Goal: Task Accomplishment & Management: Manage account settings

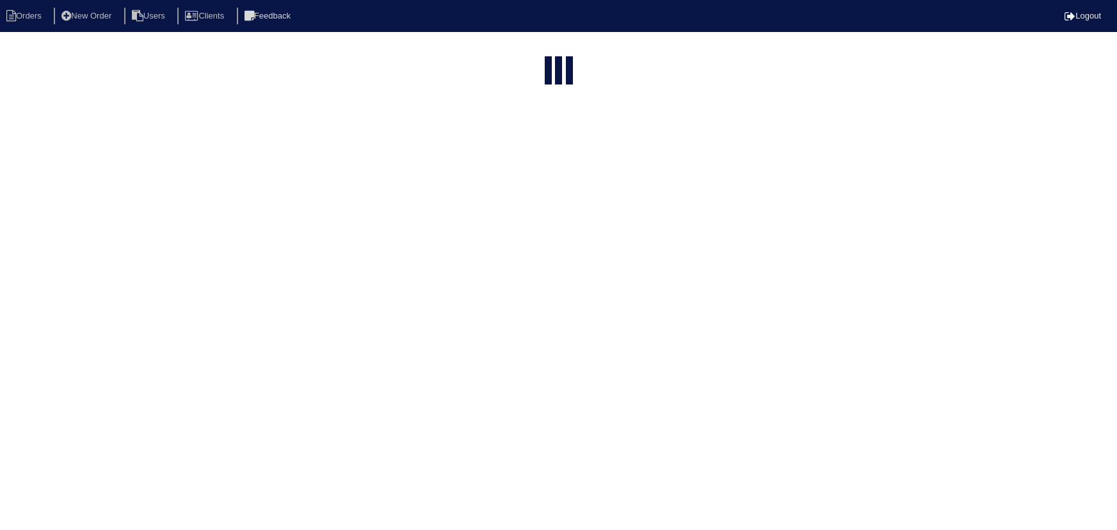
select select "15"
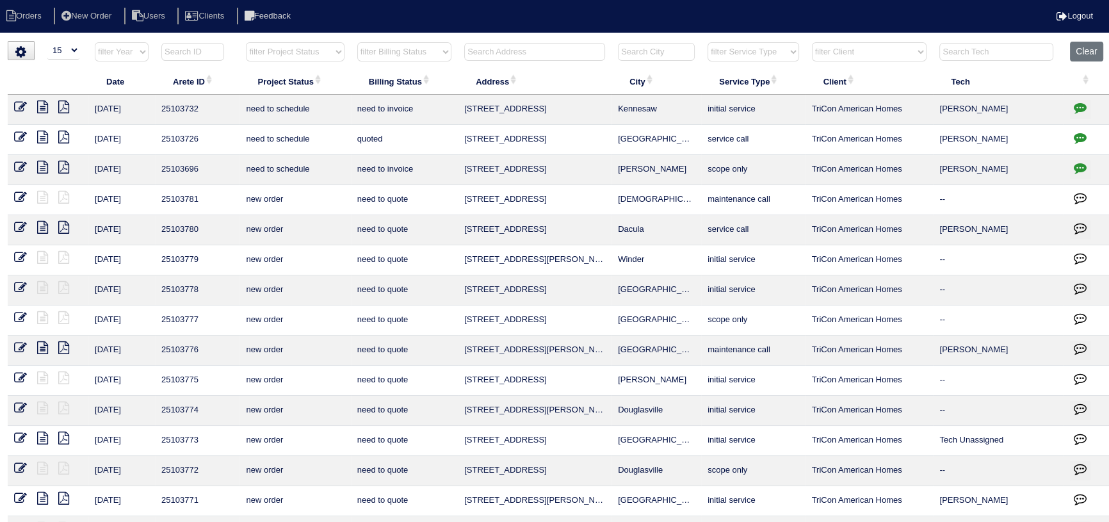
click at [322, 56] on select "filter Project Status -- Any Project Status -- new order assigned in progress f…" at bounding box center [295, 51] width 98 height 19
click at [246, 42] on select "filter Project Status -- Any Project Status -- new order assigned in progress f…" at bounding box center [295, 51] width 98 height 19
drag, startPoint x: 656, startPoint y: 198, endPoint x: 458, endPoint y: 203, distance: 197.9
click at [456, 204] on tr "10/13/25 25103781 new order need to quote 162 Meadow Spring Ct Temple maintenan…" at bounding box center [560, 200] width 1104 height 30
copy tr "162 Meadow Spring Ct Temple"
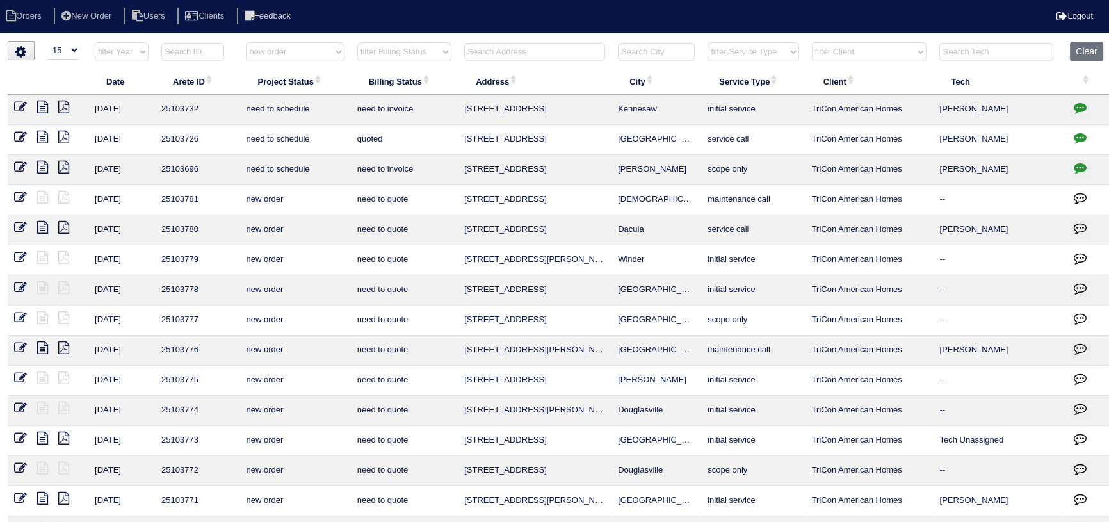
select select "new order"
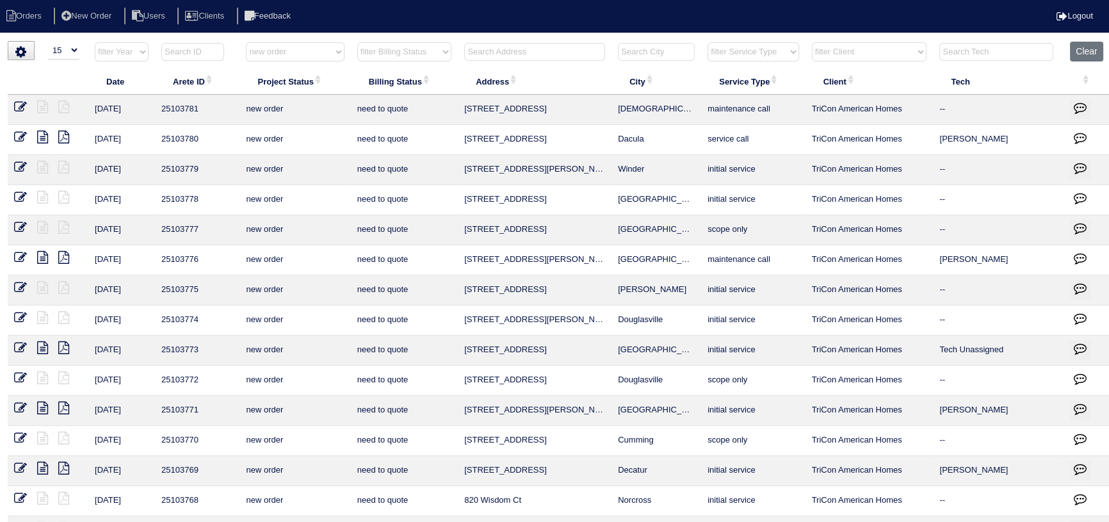
drag, startPoint x: 686, startPoint y: 258, endPoint x: 493, endPoint y: 259, distance: 193.4
click at [445, 259] on tr "10/13/25 25103776 new order need to quote 1314 Amanda Jill Ct Lawrenceville mai…" at bounding box center [560, 260] width 1104 height 30
copy tr "1314 Amanda Jill Ct Lawrenceville"
drag, startPoint x: 285, startPoint y: 53, endPoint x: 291, endPoint y: 60, distance: 9.5
click at [285, 53] on select "filter Project Status -- Any Project Status -- new order assigned in progress f…" at bounding box center [295, 51] width 98 height 19
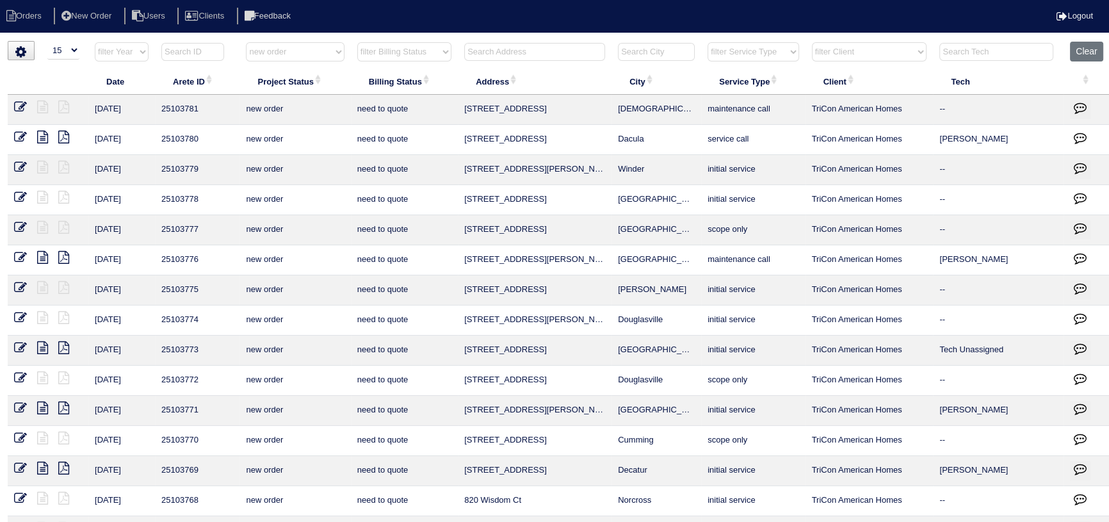
select select
click at [246, 42] on select "filter Project Status -- Any Project Status -- new order assigned in progress f…" at bounding box center [295, 51] width 98 height 19
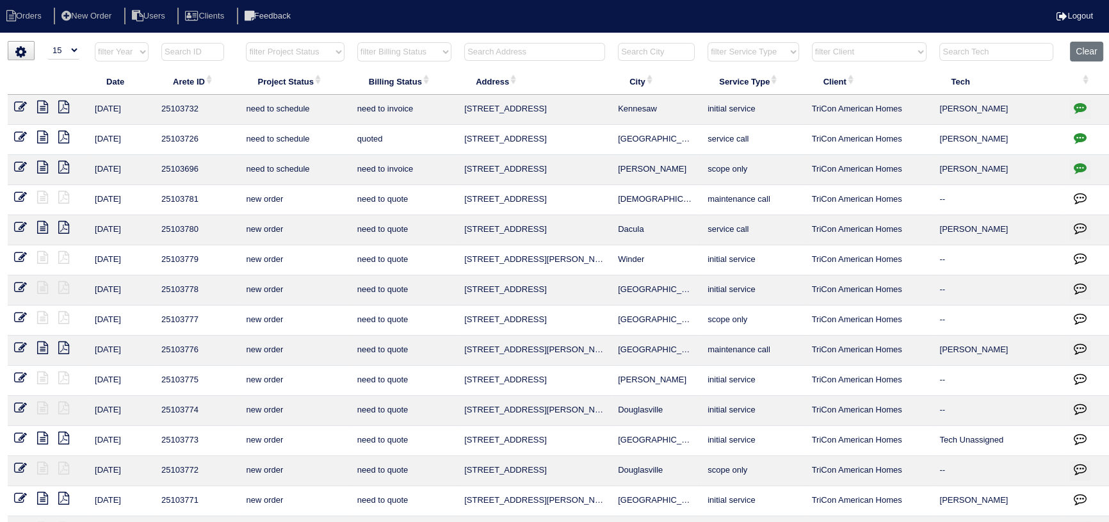
click at [528, 49] on input "text" at bounding box center [534, 52] width 141 height 18
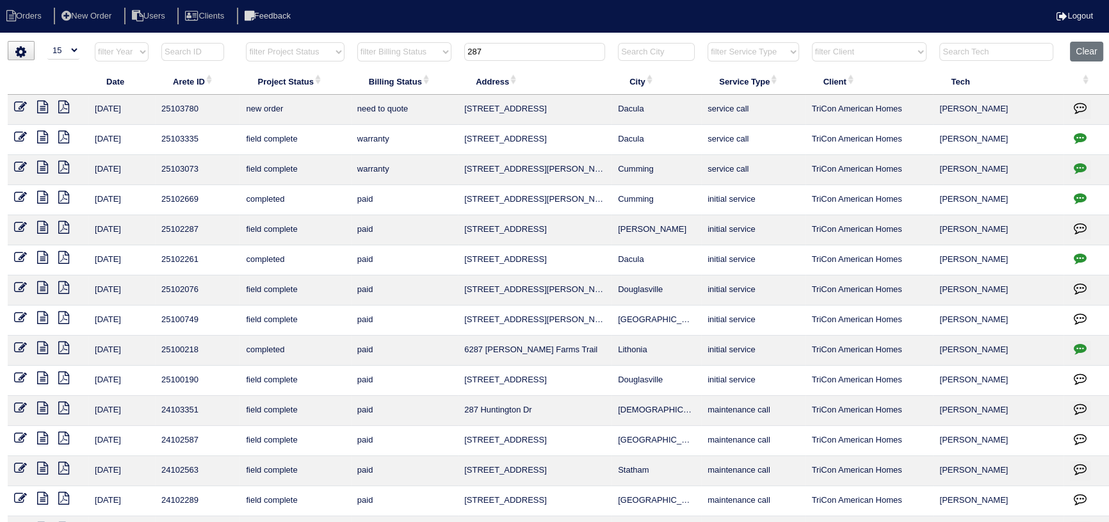
drag, startPoint x: 645, startPoint y: 102, endPoint x: 503, endPoint y: 111, distance: 142.4
click at [450, 108] on tr "10/13/25 25103780 new order need to quote 2875 Brookton Ln SE Dacula service ca…" at bounding box center [560, 110] width 1104 height 30
copy tr "2875 Brookton Ln SE Dacula"
drag, startPoint x: 465, startPoint y: 38, endPoint x: 418, endPoint y: 34, distance: 47.5
click at [418, 34] on html "Orders New Order Users Clients Feedback Logout Orders New Order Users Clients M…" at bounding box center [554, 293] width 1109 height 587
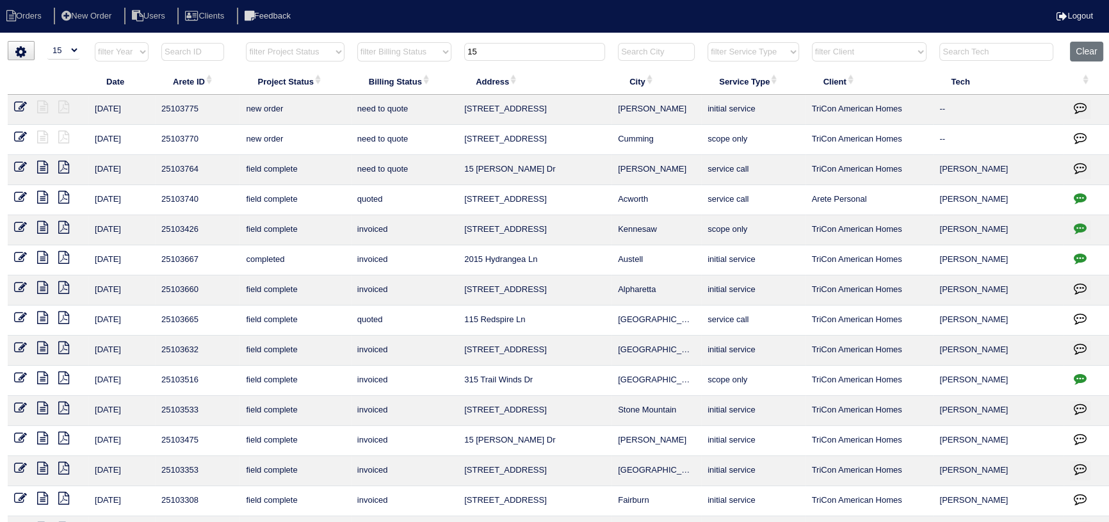
type input "15"
click at [37, 167] on icon at bounding box center [42, 167] width 11 height 13
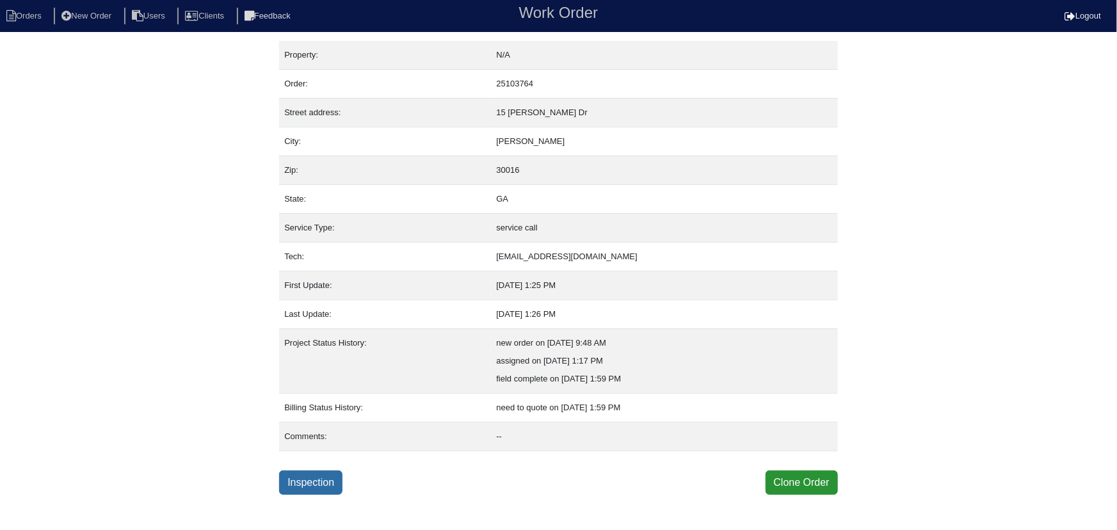
click at [316, 475] on link "Inspection" at bounding box center [310, 483] width 63 height 24
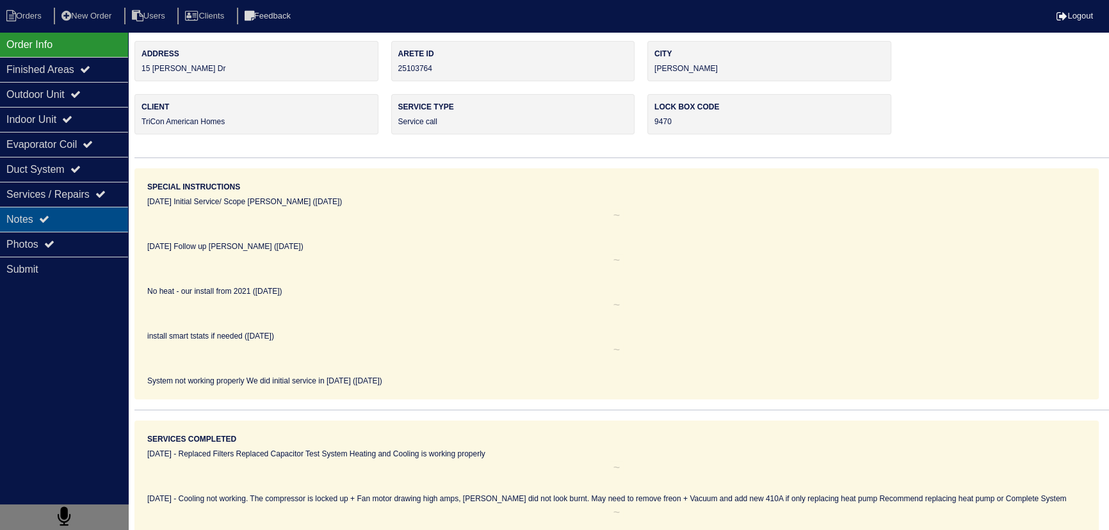
click at [82, 218] on div "Notes" at bounding box center [64, 219] width 128 height 25
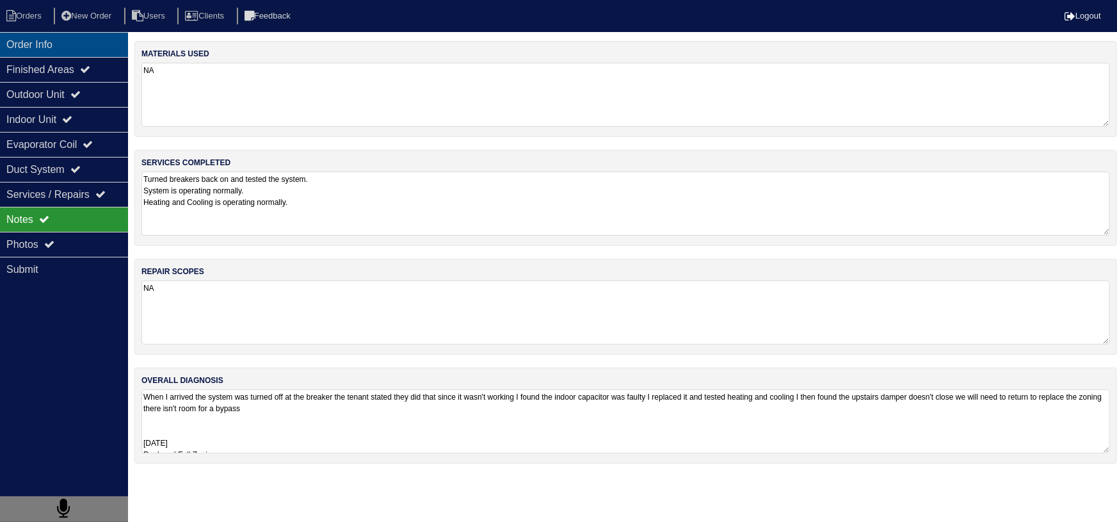
click at [69, 45] on div "Order Info" at bounding box center [64, 44] width 128 height 25
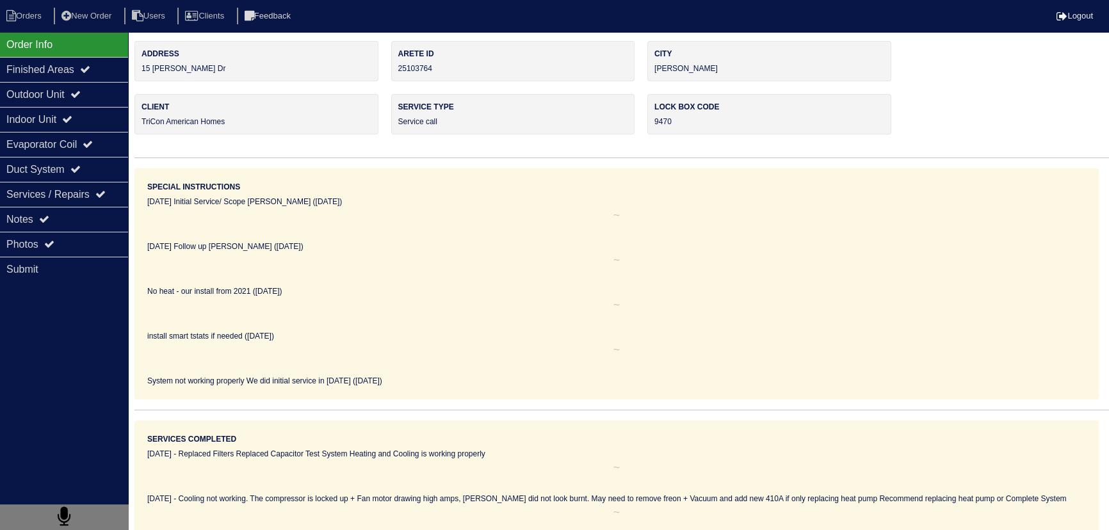
click at [33, 26] on nav "Orders New Order Users Clients Feedback Logout" at bounding box center [554, 16] width 1109 height 32
click at [31, 18] on li "Orders" at bounding box center [26, 16] width 52 height 17
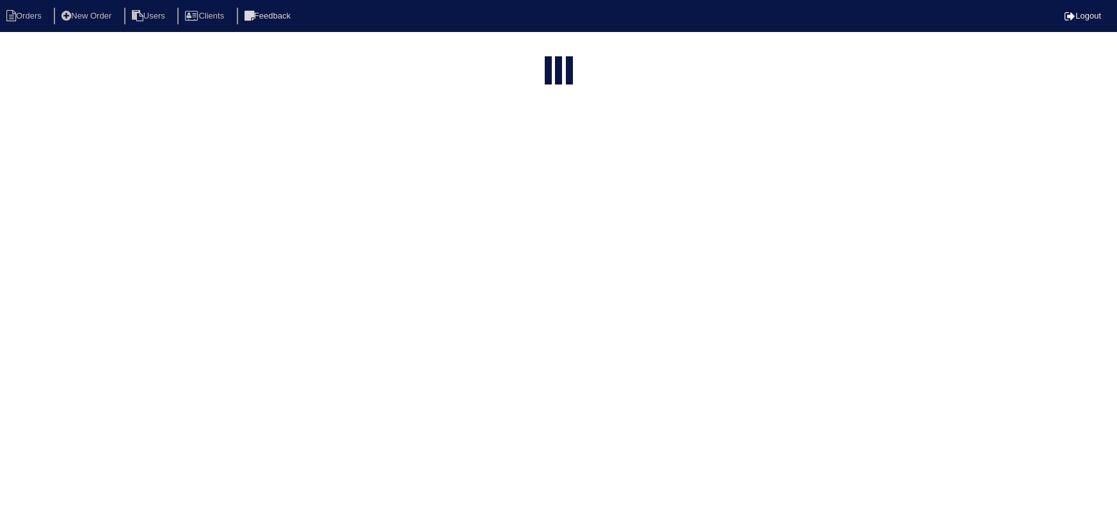
select select "15"
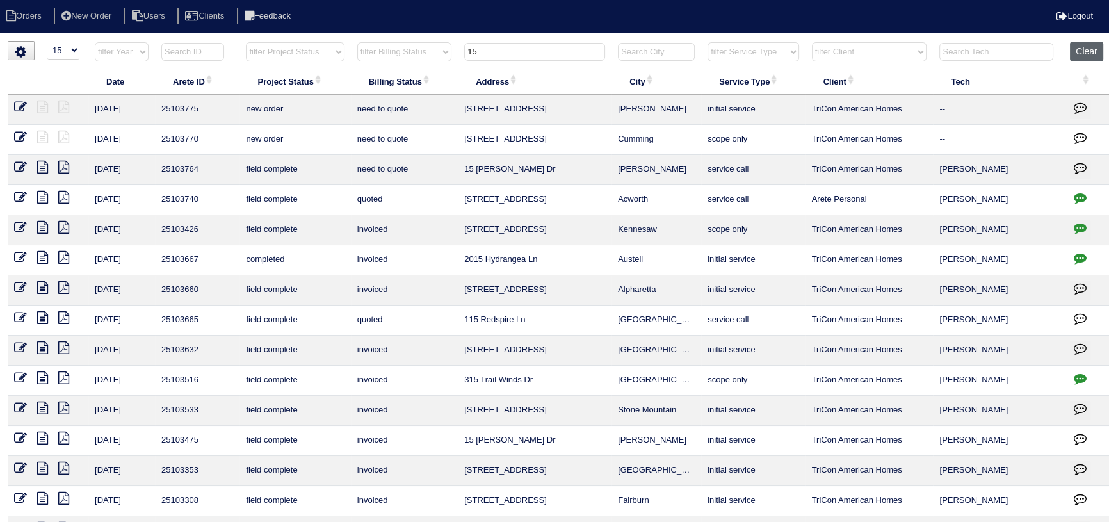
click at [1093, 54] on button "Clear" at bounding box center [1086, 52] width 33 height 20
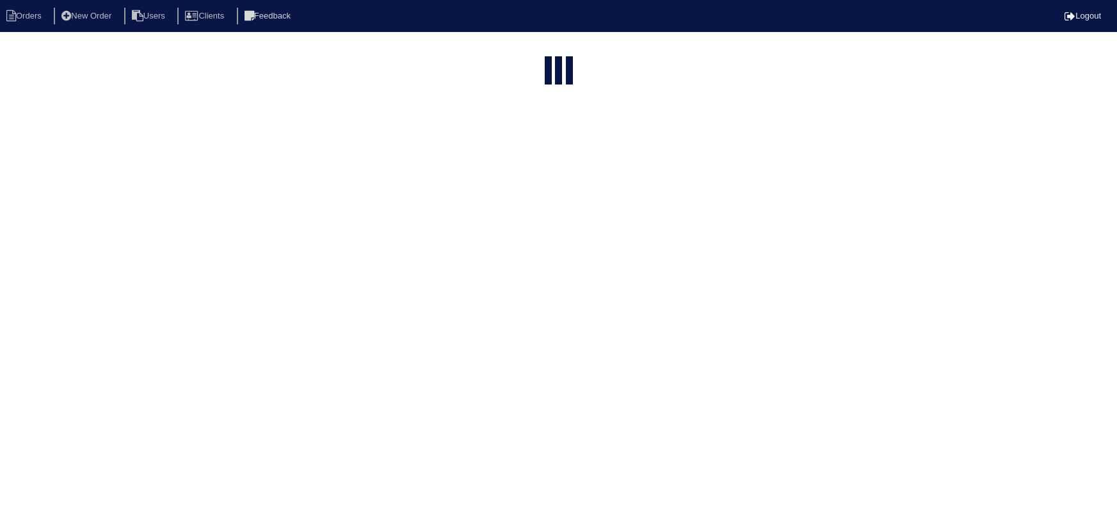
select select "15"
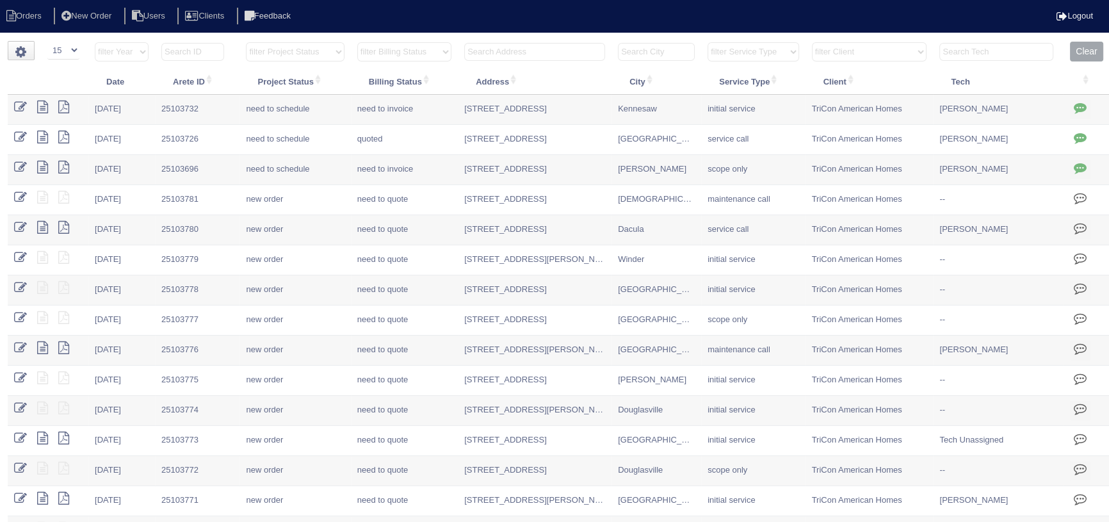
drag, startPoint x: 0, startPoint y: 0, endPoint x: 783, endPoint y: 53, distance: 785.0
click at [783, 53] on select "filter Service Type -- Any Service Type -- initial service basic service mainte…" at bounding box center [753, 51] width 91 height 19
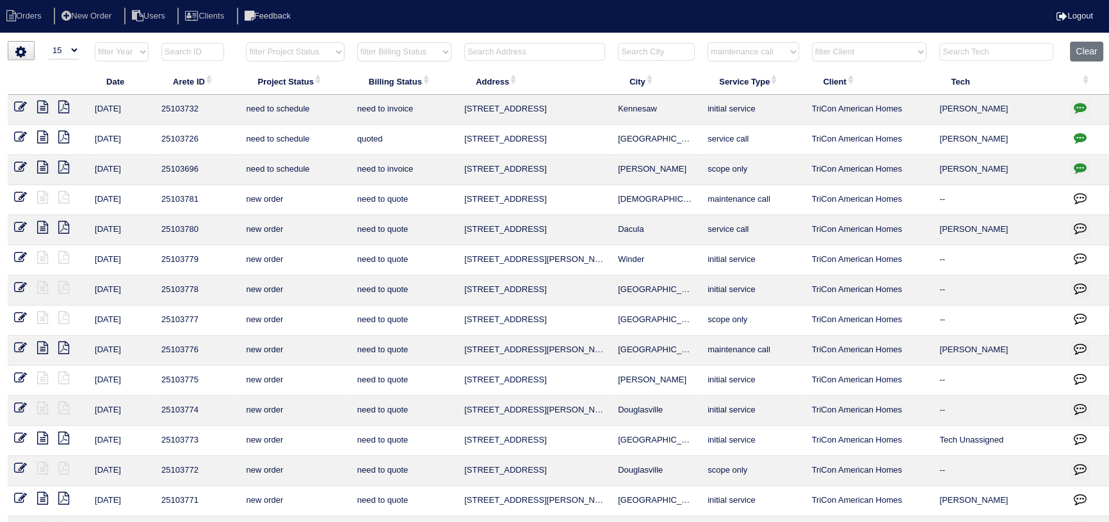
click at [708, 42] on select "filter Service Type -- Any Service Type -- initial service basic service mainte…" at bounding box center [753, 51] width 91 height 19
select select "maintenance call"
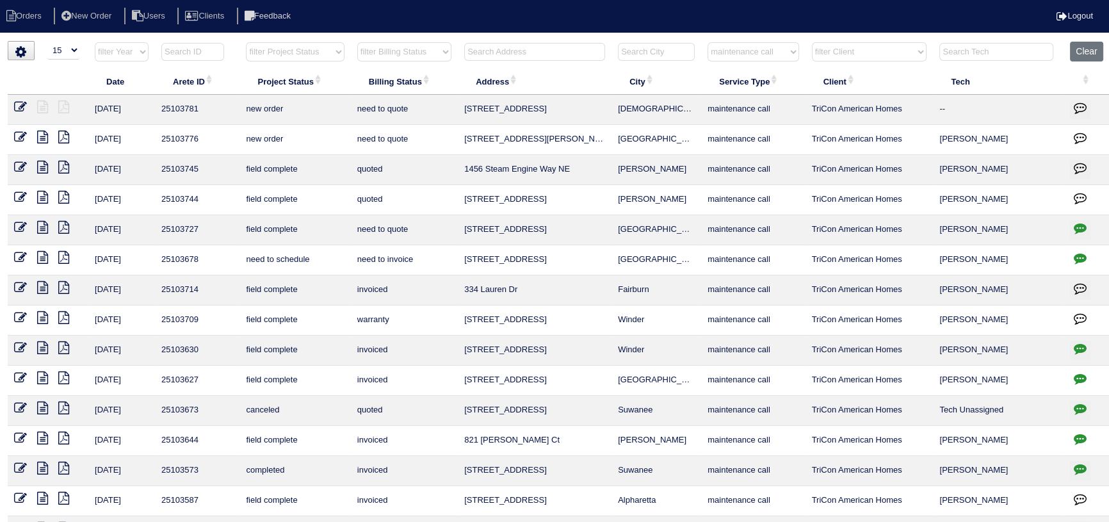
click at [45, 167] on icon at bounding box center [42, 167] width 11 height 13
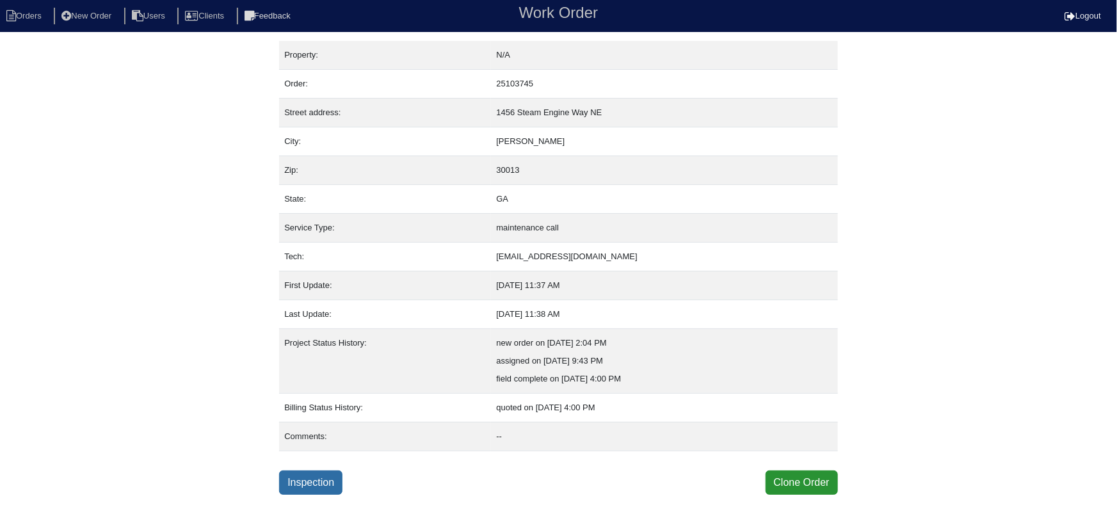
click at [318, 480] on link "Inspection" at bounding box center [310, 483] width 63 height 24
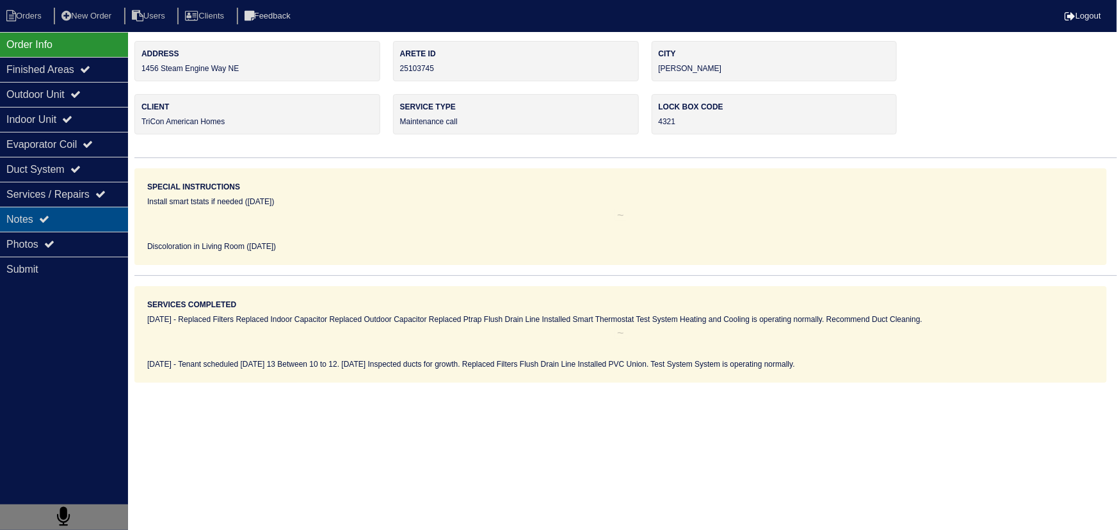
click at [66, 224] on div "Notes" at bounding box center [64, 219] width 128 height 25
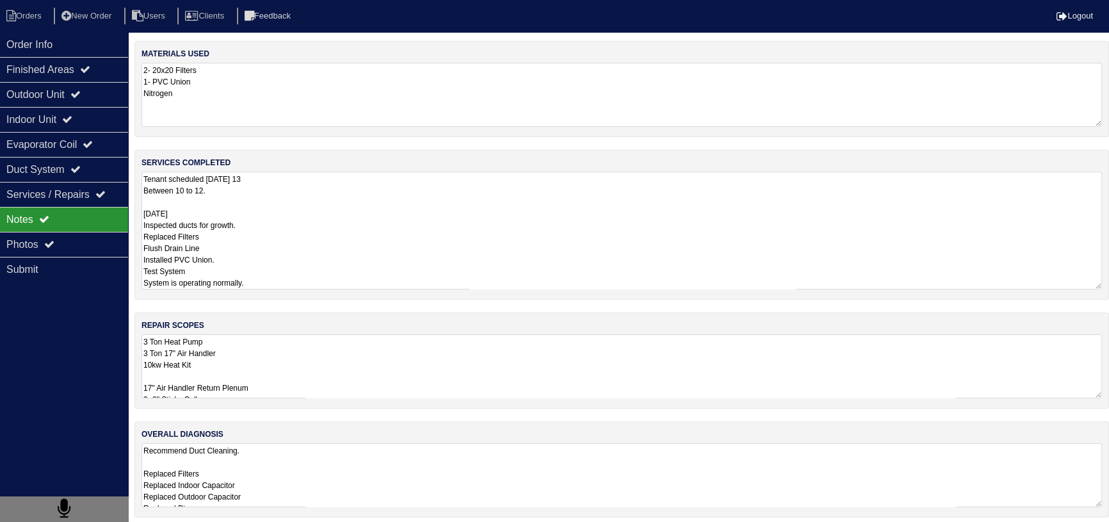
click at [239, 216] on textarea "Tenant scheduled [DATE] 13 Between 10 to 12. [DATE] Inspected ducts for growth.…" at bounding box center [622, 231] width 961 height 118
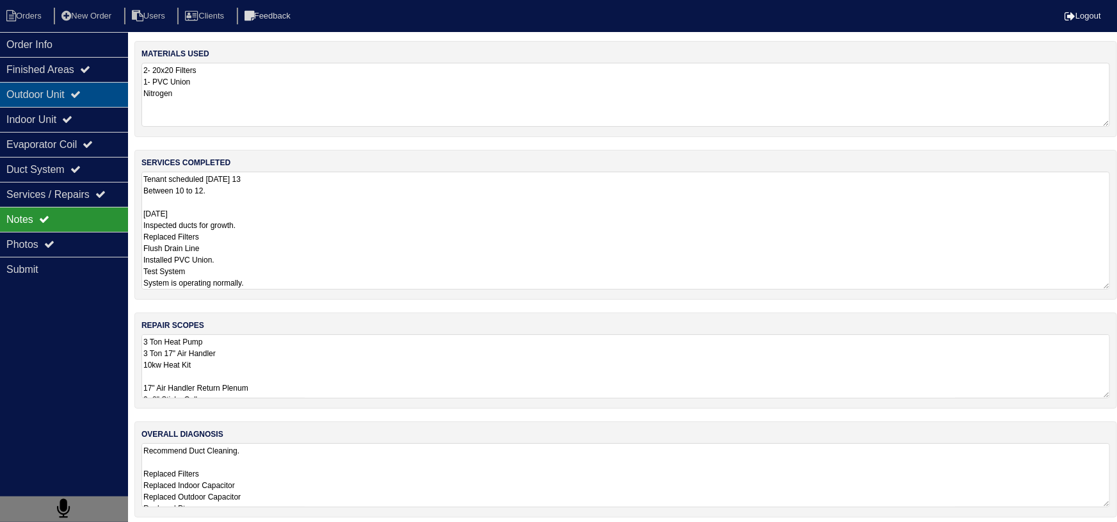
click at [102, 103] on div "Outdoor Unit" at bounding box center [64, 94] width 128 height 25
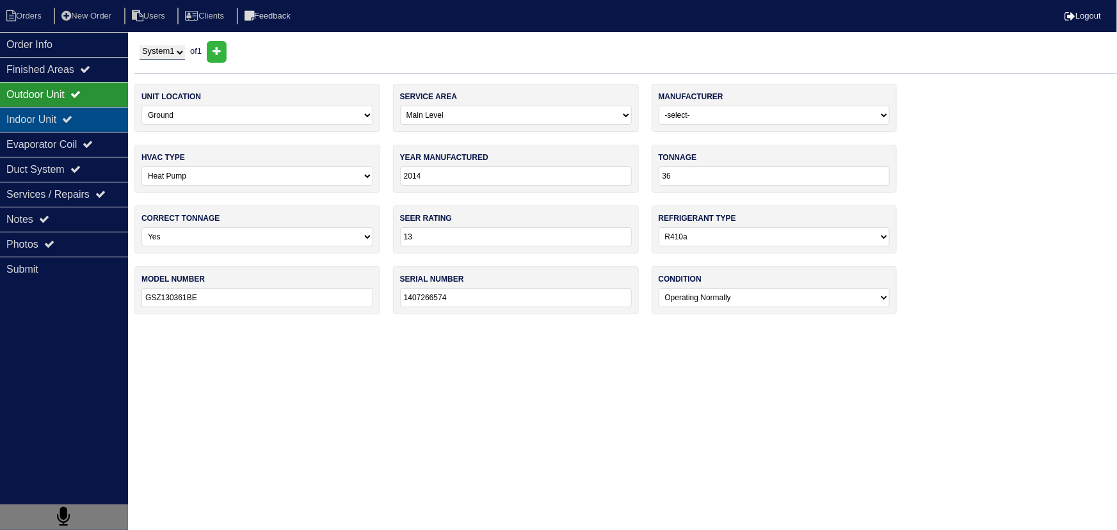
click at [92, 121] on div "Indoor Unit" at bounding box center [64, 119] width 128 height 25
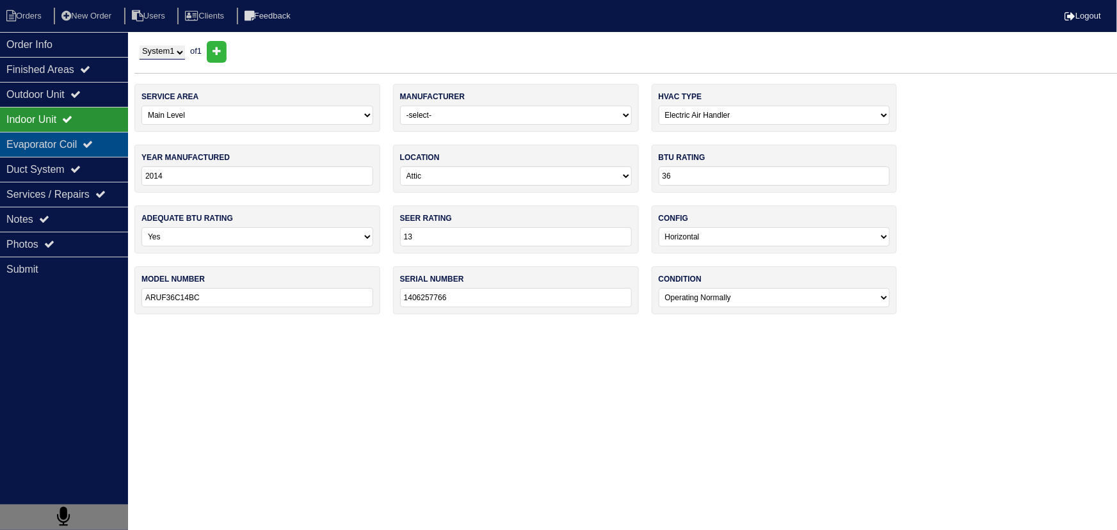
click at [88, 143] on div "Evaporator Coil" at bounding box center [64, 144] width 128 height 25
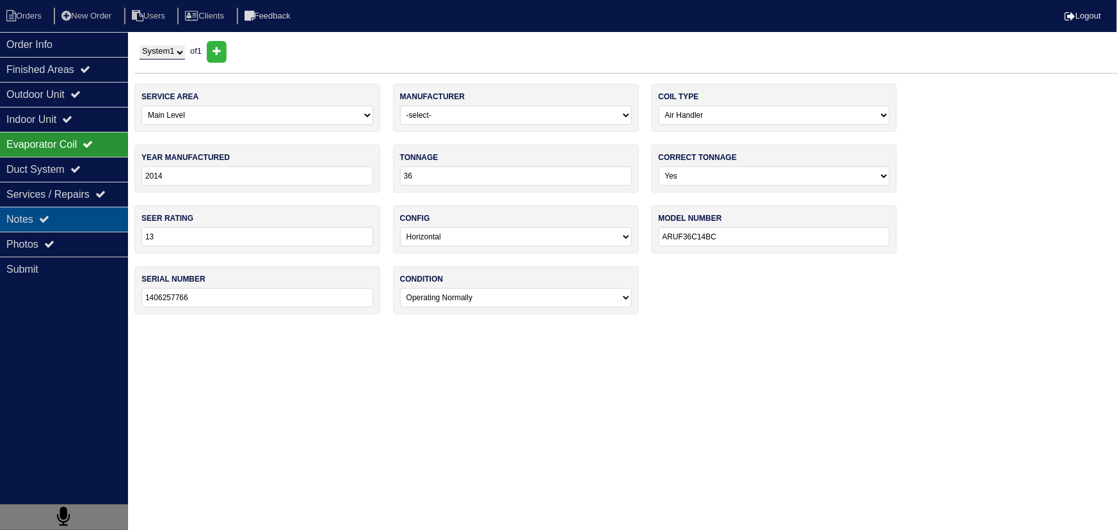
click at [78, 221] on div "Notes" at bounding box center [64, 219] width 128 height 25
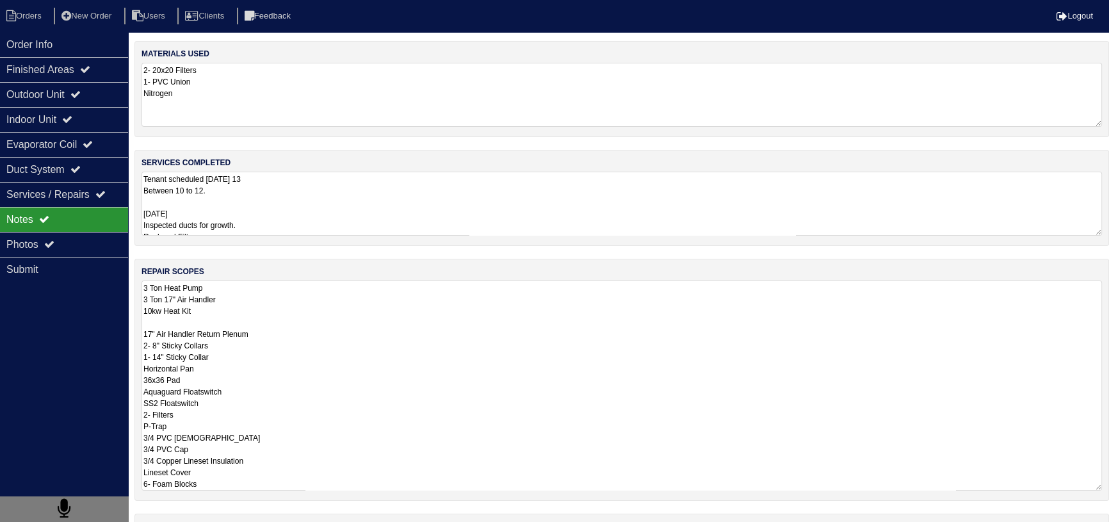
click at [268, 325] on textarea "3 Ton Heat Pump 3 Ton 17" Air Handler 10kw Heat Kit 17" Air Handler Return Plen…" at bounding box center [622, 385] width 961 height 210
click at [247, 211] on textarea "Tenant scheduled Monday 13 Between 10 to 12. 10/13/25 Inspected ducts for growt…" at bounding box center [622, 204] width 961 height 64
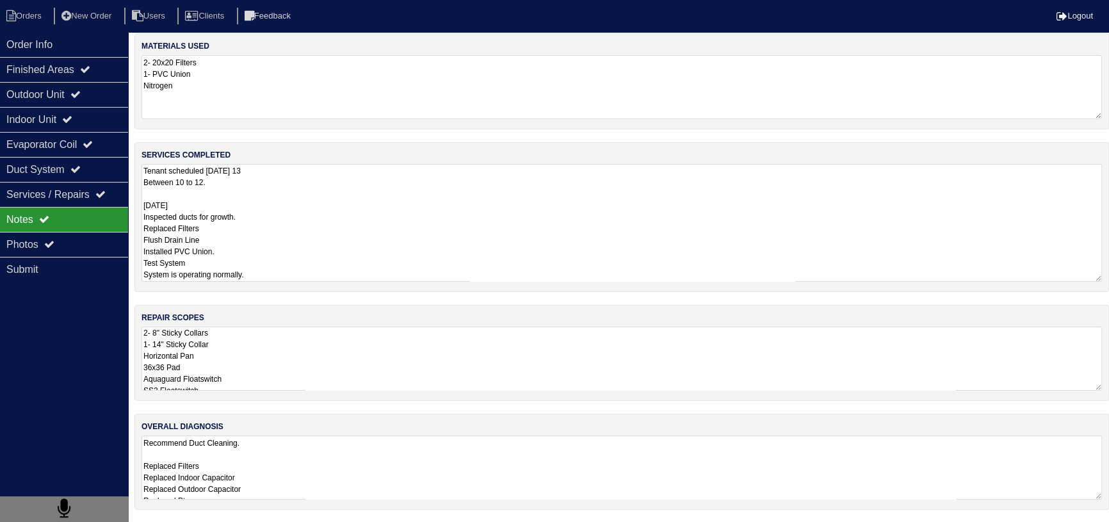
scroll to position [8, 0]
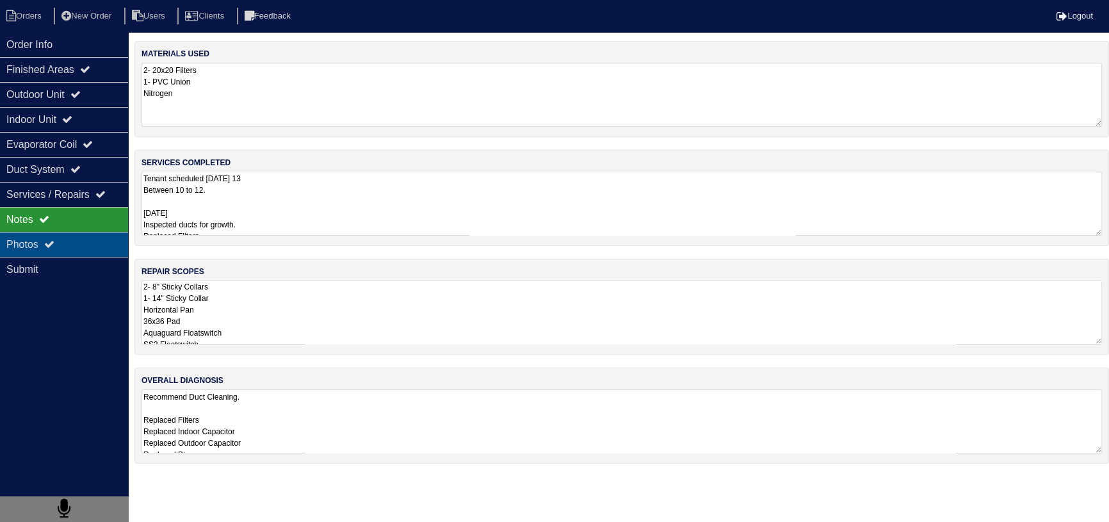
click at [66, 247] on div "Photos" at bounding box center [64, 244] width 128 height 25
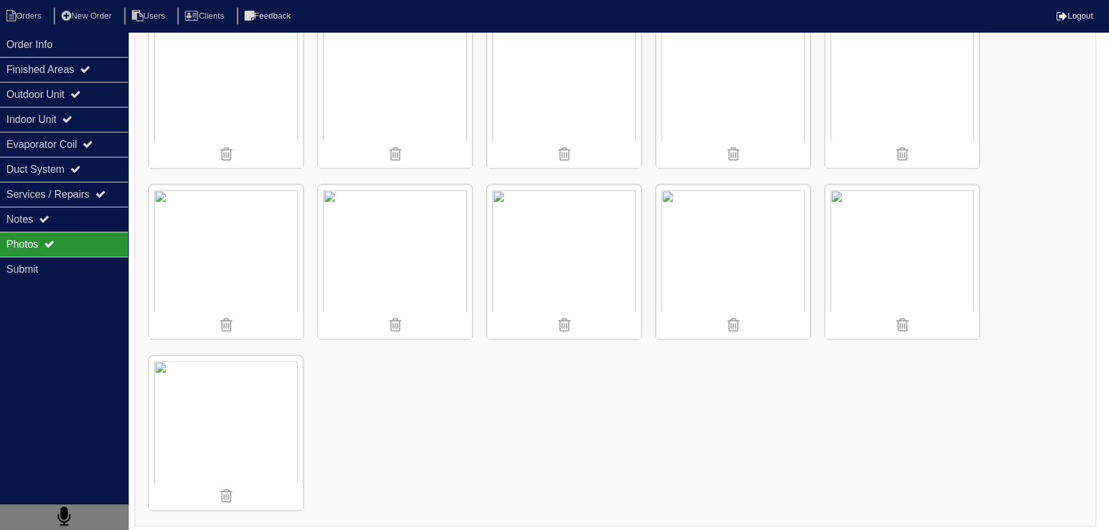
scroll to position [1933, 0]
click at [92, 52] on div "Order Info" at bounding box center [64, 44] width 128 height 25
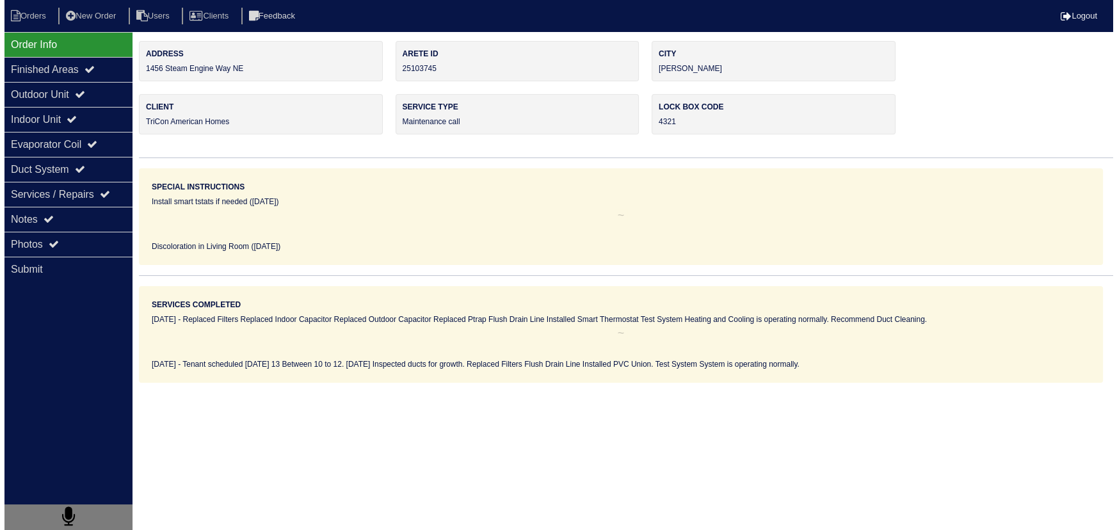
scroll to position [0, 0]
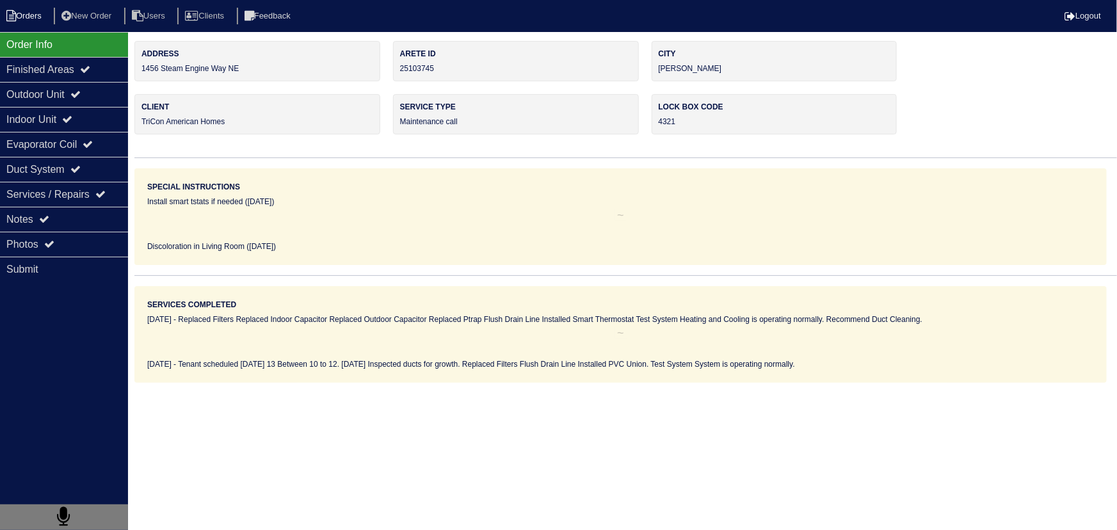
click at [34, 24] on li "Orders" at bounding box center [26, 16] width 52 height 17
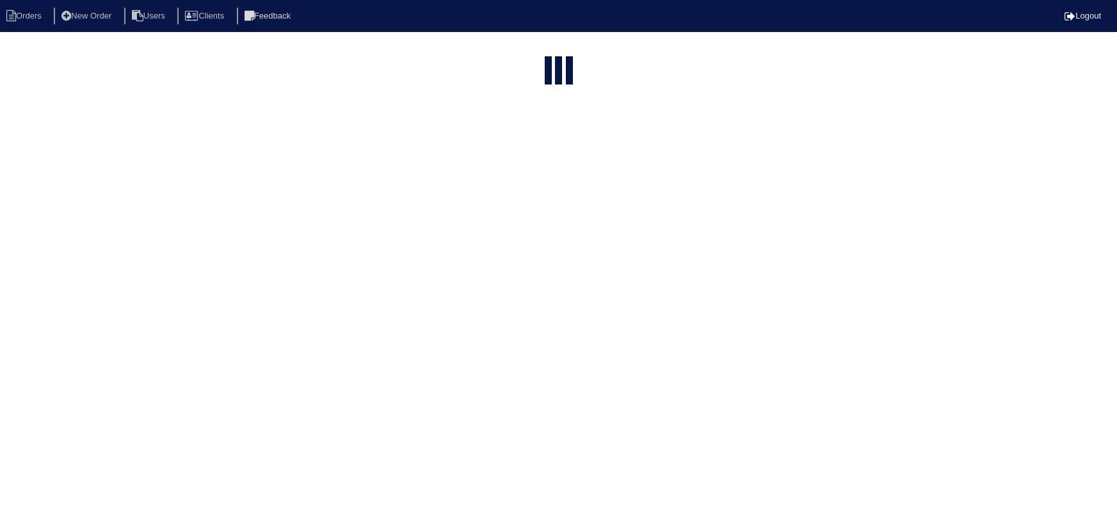
select select "15"
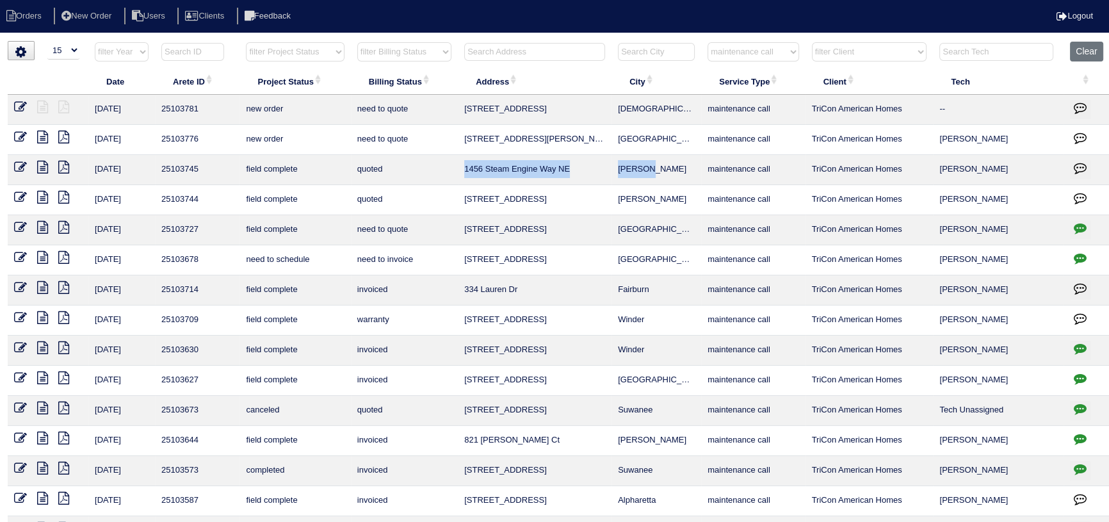
drag, startPoint x: 675, startPoint y: 171, endPoint x: 489, endPoint y: 173, distance: 185.7
click at [466, 177] on tr "[DATE] 25103745 field complete quoted [STREET_ADDRESS] NE [PERSON_NAME] mainten…" at bounding box center [560, 170] width 1104 height 30
copy tr "1456 Steam Engine Way NE [PERSON_NAME]"
click at [732, 58] on select "filter Service Type -- Any Service Type -- initial service basic service mainte…" at bounding box center [753, 51] width 91 height 19
click at [708, 42] on select "filter Service Type -- Any Service Type -- initial service basic service mainte…" at bounding box center [753, 51] width 91 height 19
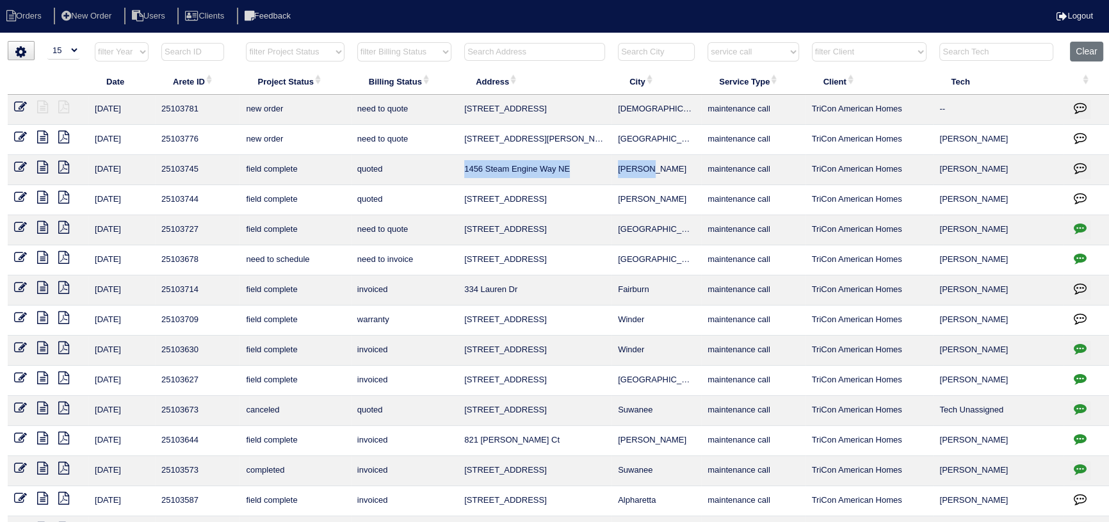
select select "service call"
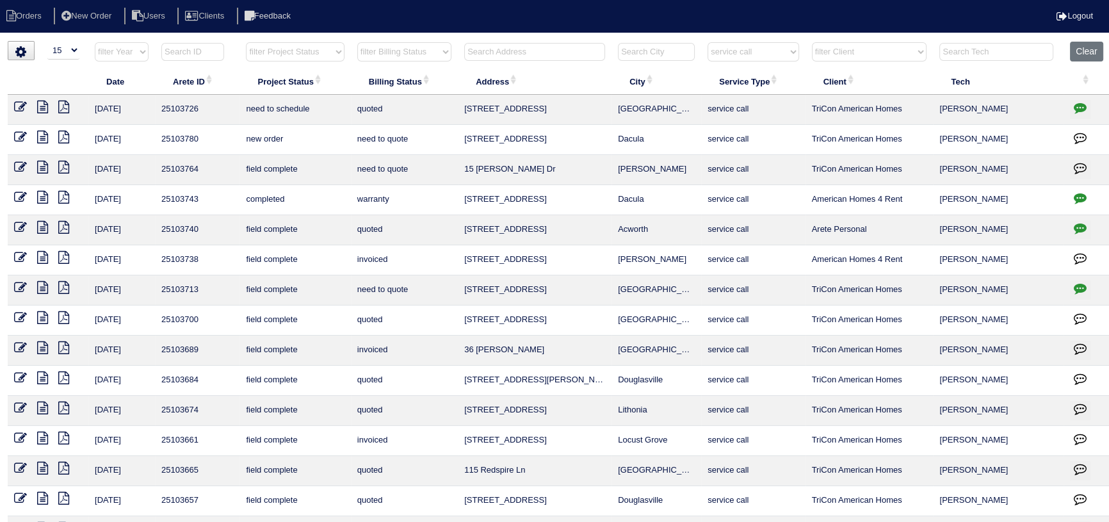
click at [313, 53] on select "filter Project Status -- Any Project Status -- new order assigned in progress f…" at bounding box center [295, 51] width 98 height 19
click at [246, 42] on select "filter Project Status -- Any Project Status -- new order assigned in progress f…" at bounding box center [295, 51] width 98 height 19
select select "new order"
select select "service call"
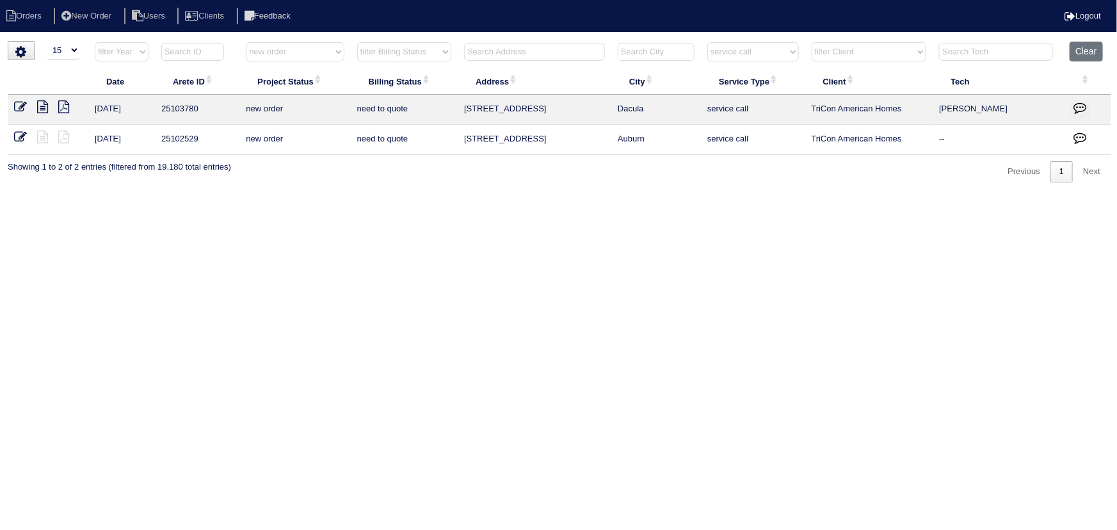
drag, startPoint x: 304, startPoint y: 48, endPoint x: 305, endPoint y: 60, distance: 12.2
click at [304, 48] on select "filter Project Status -- Any Project Status -- new order assigned in progress f…" at bounding box center [295, 51] width 98 height 19
click at [246, 42] on select "filter Project Status -- Any Project Status -- new order assigned in progress f…" at bounding box center [295, 51] width 98 height 19
select select "assigned"
select select "service call"
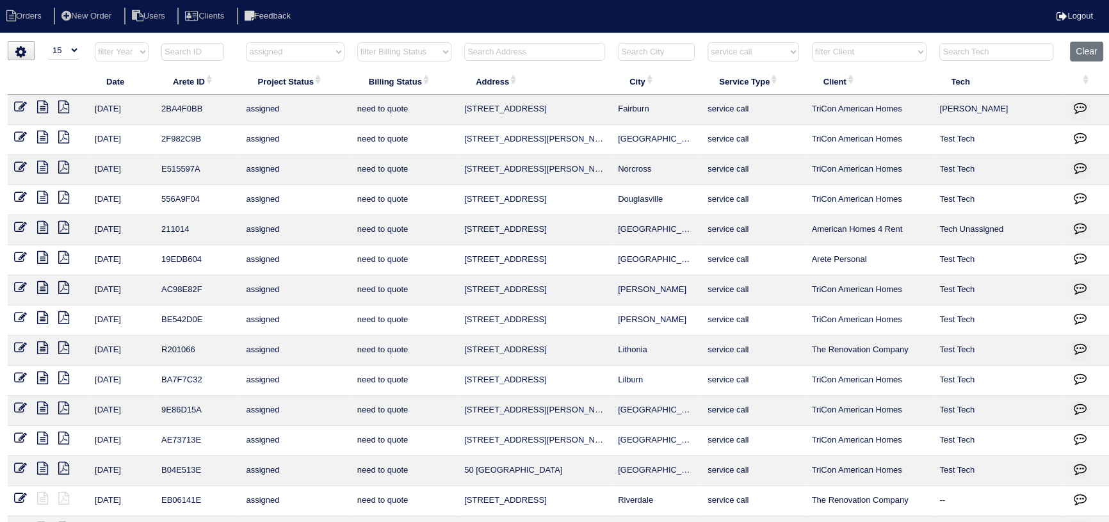
click at [766, 65] on th "filter Service Type -- Any Service Type -- initial service basic service mainte…" at bounding box center [753, 55] width 104 height 26
click at [759, 59] on select "filter Service Type -- Any Service Type -- initial service basic service mainte…" at bounding box center [753, 51] width 91 height 19
select select
click at [708, 42] on select "filter Service Type -- Any Service Type -- initial service basic service mainte…" at bounding box center [753, 51] width 91 height 19
select select "assigned"
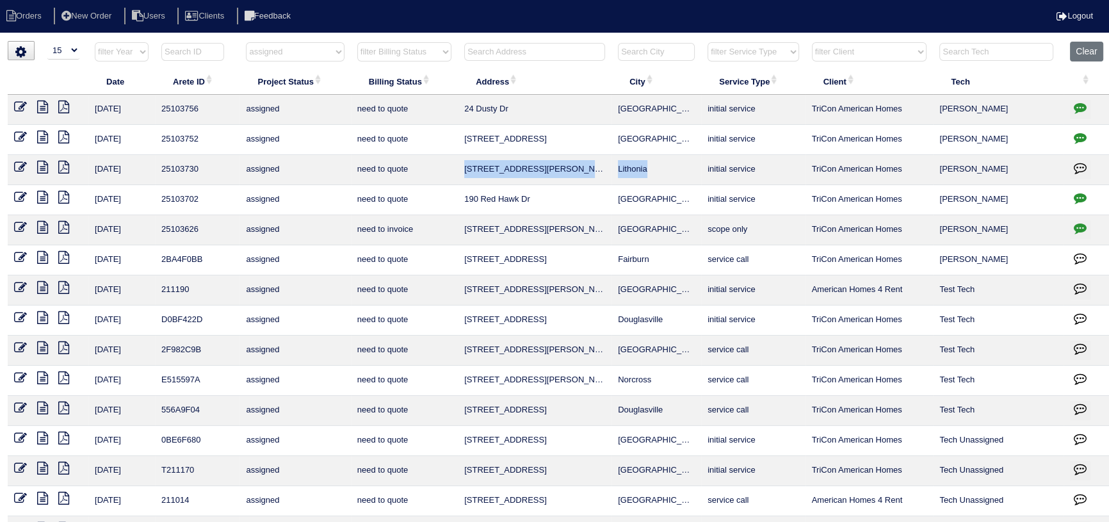
drag, startPoint x: 472, startPoint y: 166, endPoint x: 485, endPoint y: 165, distance: 13.5
click at [415, 166] on tr "10/13/25 25103730 assigned need to quote 831 Asbury Trail Lithonia initial serv…" at bounding box center [560, 170] width 1104 height 30
copy tr "831 Asbury Trail Lithonia"
drag, startPoint x: 432, startPoint y: 117, endPoint x: 318, endPoint y: 133, distance: 115.2
click at [318, 133] on td "assigned" at bounding box center [294, 140] width 111 height 30
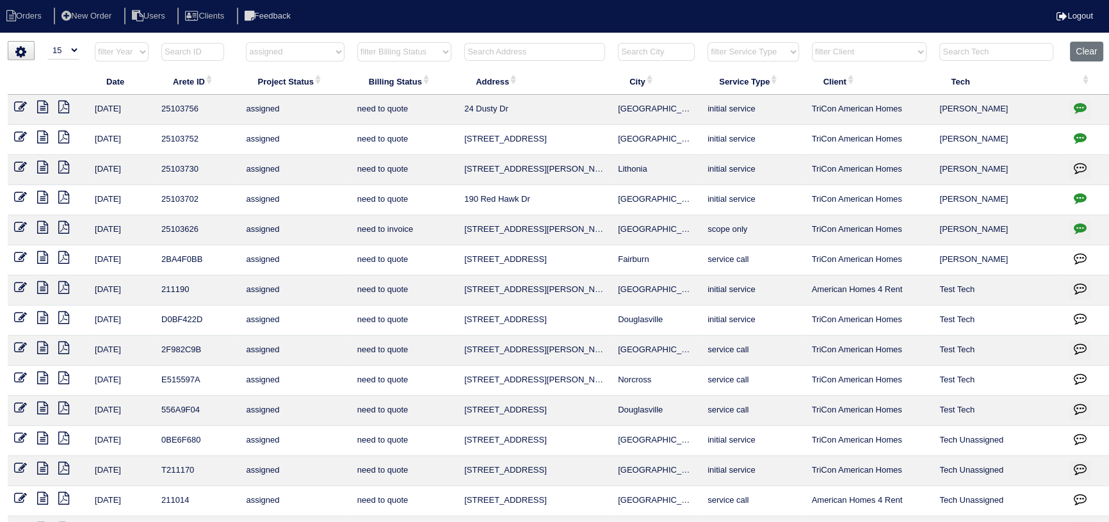
click at [1081, 222] on icon "button" at bounding box center [1080, 228] width 13 height 13
type textarea "10/10/25 - Return to service / Duct cleaning approved - sent to Dan, Payton - K…"
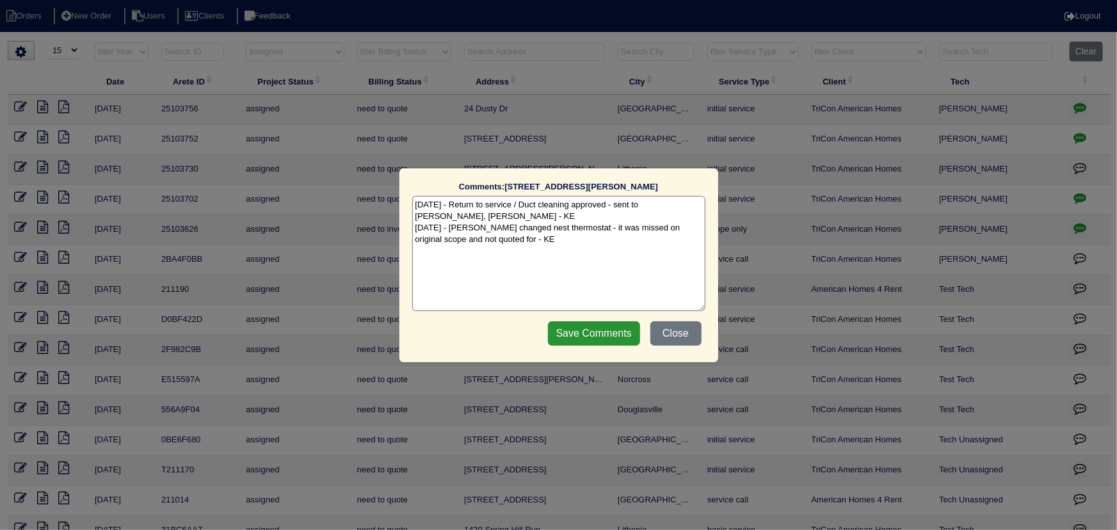
click at [1081, 220] on div "Comments: 3595 Emily Way SW The comments on file have changed since you started…" at bounding box center [558, 265] width 1117 height 530
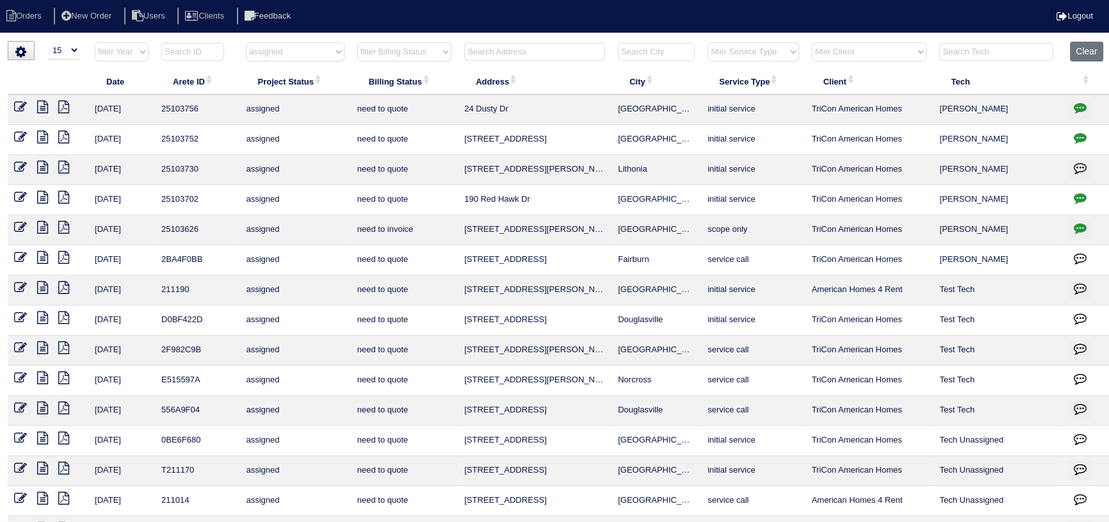
click at [311, 49] on select "filter Project Status -- Any Project Status -- new order assigned in progress f…" at bounding box center [295, 51] width 98 height 19
click at [246, 42] on select "filter Project Status -- Any Project Status -- new order assigned in progress f…" at bounding box center [295, 51] width 98 height 19
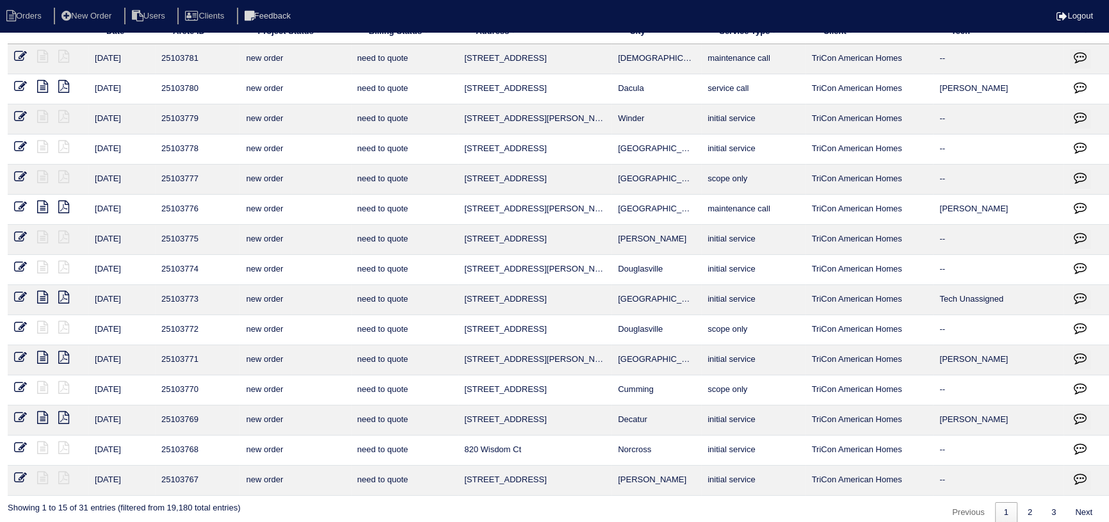
scroll to position [63, 0]
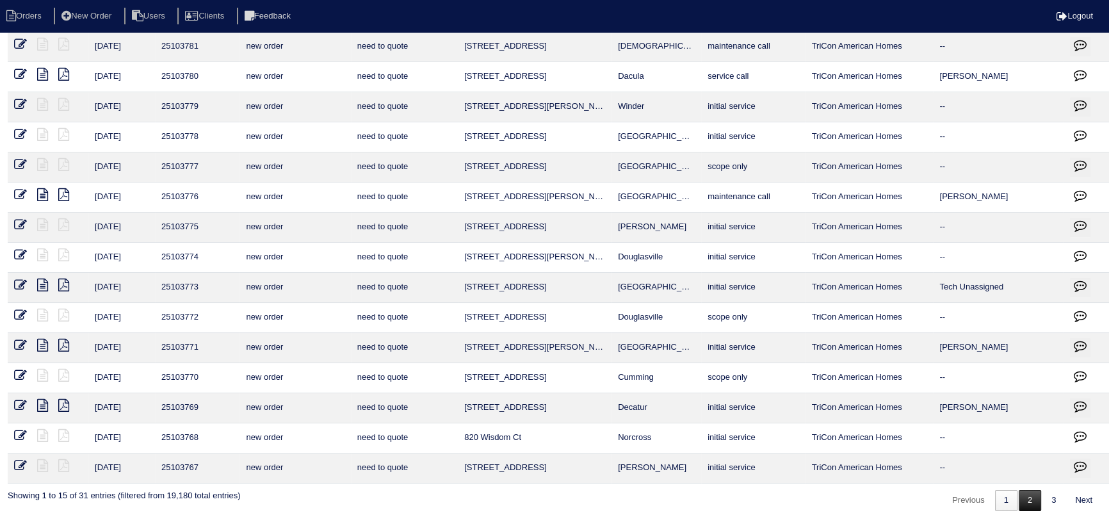
click at [1029, 499] on link "2" at bounding box center [1030, 500] width 22 height 21
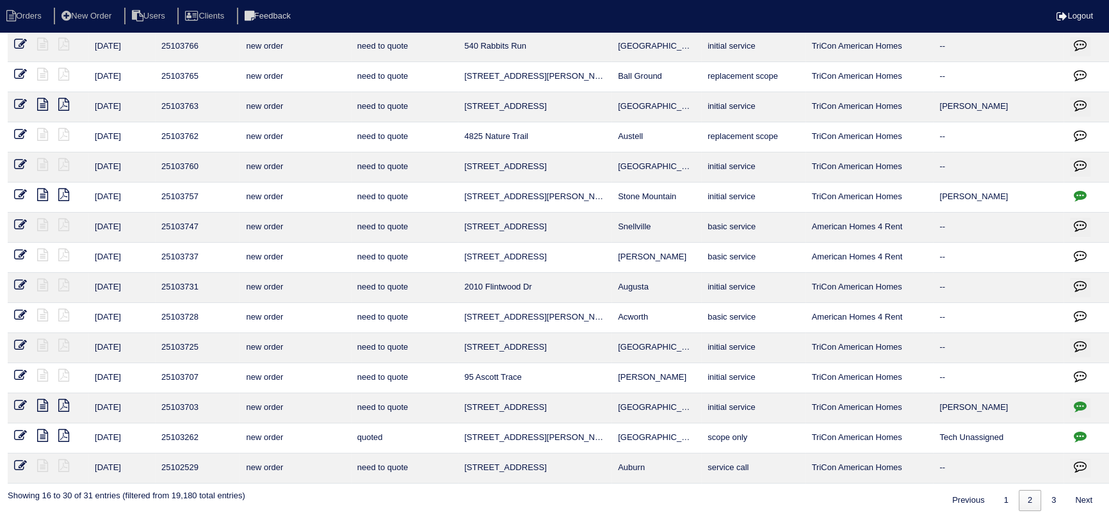
click at [1047, 499] on link "3" at bounding box center [1053, 500] width 22 height 21
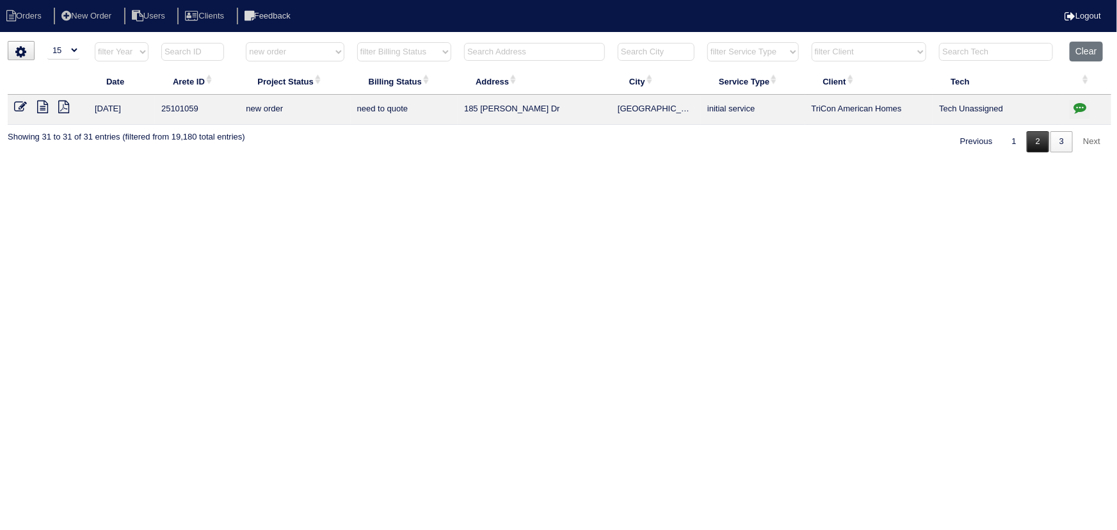
click at [1034, 133] on link "2" at bounding box center [1038, 141] width 22 height 21
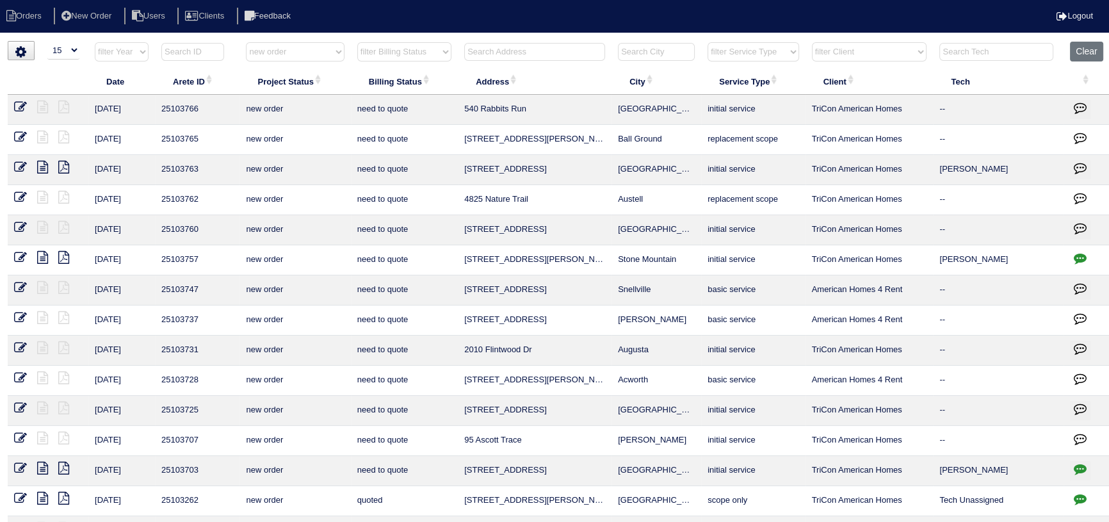
scroll to position [63, 0]
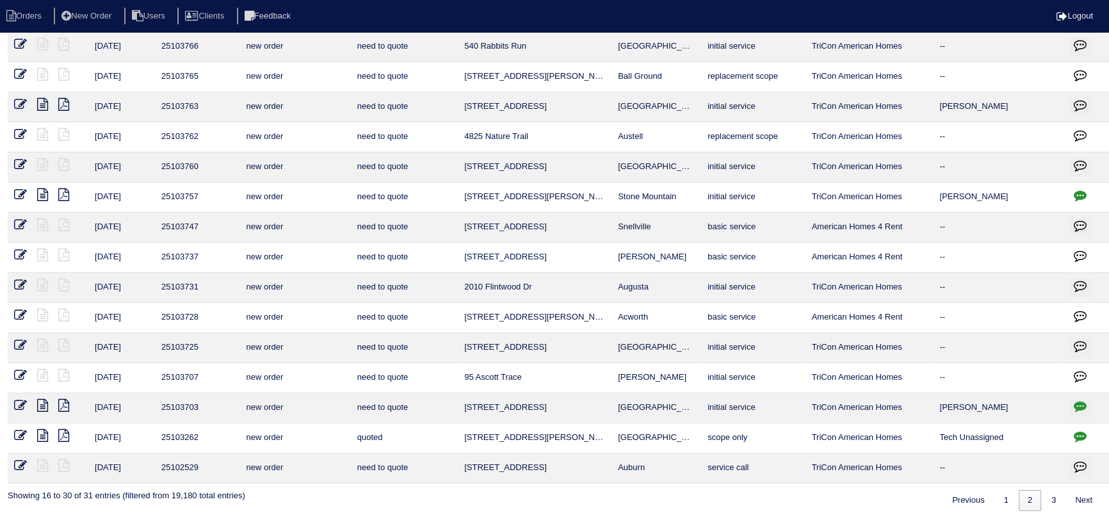
click at [1019, 496] on link "2" at bounding box center [1030, 500] width 22 height 21
click at [1006, 496] on link "1" at bounding box center [1006, 500] width 22 height 21
select select "new order"
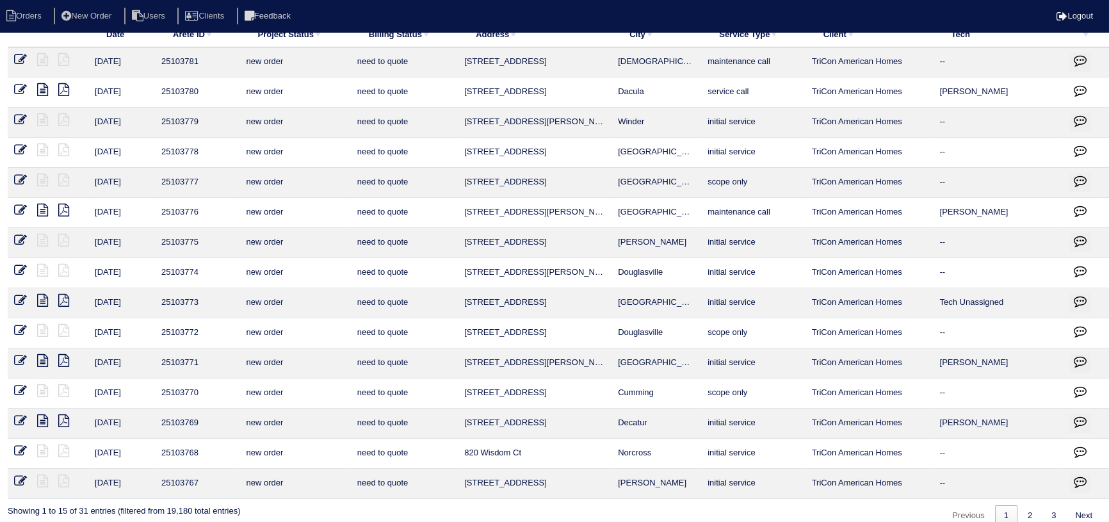
scroll to position [0, 0]
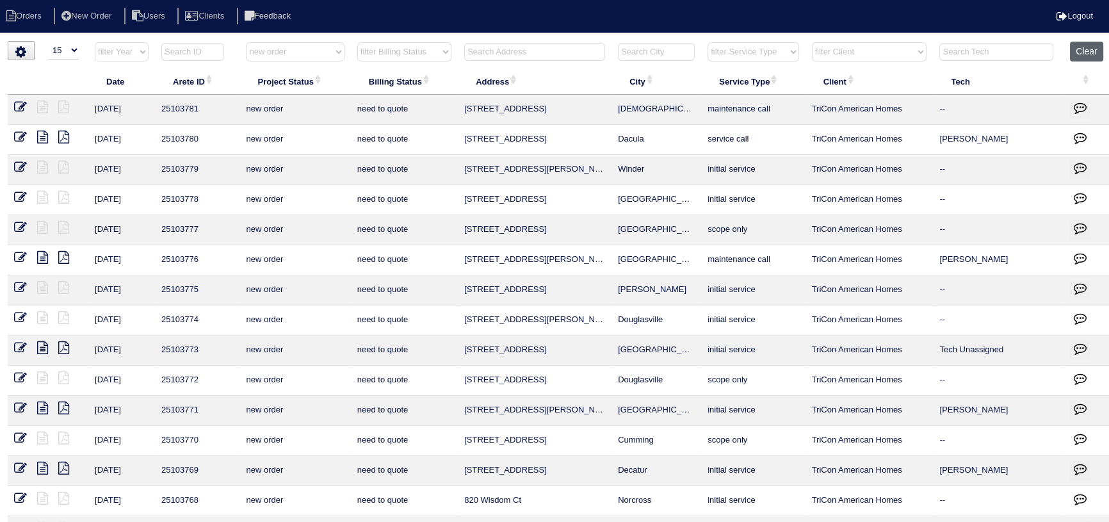
click at [1099, 60] on button "Clear" at bounding box center [1086, 52] width 33 height 20
select select
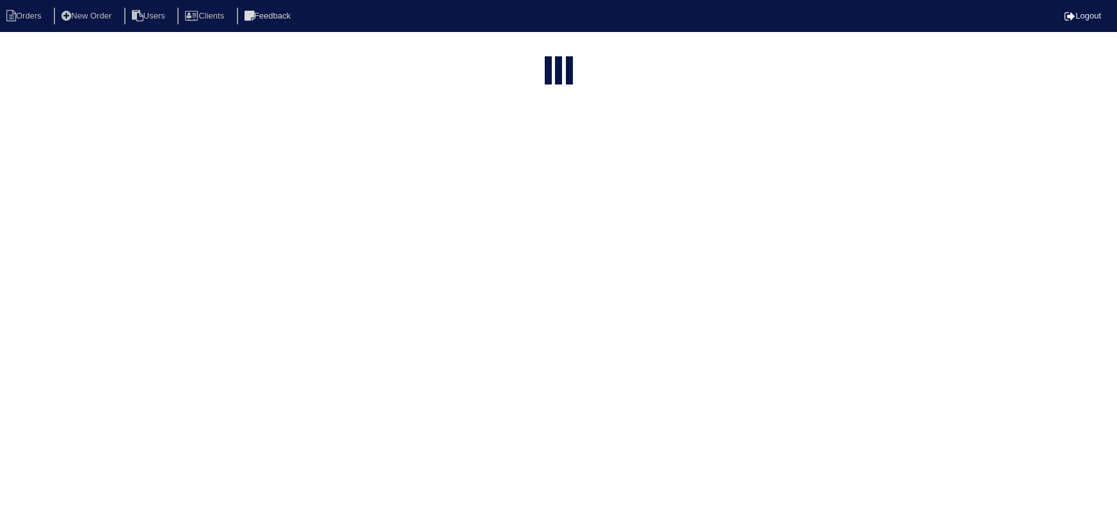
select select "15"
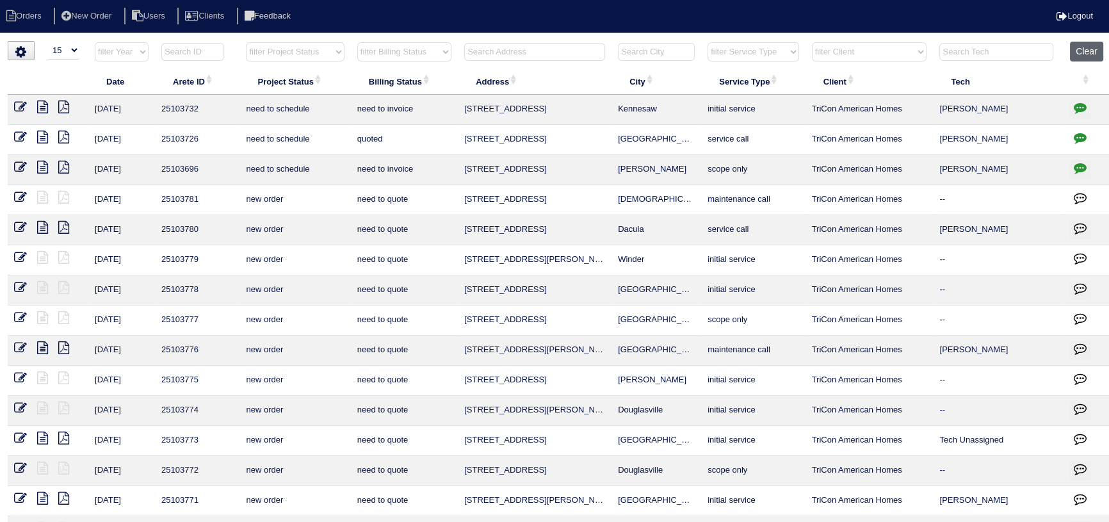
click at [1091, 44] on button "Clear" at bounding box center [1086, 52] width 33 height 20
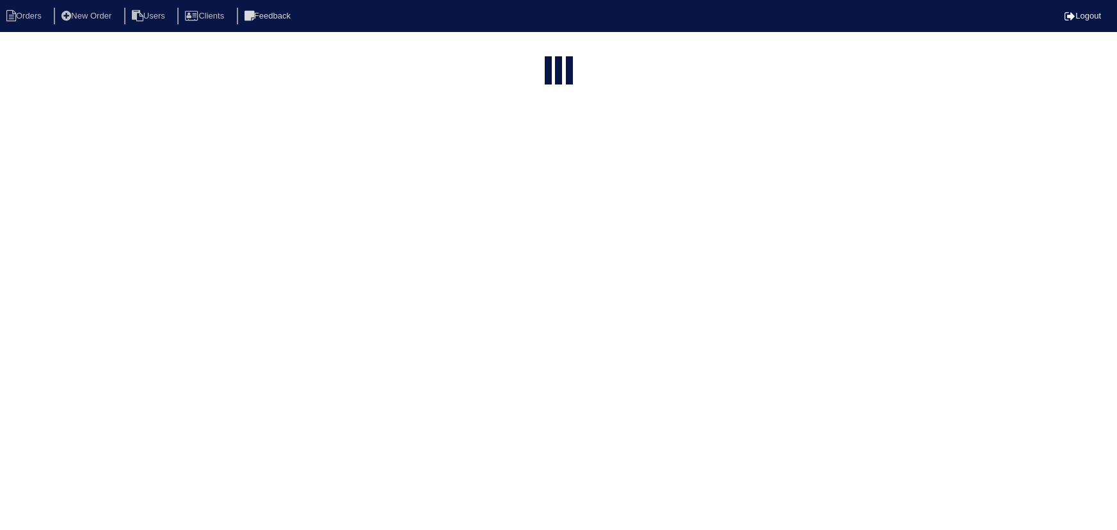
select select "15"
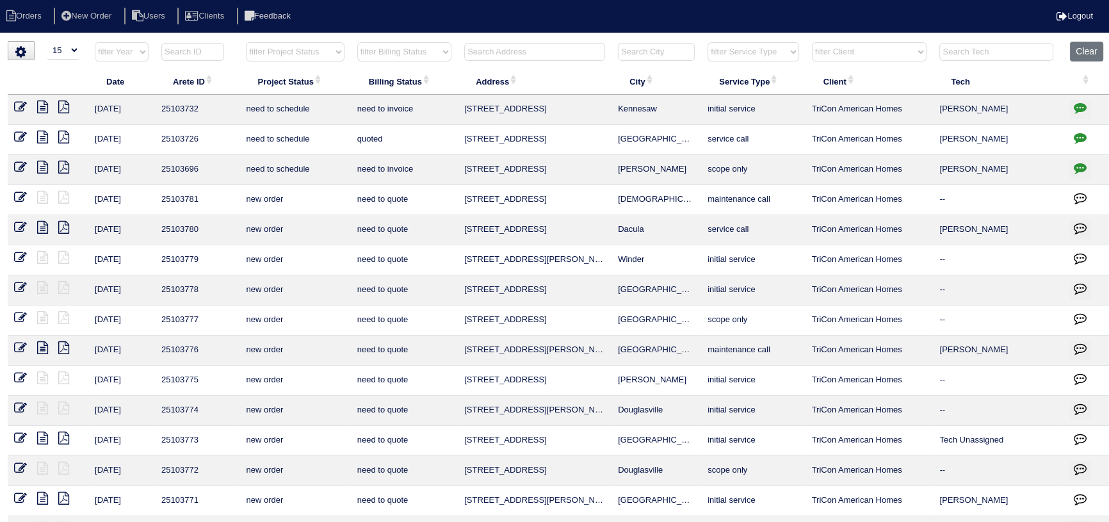
click at [528, 52] on input "text" at bounding box center [534, 52] width 141 height 18
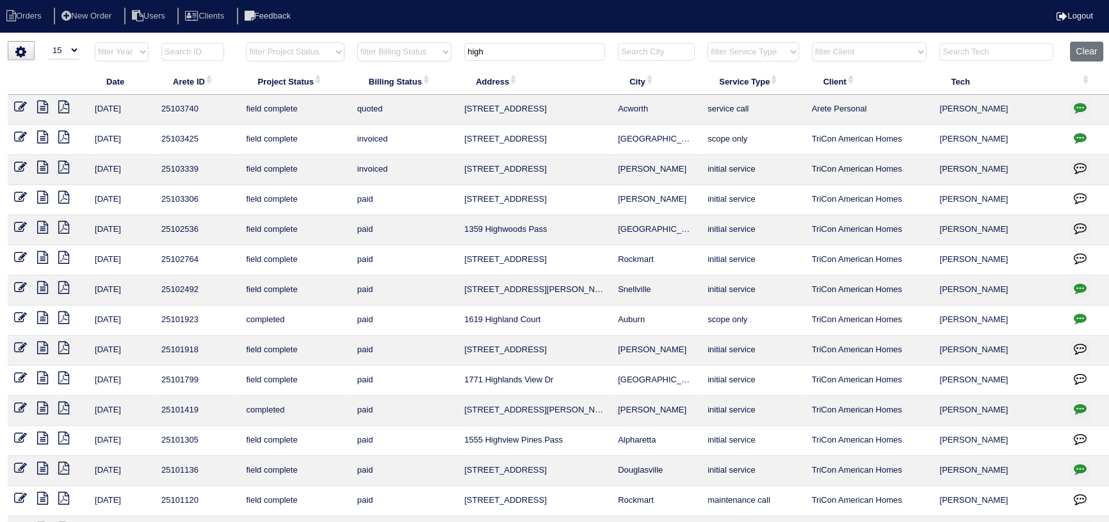
type input "high"
click at [64, 104] on icon at bounding box center [63, 107] width 11 height 13
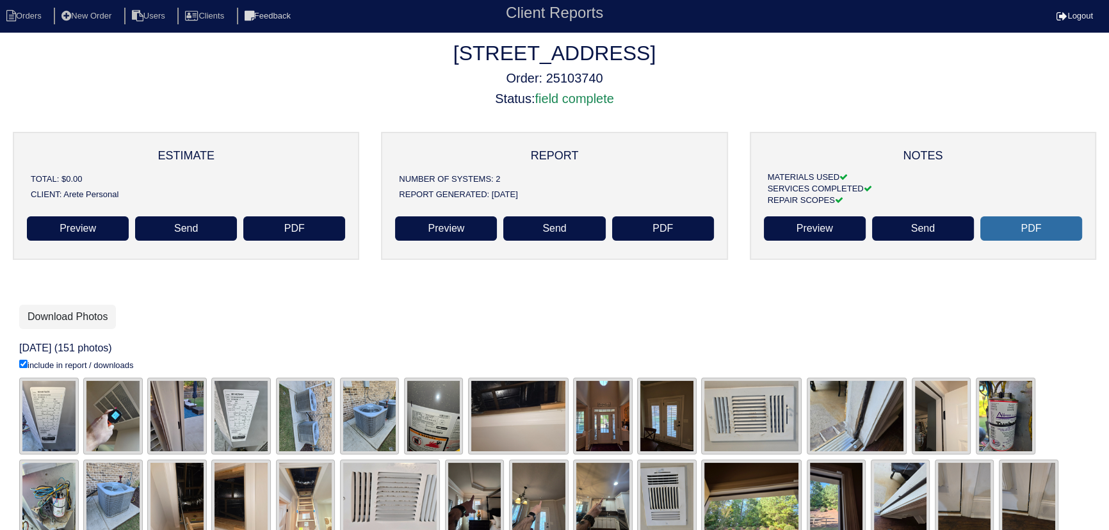
click at [1056, 232] on link "PDF" at bounding box center [1031, 228] width 102 height 24
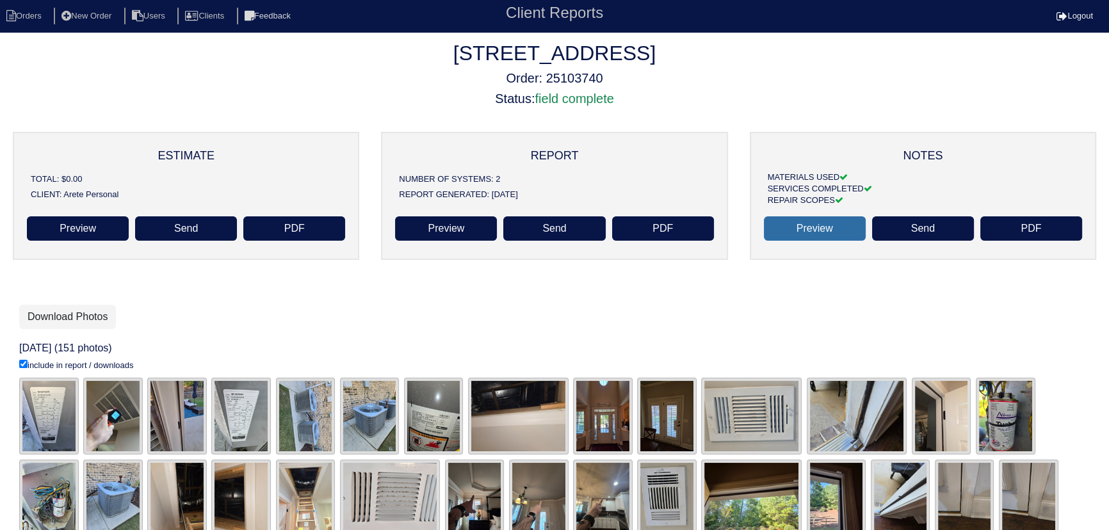
click at [813, 225] on link "Preview" at bounding box center [815, 228] width 102 height 24
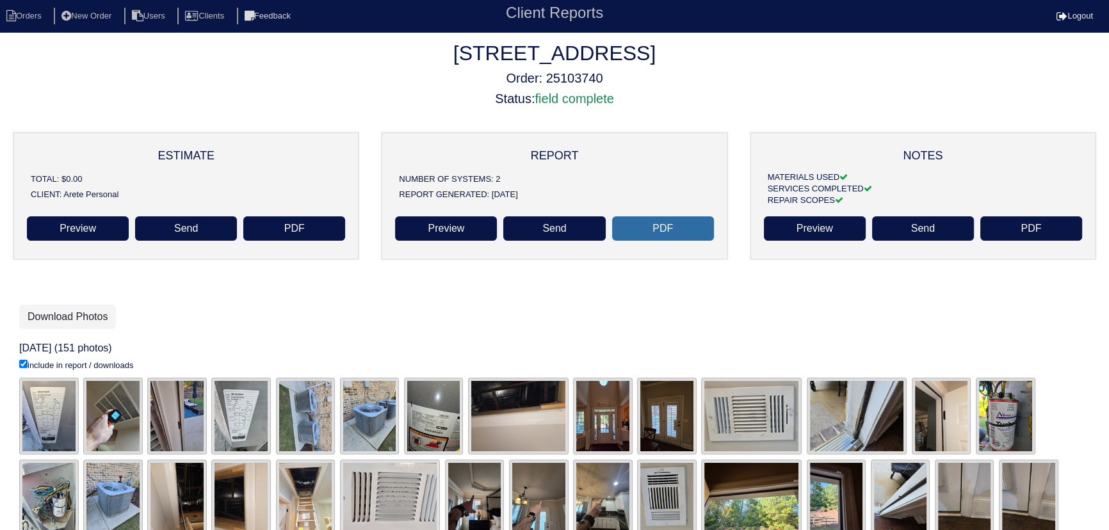
click at [674, 239] on link "PDF" at bounding box center [663, 228] width 102 height 24
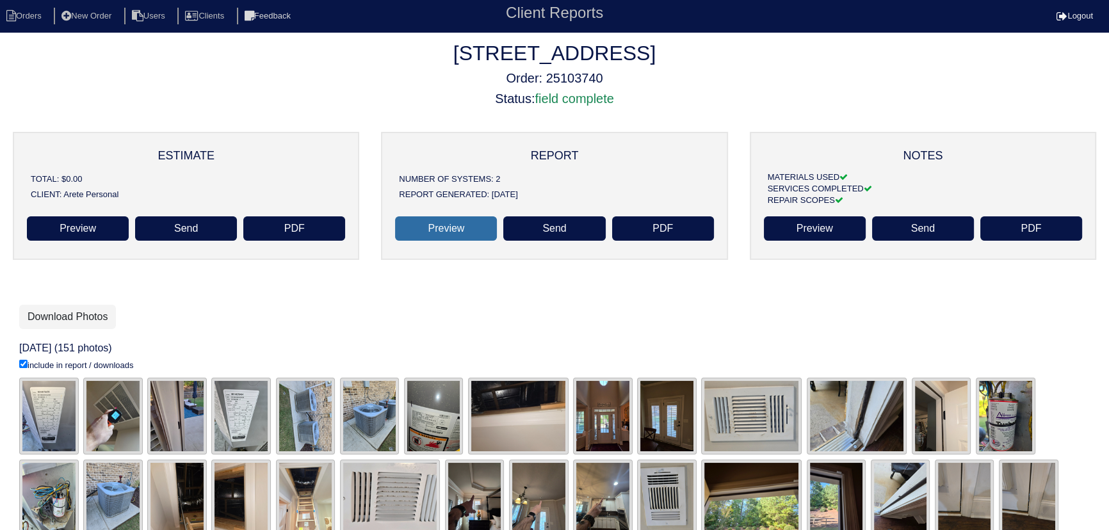
click at [457, 231] on link "Preview" at bounding box center [446, 228] width 102 height 24
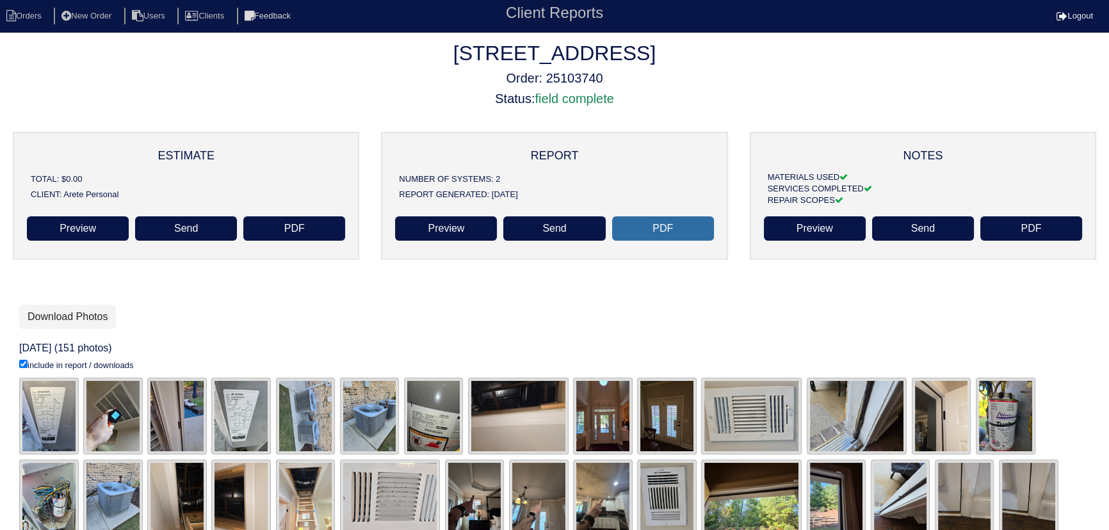
click at [683, 238] on link "PDF" at bounding box center [663, 228] width 102 height 24
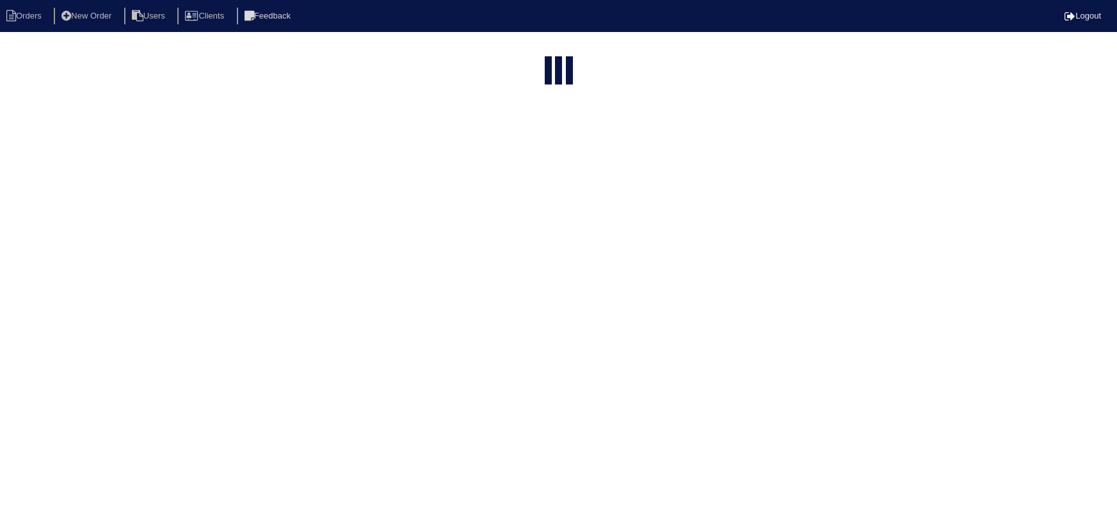
select select "15"
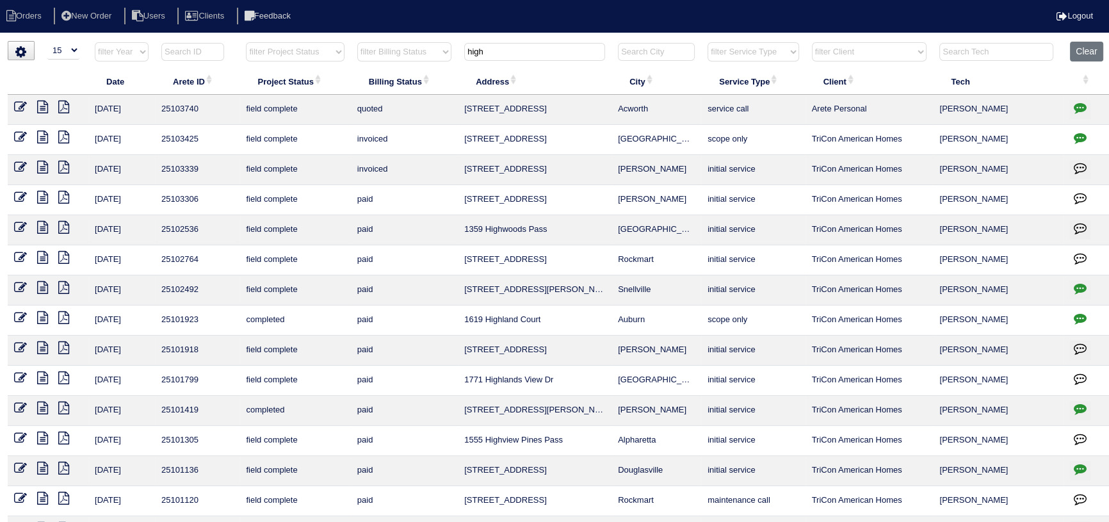
click at [45, 108] on icon at bounding box center [42, 107] width 11 height 13
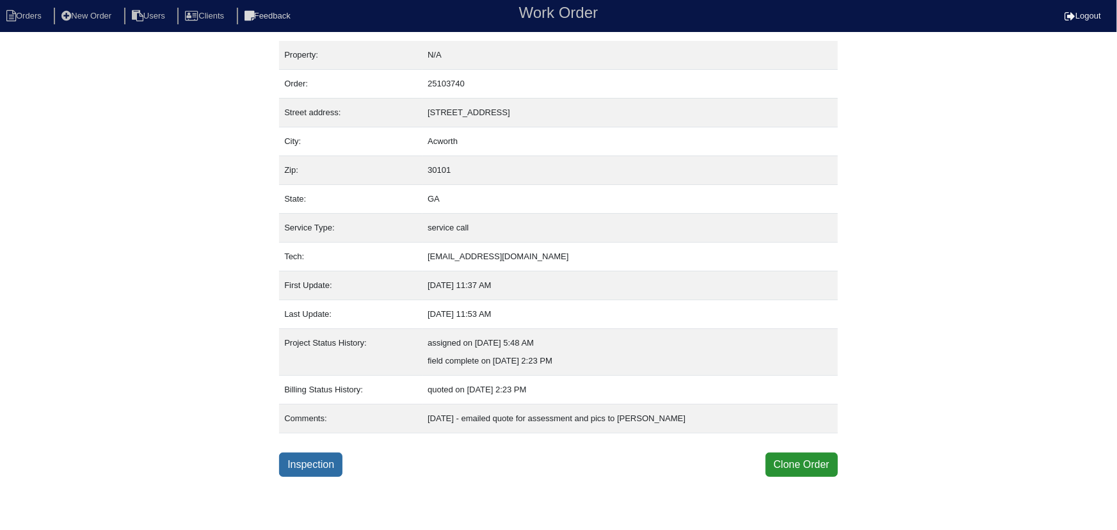
click at [343, 469] on link "Inspection" at bounding box center [310, 465] width 63 height 24
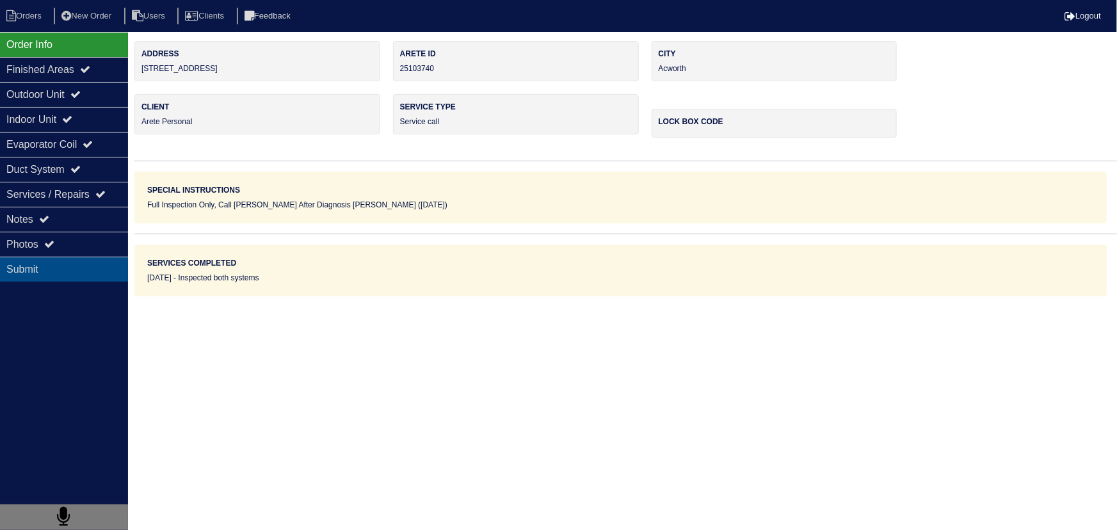
click at [70, 241] on div "Photos" at bounding box center [64, 244] width 128 height 25
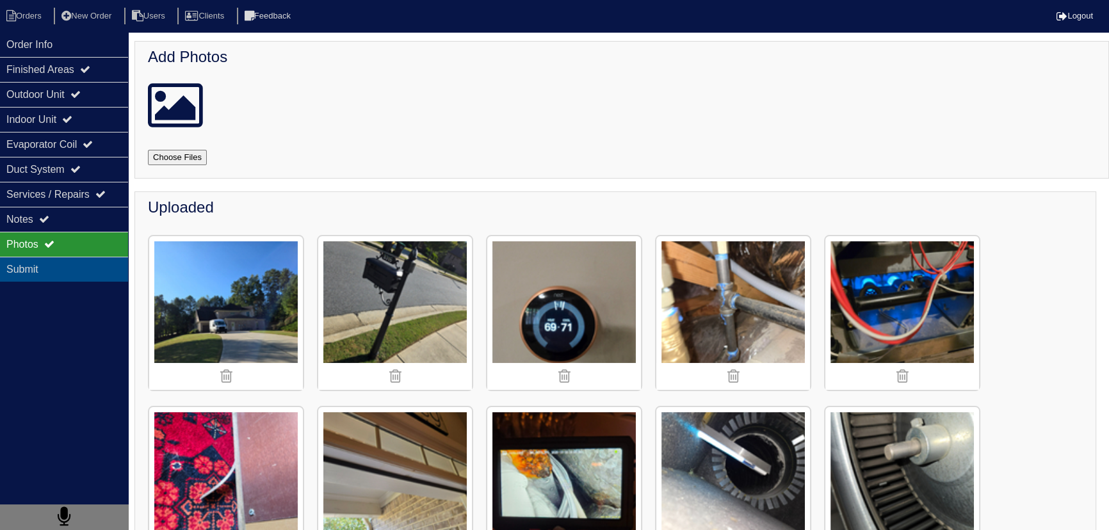
click at [30, 268] on div "Submit" at bounding box center [64, 269] width 128 height 25
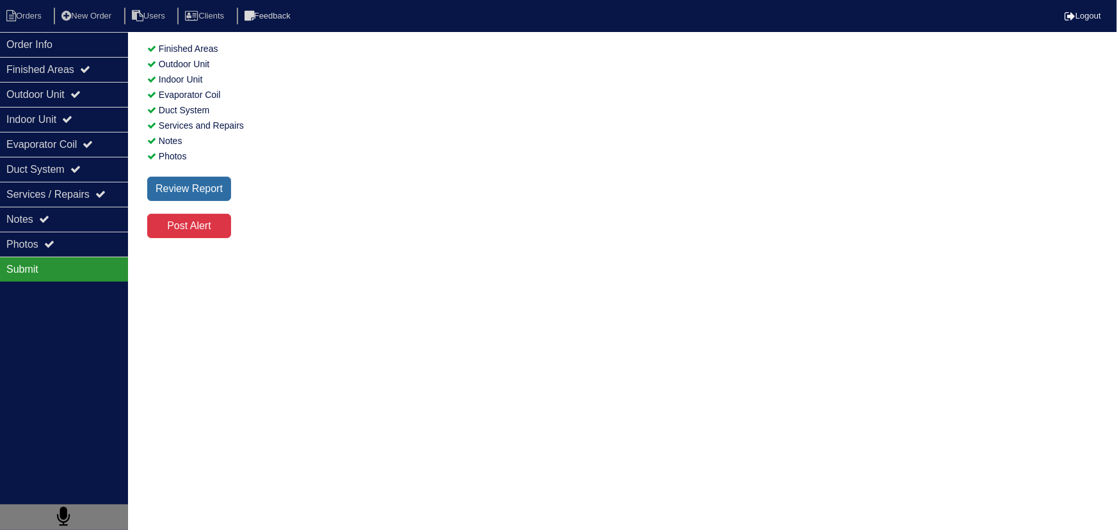
click at [208, 191] on div "Review Report" at bounding box center [189, 189] width 84 height 24
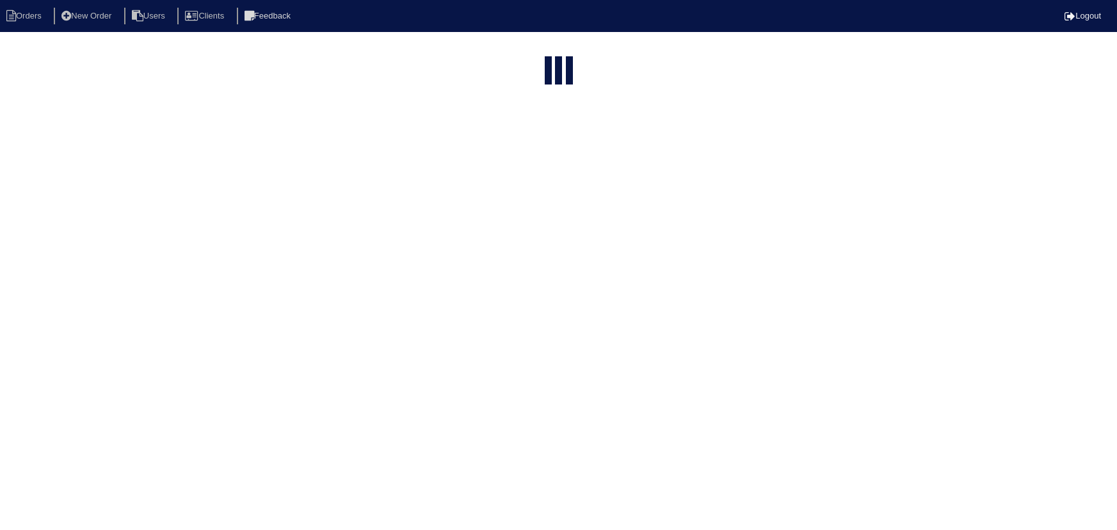
select select "15"
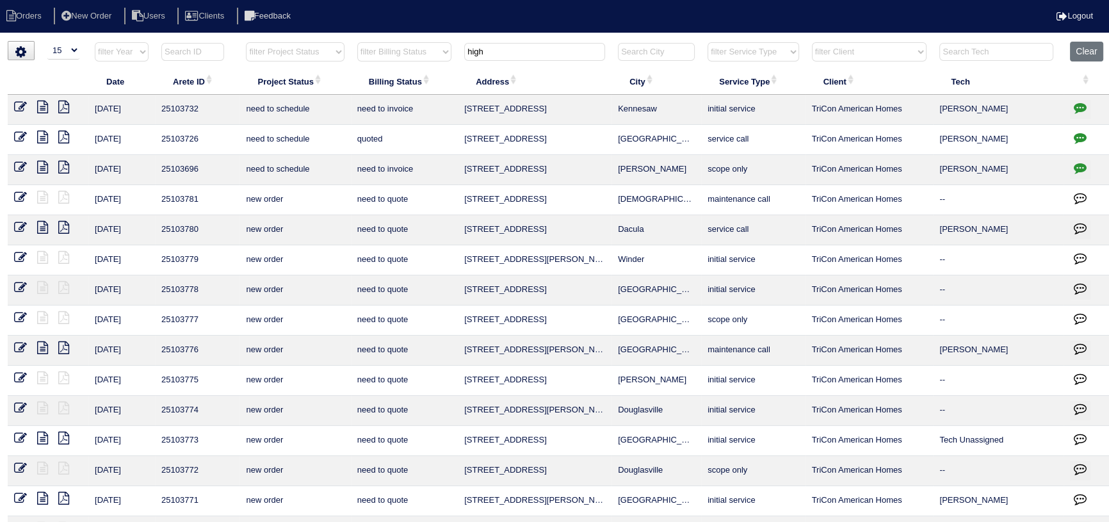
click at [552, 49] on input "high" at bounding box center [534, 52] width 141 height 18
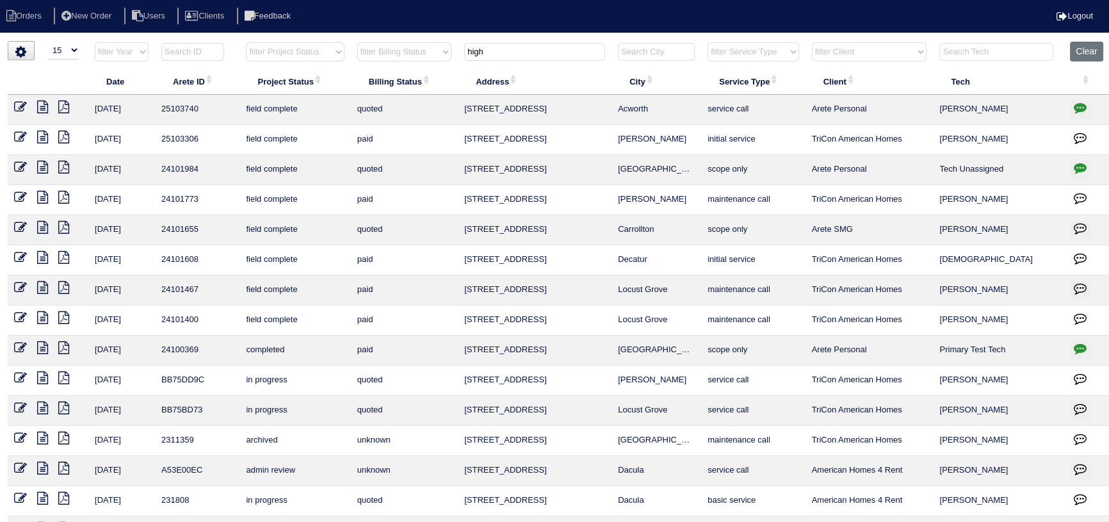
type input "high"
click at [43, 102] on icon at bounding box center [42, 107] width 11 height 13
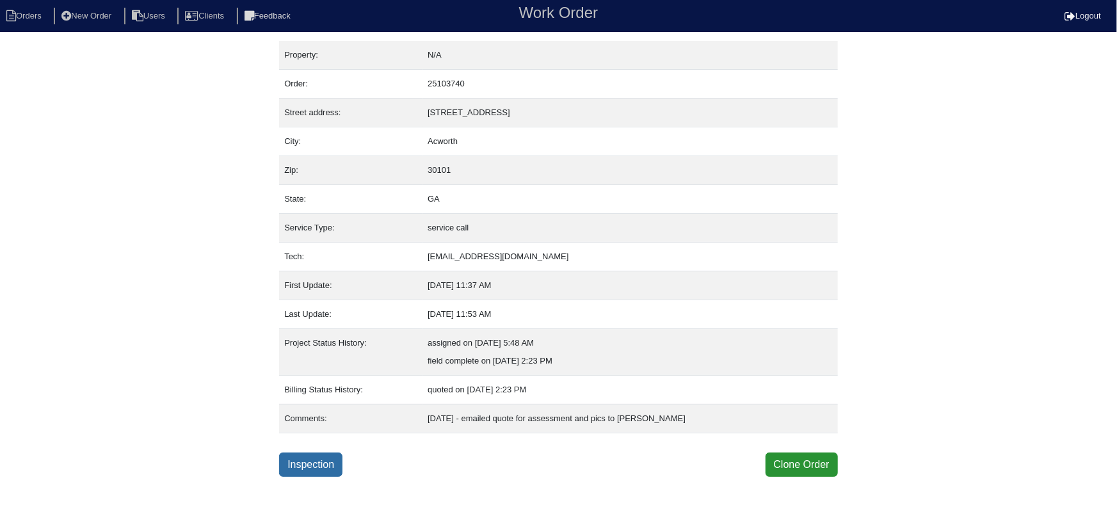
click at [309, 471] on link "Inspection" at bounding box center [310, 465] width 63 height 24
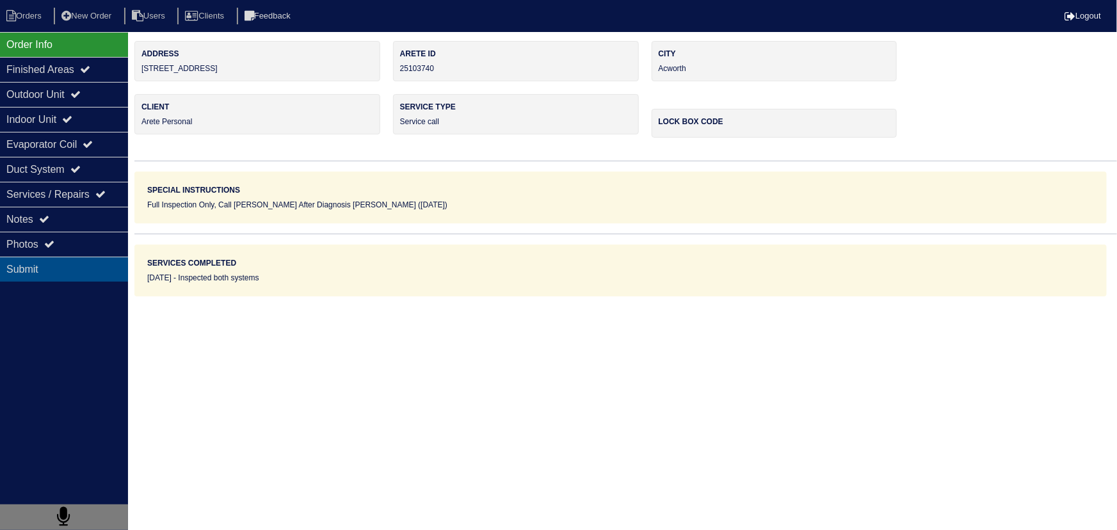
click at [38, 266] on div "Submit" at bounding box center [64, 269] width 128 height 25
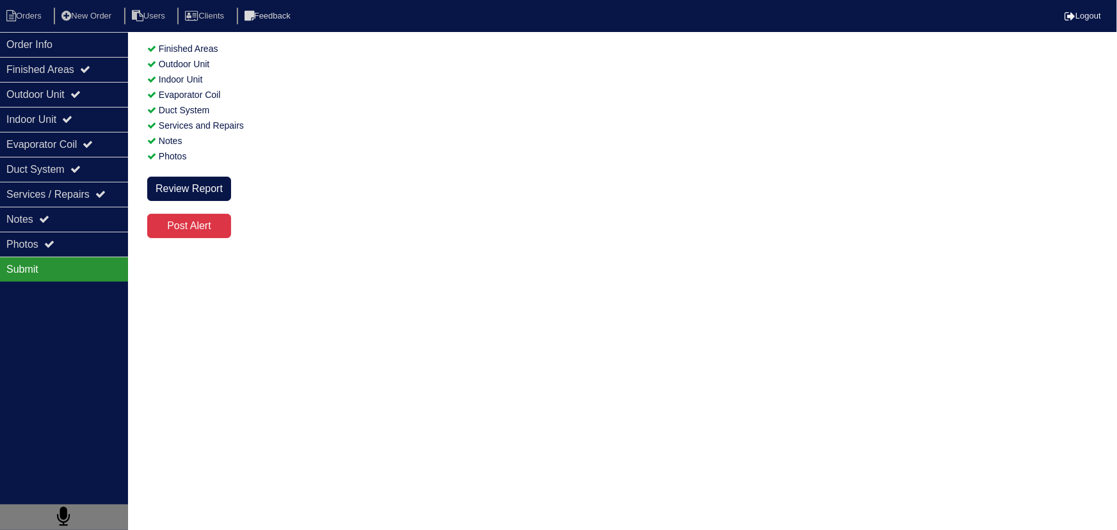
click at [44, 265] on div "Submit" at bounding box center [64, 269] width 128 height 25
click at [23, 22] on li "Orders" at bounding box center [26, 16] width 52 height 17
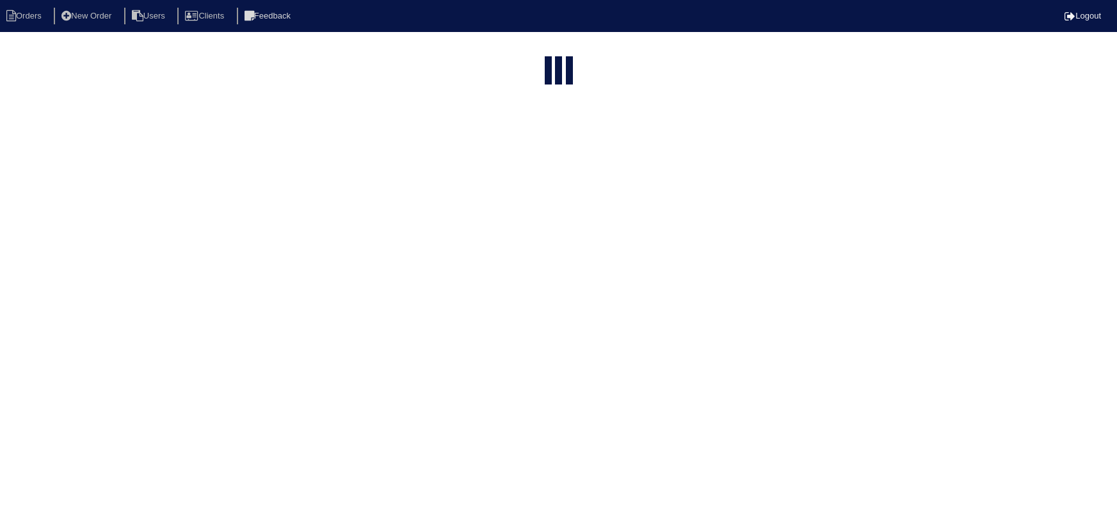
select select "15"
type input "high"
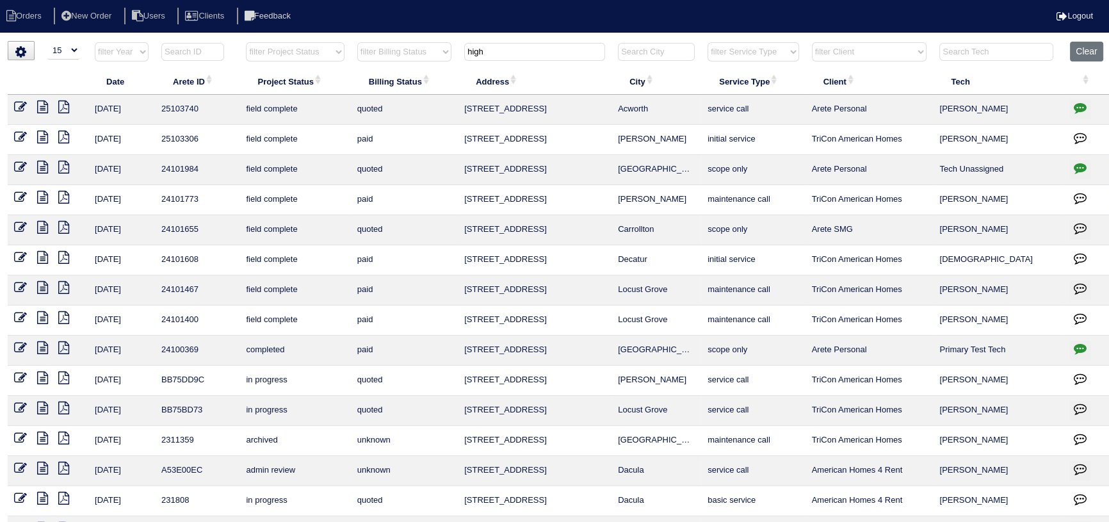
click at [63, 107] on icon at bounding box center [63, 107] width 11 height 13
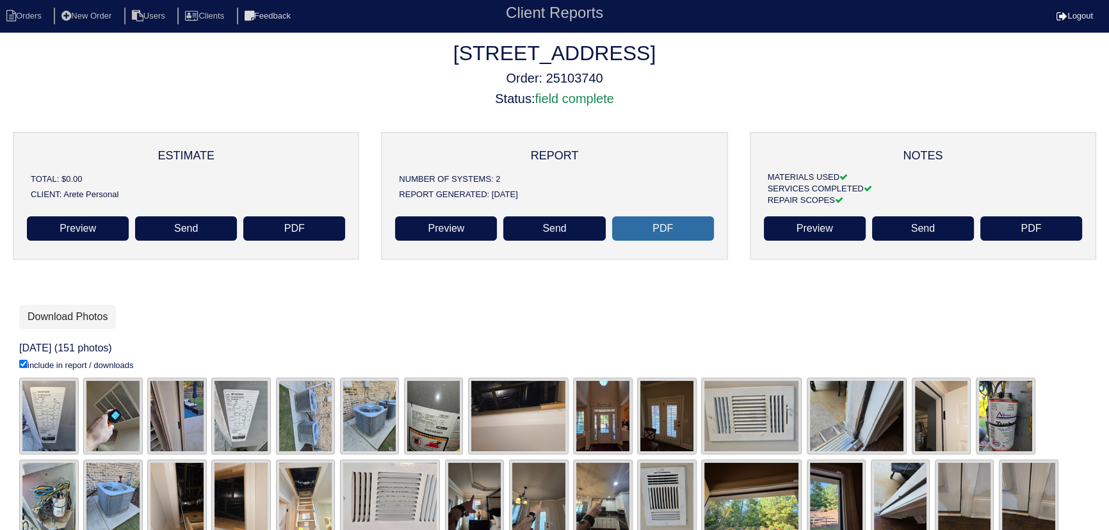
click at [679, 226] on link "PDF" at bounding box center [663, 228] width 102 height 24
click at [23, 8] on li "Orders" at bounding box center [26, 16] width 52 height 17
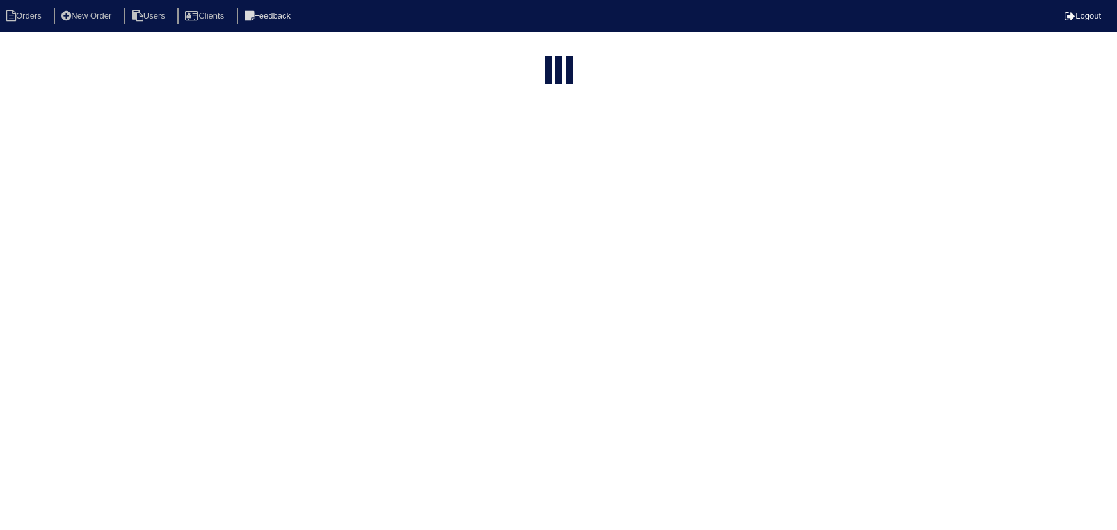
select select "15"
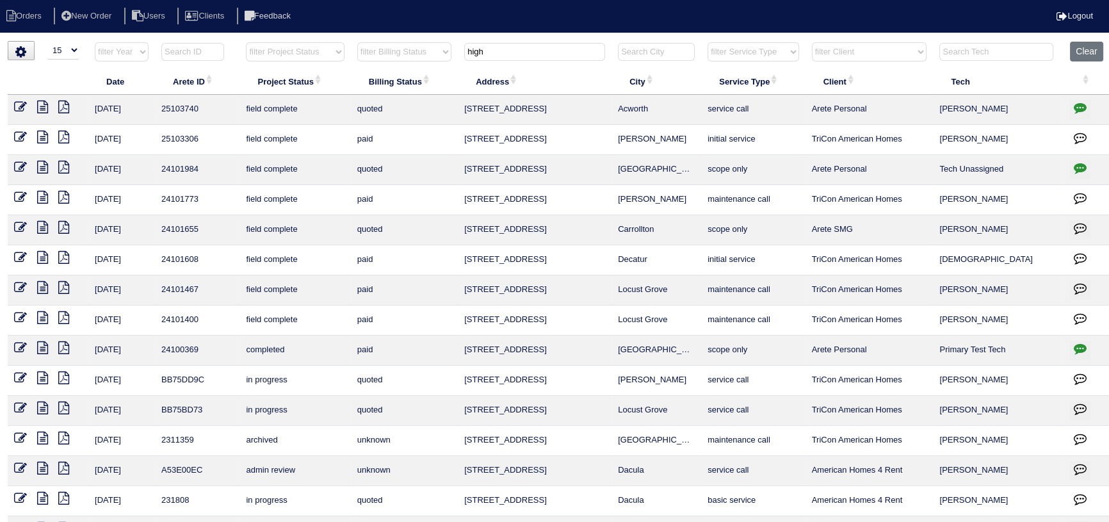
click at [20, 104] on icon at bounding box center [20, 107] width 13 height 13
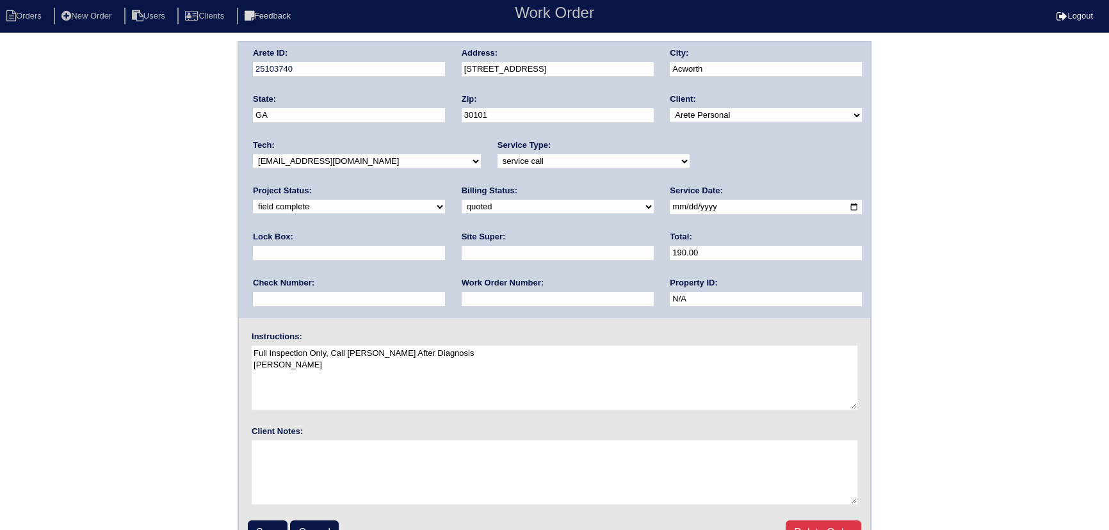
drag, startPoint x: 717, startPoint y: 158, endPoint x: 724, endPoint y: 167, distance: 11.0
click at [445, 200] on select "new order assigned in progress field complete need to schedule admin review arc…" at bounding box center [349, 207] width 192 height 14
select select "assigned"
click at [445, 200] on select "new order assigned in progress field complete need to schedule admin review arc…" at bounding box center [349, 207] width 192 height 14
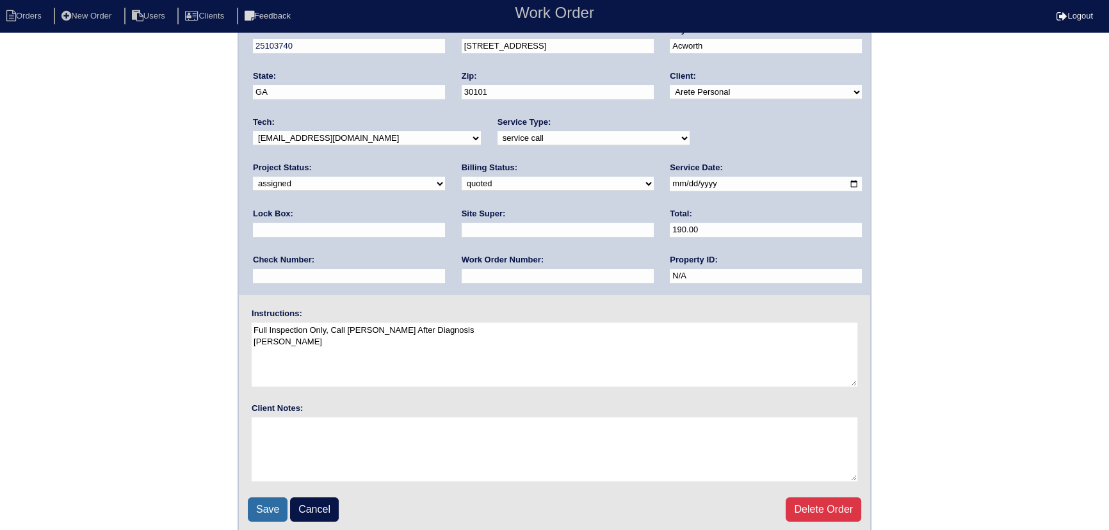
scroll to position [27, 0]
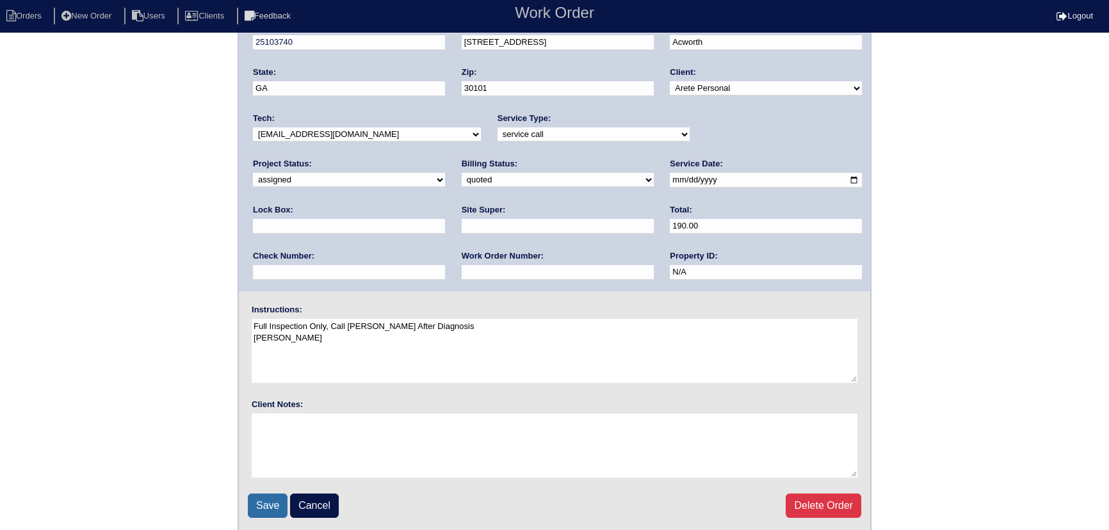
click at [275, 504] on input "Save" at bounding box center [268, 506] width 40 height 24
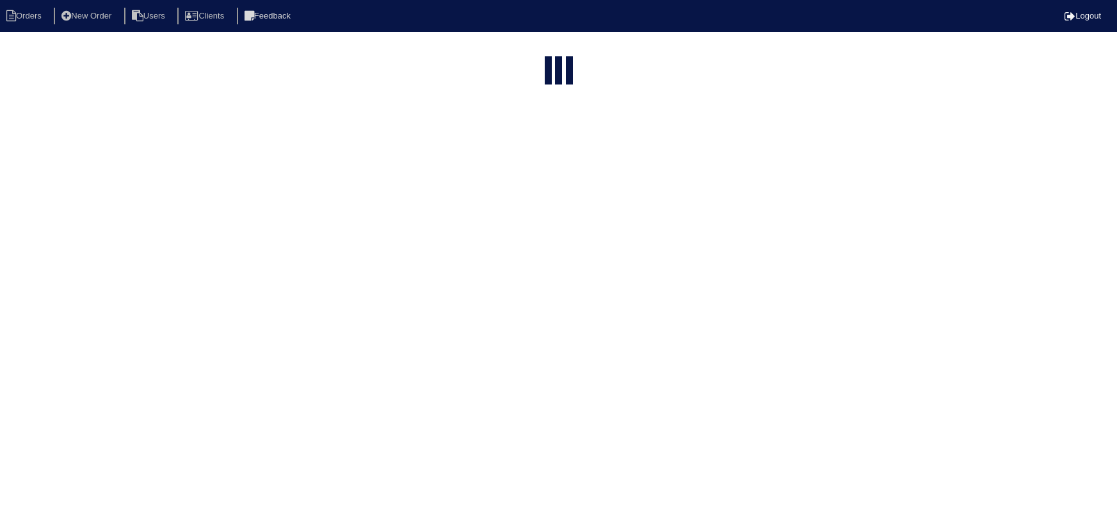
select select "15"
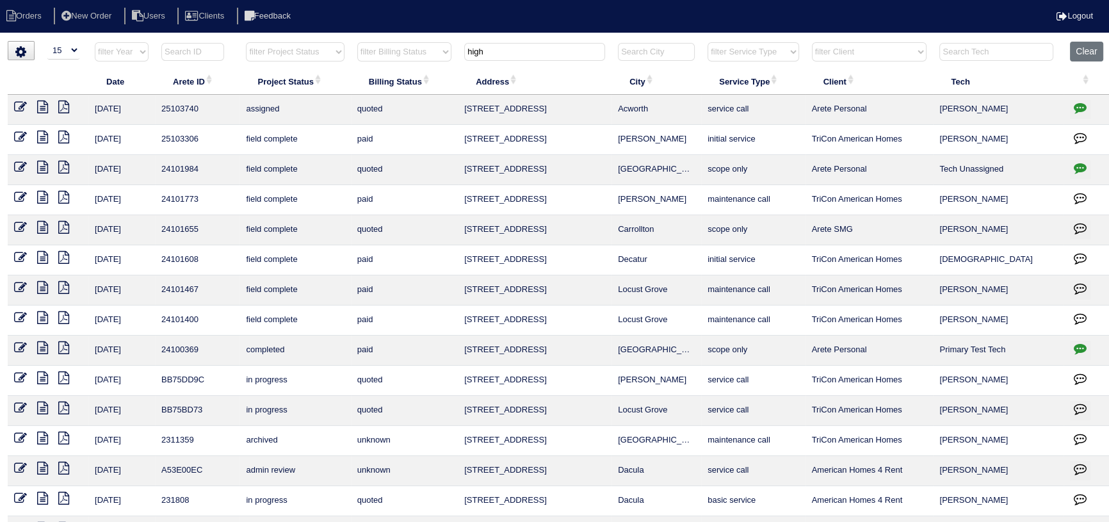
click at [43, 104] on icon at bounding box center [42, 107] width 11 height 13
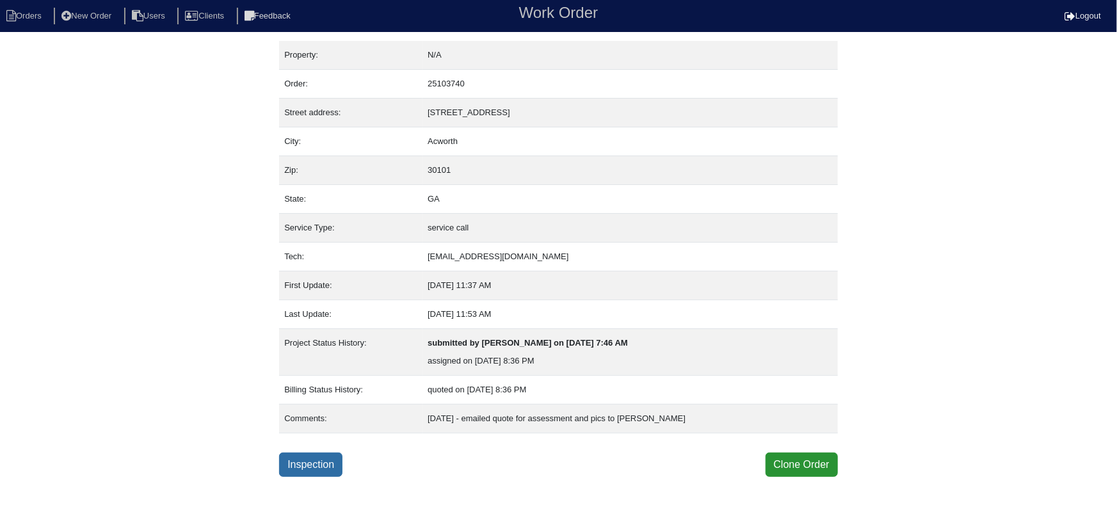
click at [324, 474] on link "Inspection" at bounding box center [310, 465] width 63 height 24
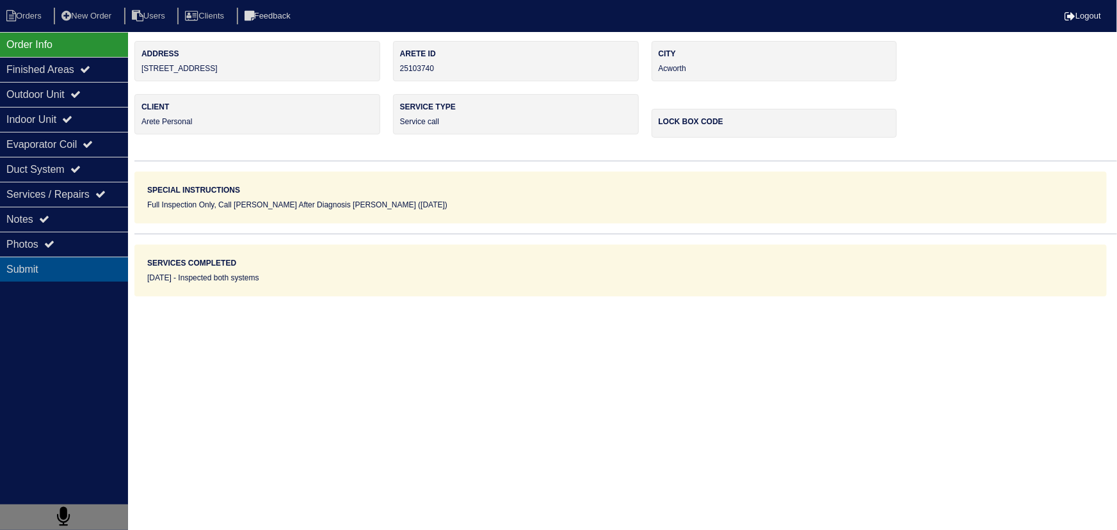
click at [33, 263] on div "Submit" at bounding box center [64, 269] width 128 height 25
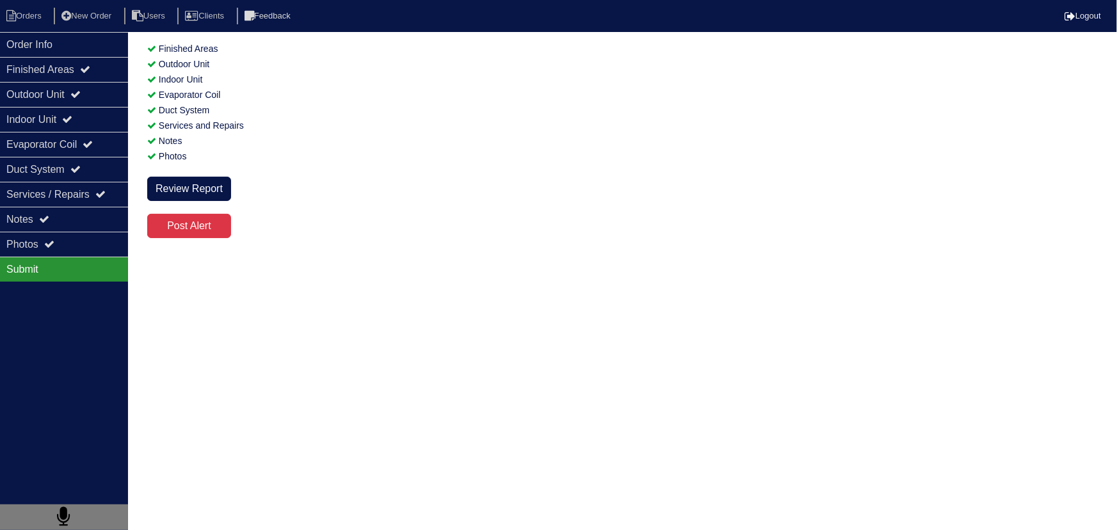
click at [52, 271] on div "Submit" at bounding box center [64, 269] width 128 height 25
click at [197, 186] on div "Review Report" at bounding box center [189, 189] width 84 height 24
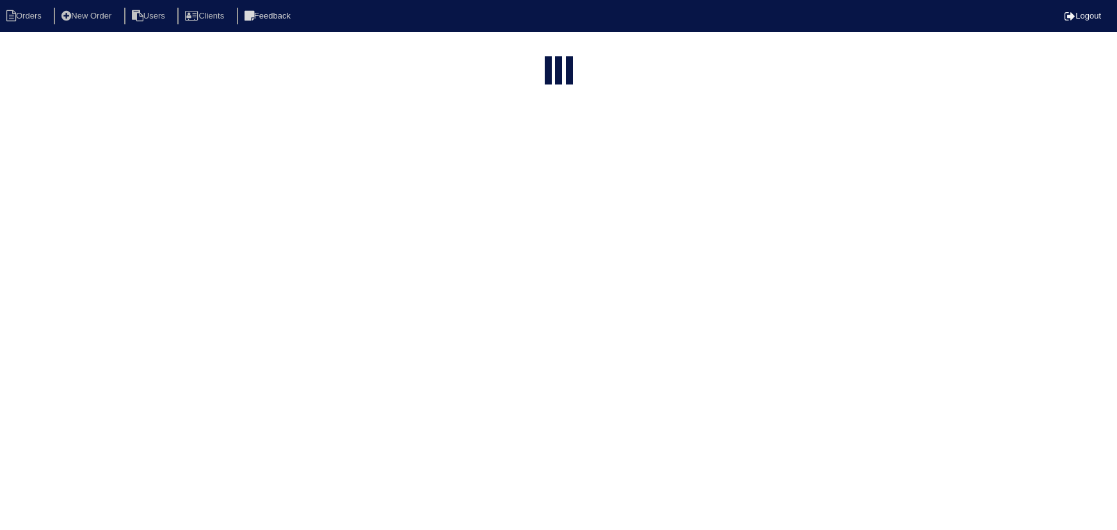
select select "15"
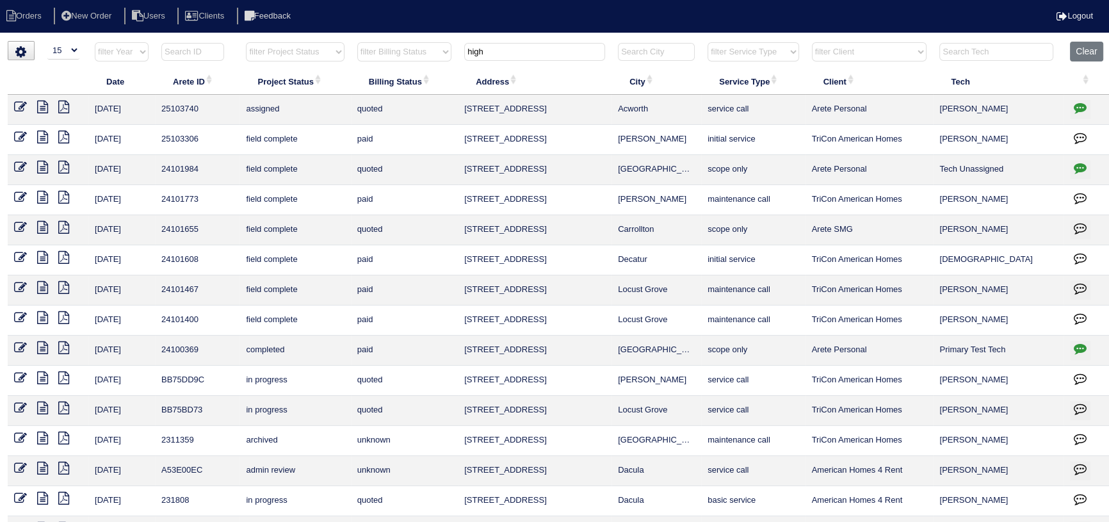
click at [503, 44] on input "high" at bounding box center [534, 52] width 141 height 18
click at [44, 104] on icon at bounding box center [42, 107] width 11 height 13
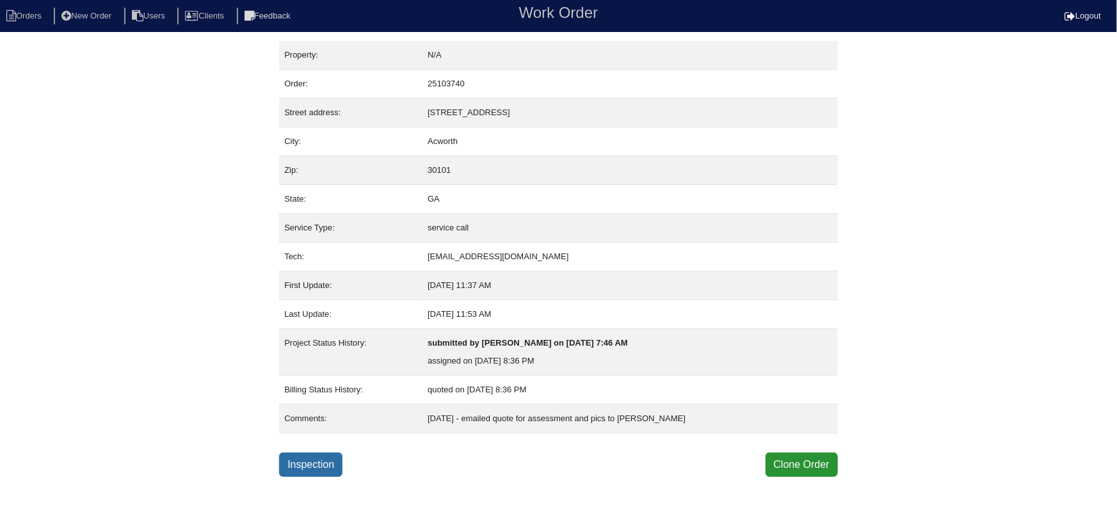
click at [318, 464] on link "Inspection" at bounding box center [310, 465] width 63 height 24
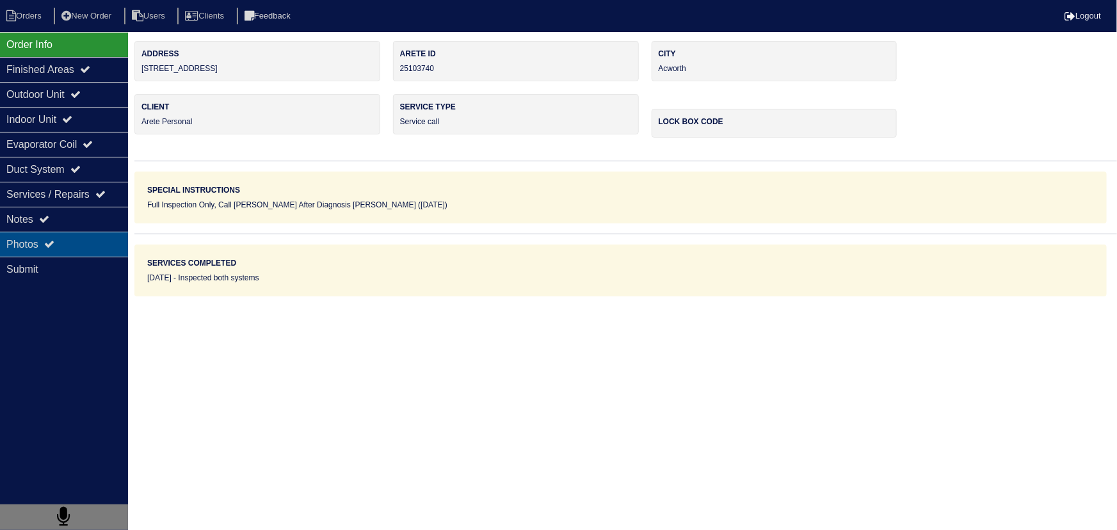
click at [54, 243] on icon at bounding box center [49, 244] width 10 height 10
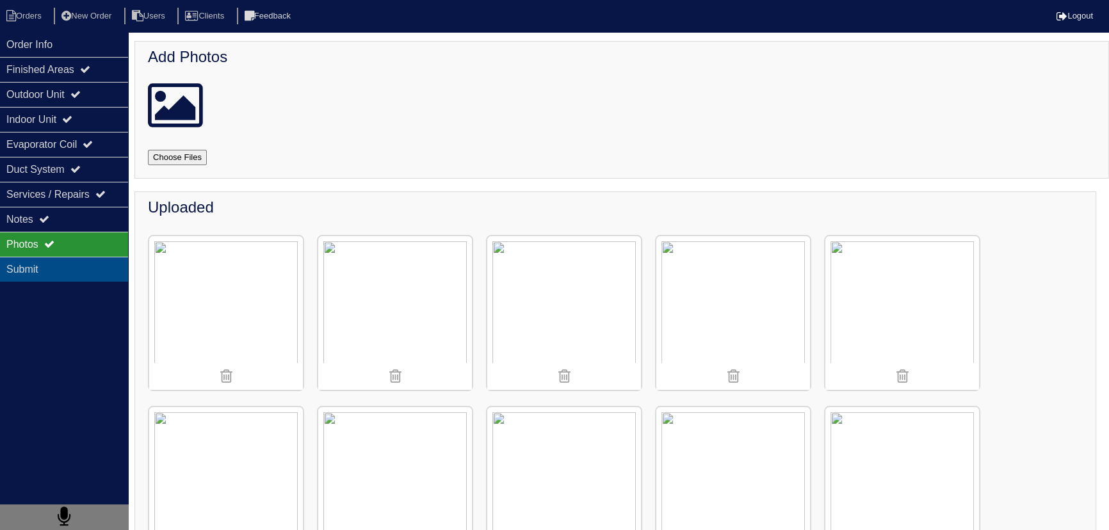
click at [42, 266] on div "Submit" at bounding box center [64, 269] width 128 height 25
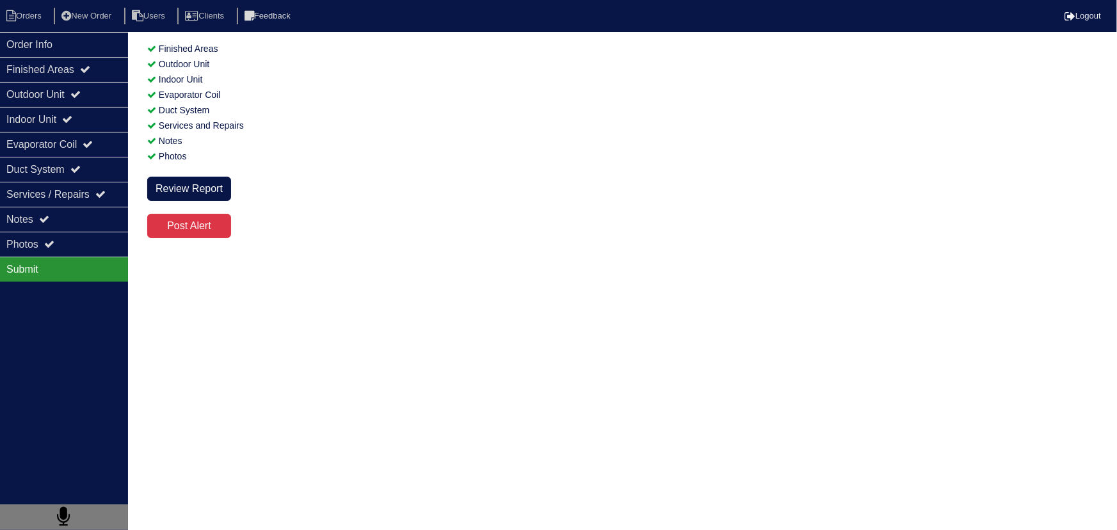
click at [42, 266] on div "Submit" at bounding box center [64, 269] width 128 height 25
click at [41, 266] on div "Submit" at bounding box center [64, 269] width 128 height 25
click at [44, 263] on div "Submit" at bounding box center [64, 269] width 128 height 25
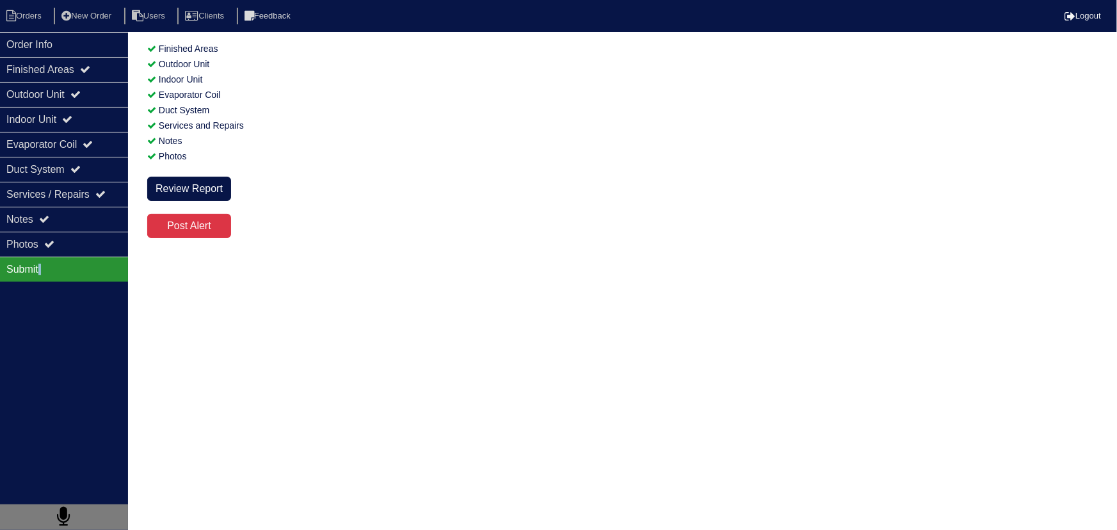
click at [44, 263] on div "Submit" at bounding box center [64, 269] width 128 height 25
click at [62, 269] on div "Submit" at bounding box center [64, 269] width 128 height 25
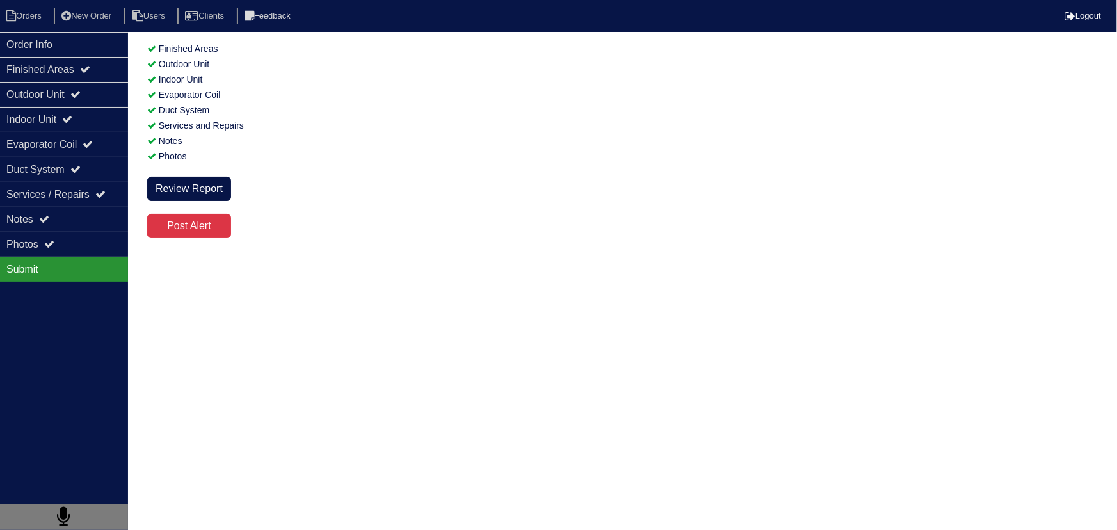
click at [63, 268] on div "Submit" at bounding box center [64, 269] width 128 height 25
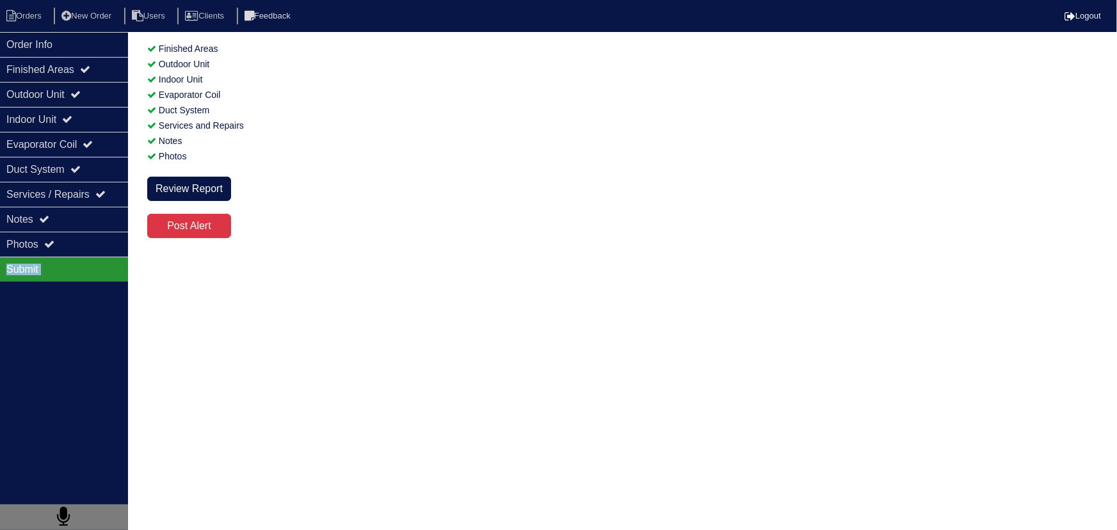
click at [63, 268] on div "Submit" at bounding box center [64, 269] width 128 height 25
click at [60, 43] on div "Order Info" at bounding box center [64, 44] width 128 height 25
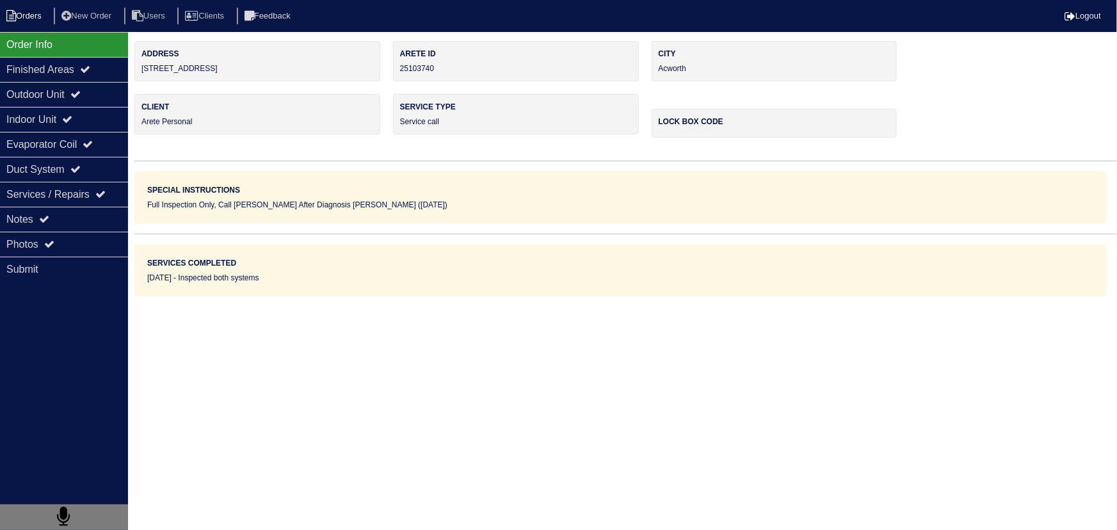
click at [31, 15] on li "Orders" at bounding box center [26, 16] width 52 height 17
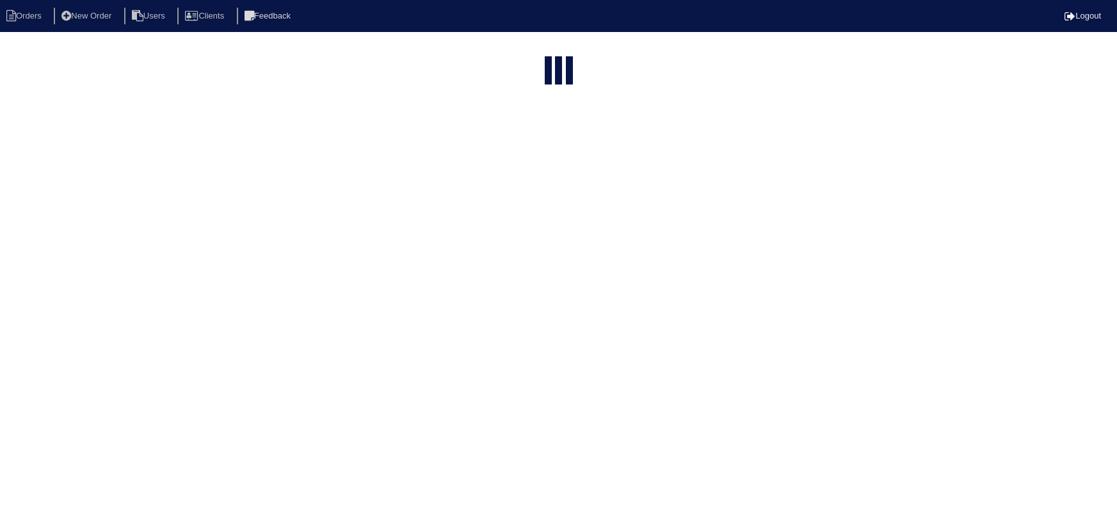
select select "15"
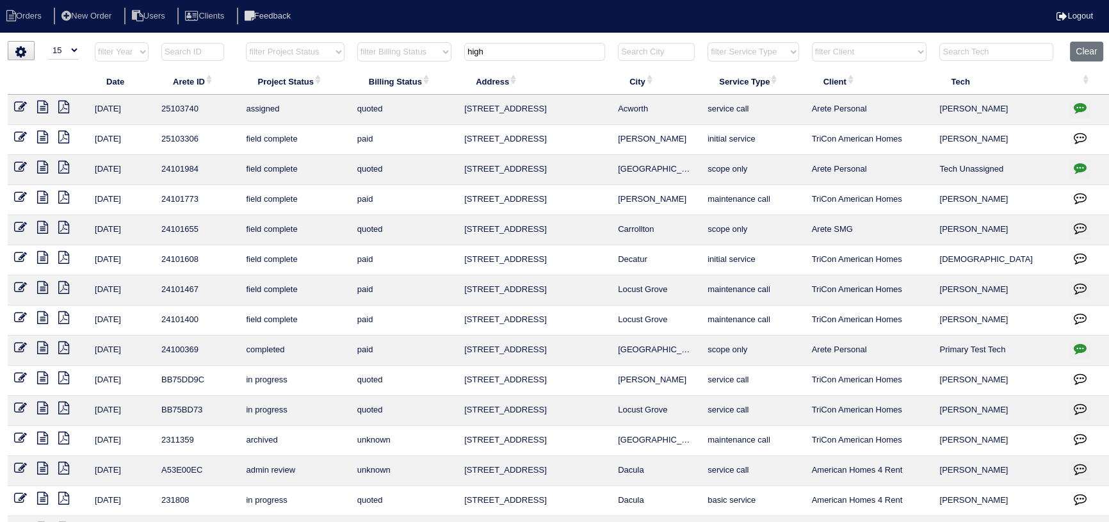
click at [17, 104] on icon at bounding box center [20, 107] width 13 height 13
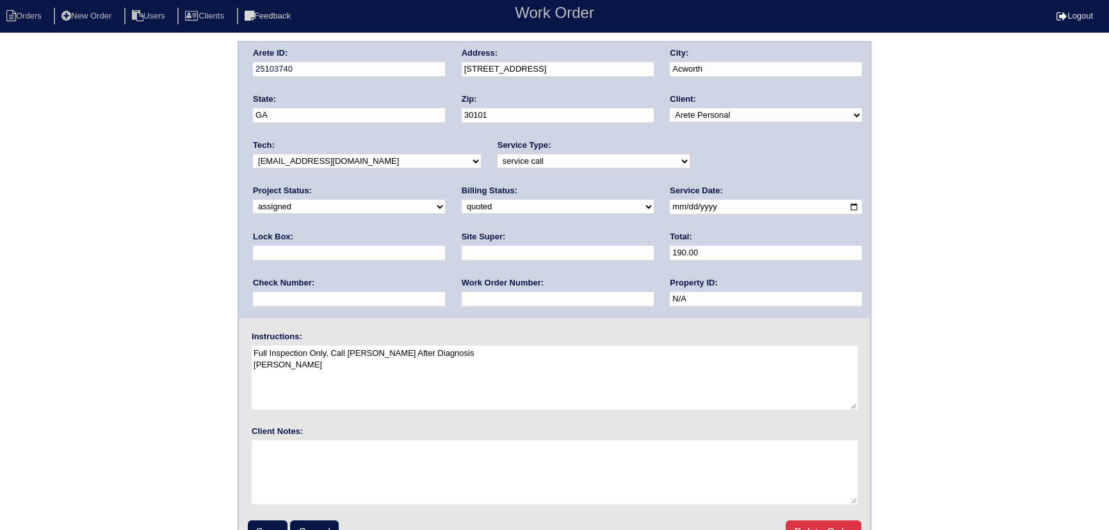
click at [445, 200] on select "new order assigned in progress field complete need to schedule admin review arc…" at bounding box center [349, 207] width 192 height 14
select select "field complete"
click at [445, 200] on select "new order assigned in progress field complete need to schedule admin review arc…" at bounding box center [349, 207] width 192 height 14
click at [257, 527] on input "Save" at bounding box center [268, 533] width 40 height 24
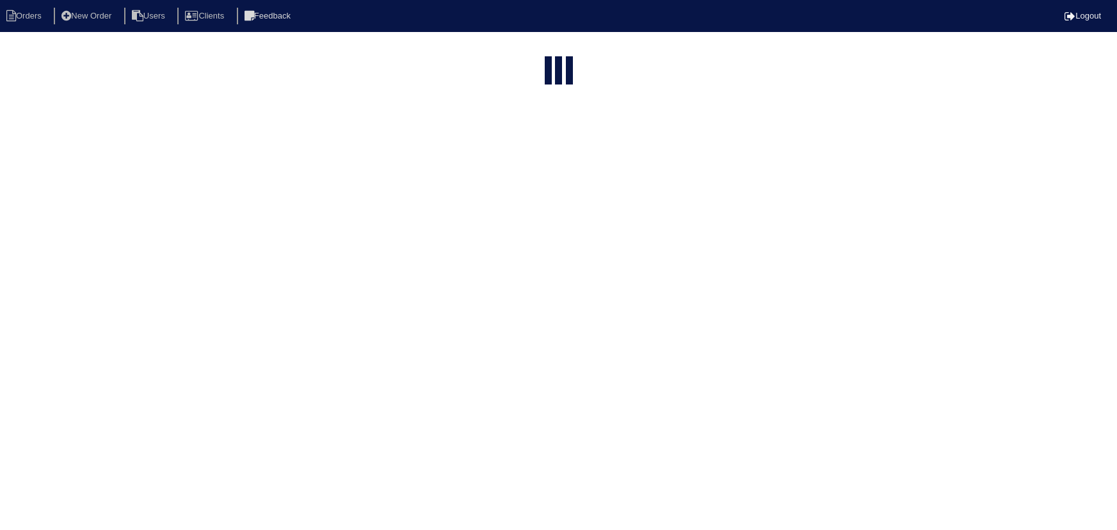
select select "15"
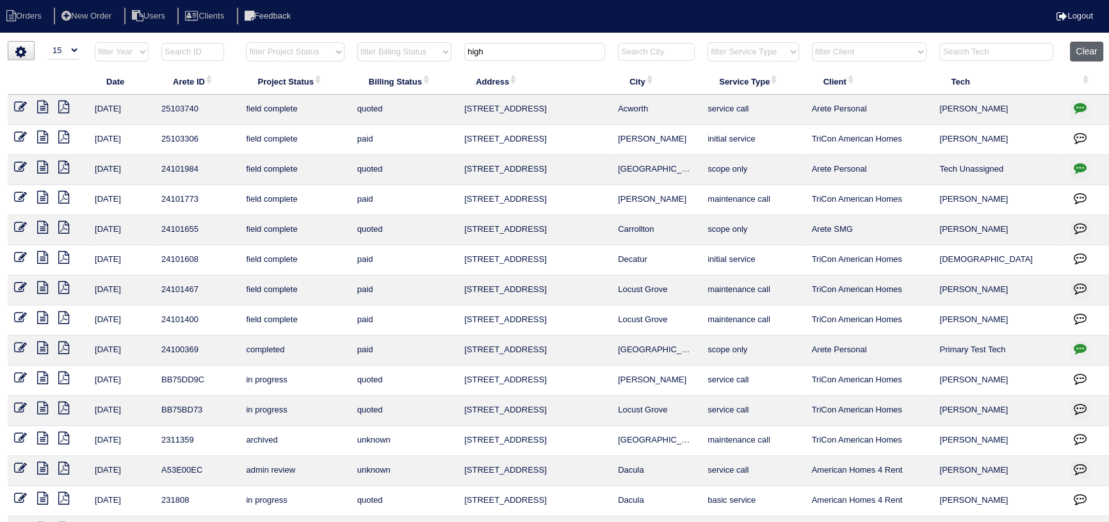
click at [1089, 45] on button "Clear" at bounding box center [1086, 52] width 33 height 20
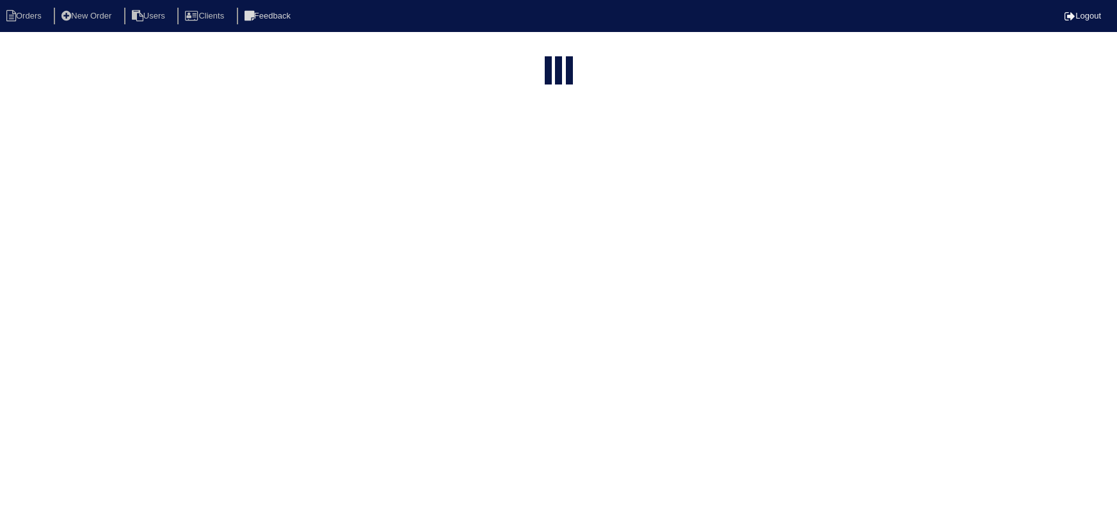
select select "15"
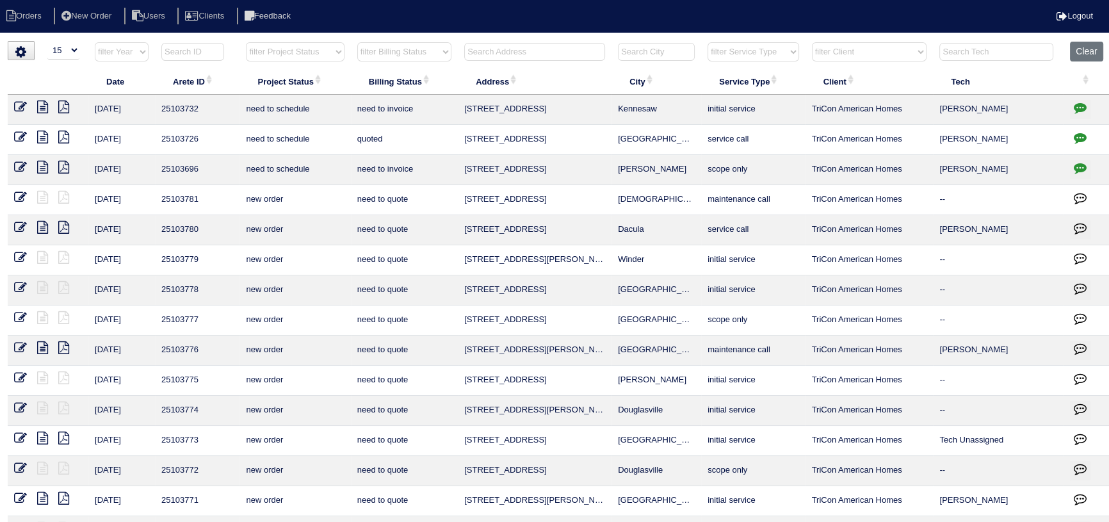
click at [555, 43] on input "text" at bounding box center [534, 52] width 141 height 18
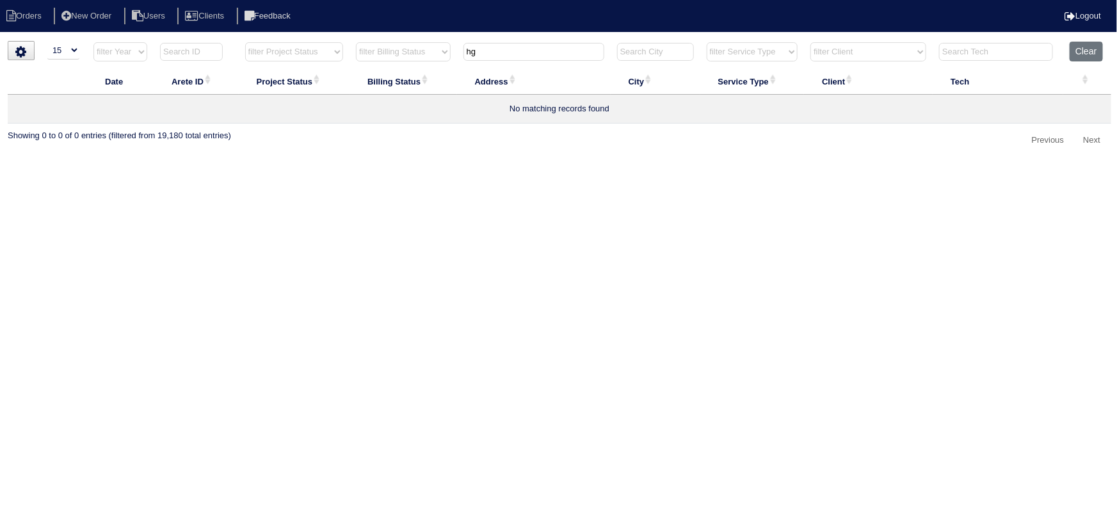
type input "h"
drag, startPoint x: 508, startPoint y: 57, endPoint x: 419, endPoint y: 57, distance: 89.0
click at [419, 57] on tr "filter Year -- Any Year -- 2025 2024 2023 2022 2021 2020 2019 filter Project St…" at bounding box center [560, 55] width 1104 height 26
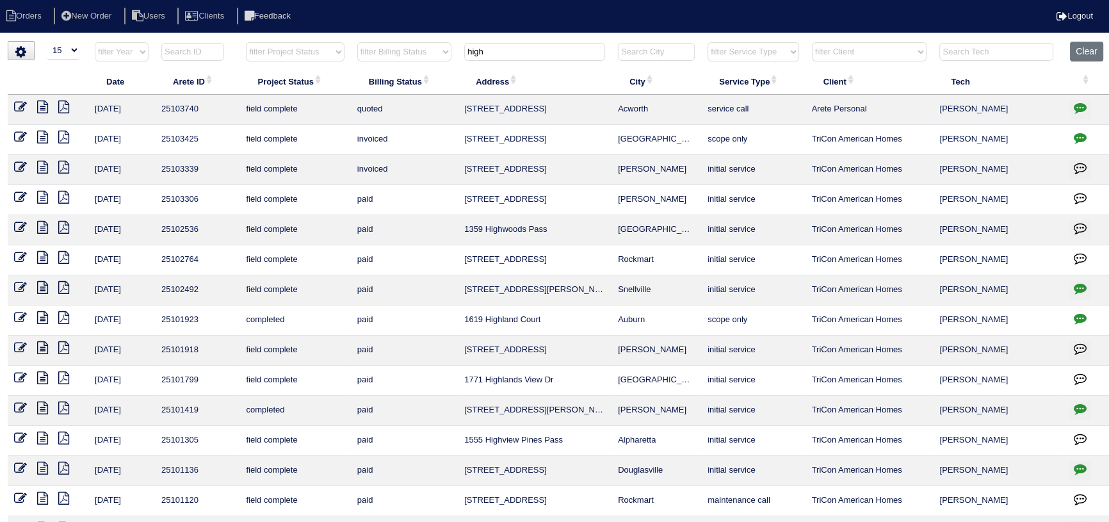
type input "high"
click at [44, 109] on icon at bounding box center [42, 107] width 11 height 13
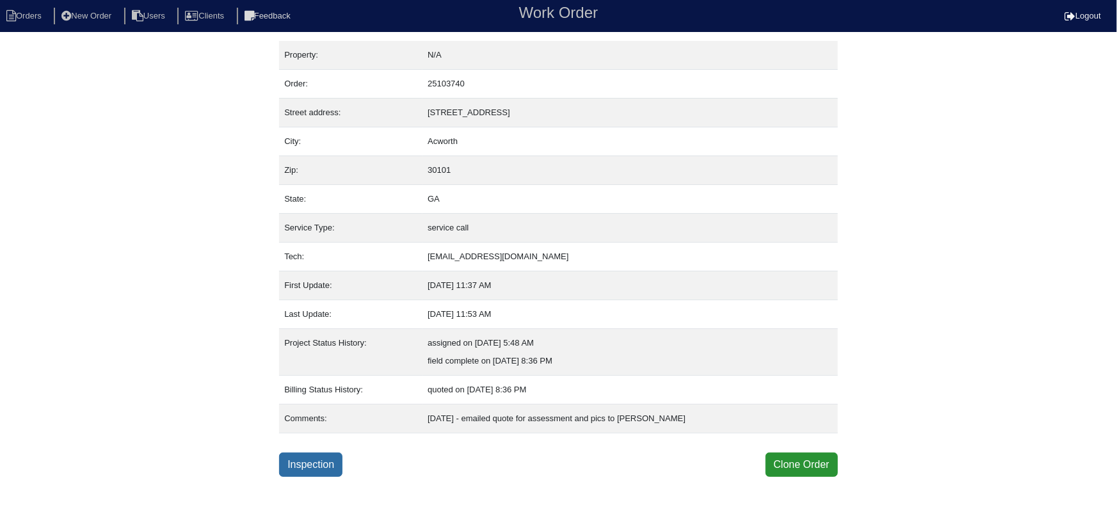
click at [331, 469] on link "Inspection" at bounding box center [310, 465] width 63 height 24
select select "0"
select select "Carrier"
select select "0"
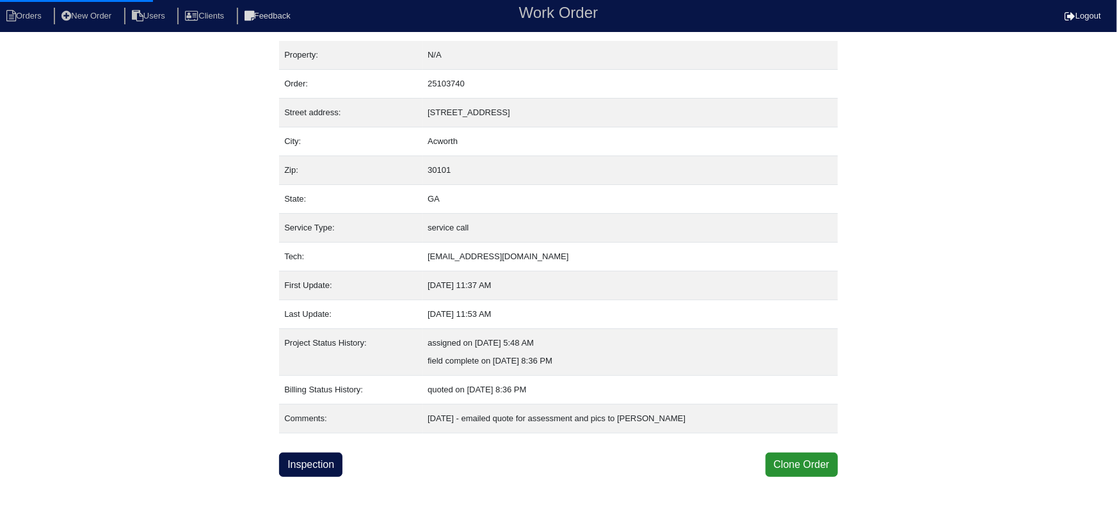
select select "0"
select select "1"
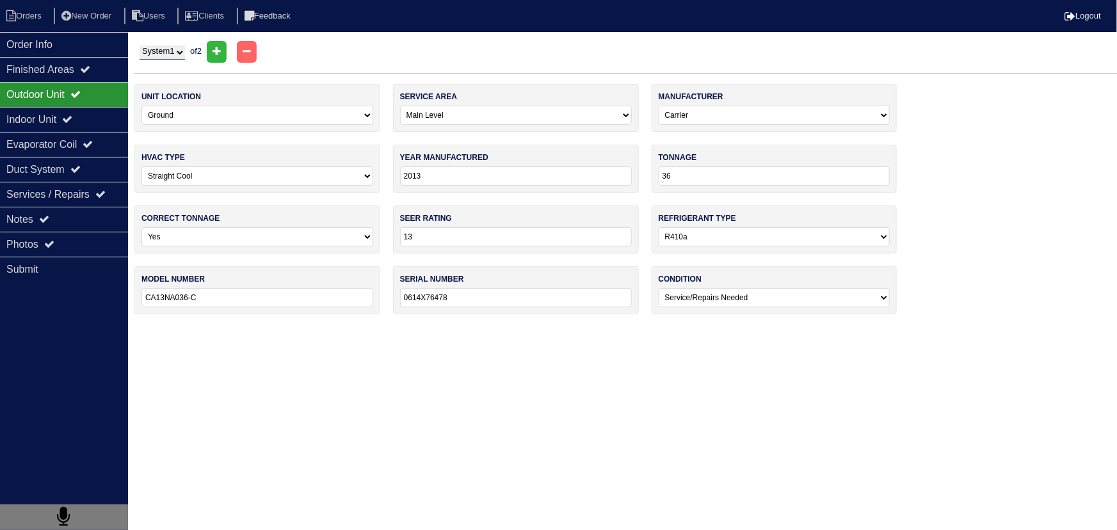
click at [99, 99] on div "Outdoor Unit" at bounding box center [64, 94] width 128 height 25
click at [88, 197] on div "Services / Repairs" at bounding box center [64, 194] width 128 height 25
click at [87, 218] on div "Notes" at bounding box center [64, 219] width 128 height 25
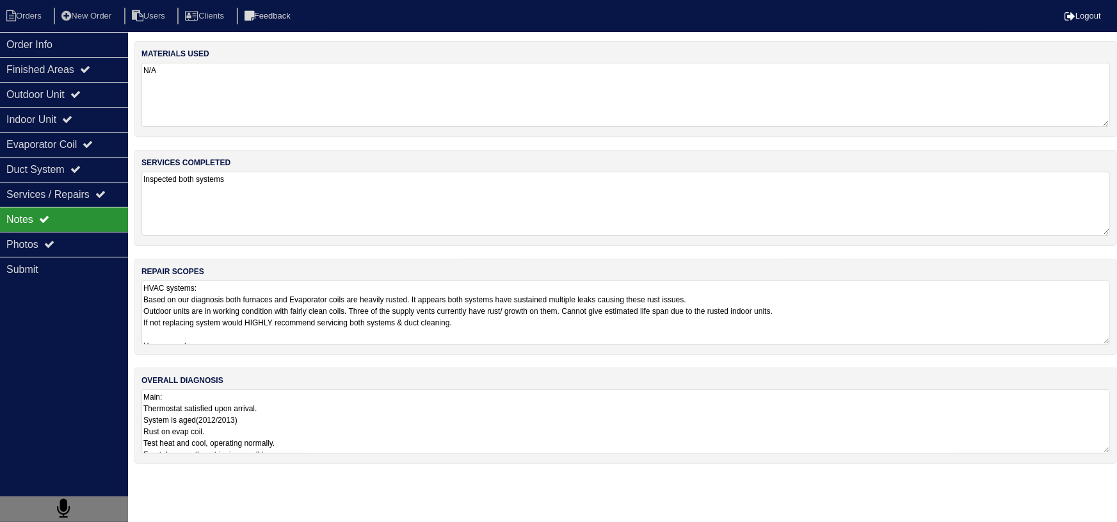
click at [281, 320] on textarea "HVAC systems: Based on our diagnosis both furnaces and Evaporator coils are hea…" at bounding box center [626, 312] width 969 height 64
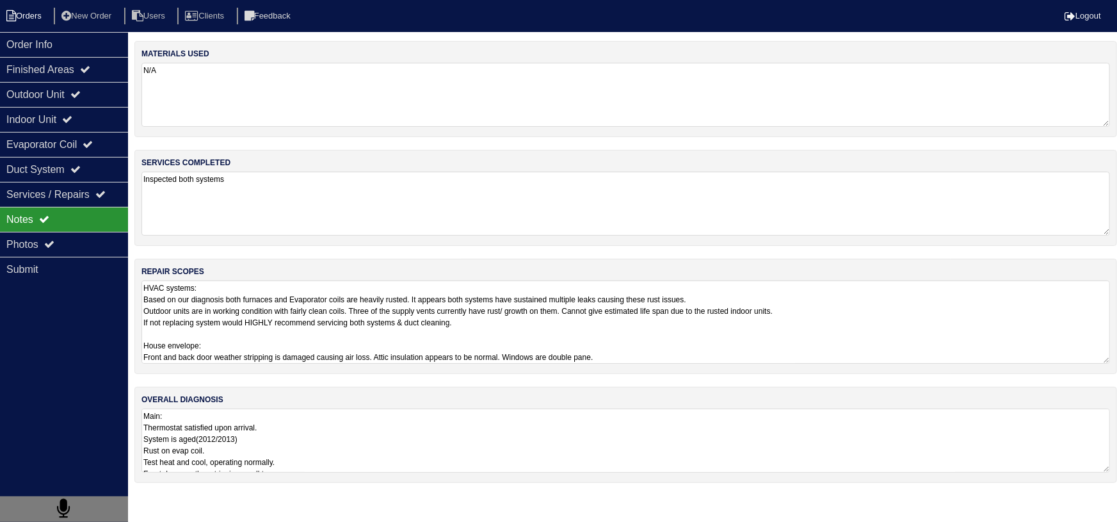
click at [41, 20] on li "Orders" at bounding box center [26, 16] width 52 height 17
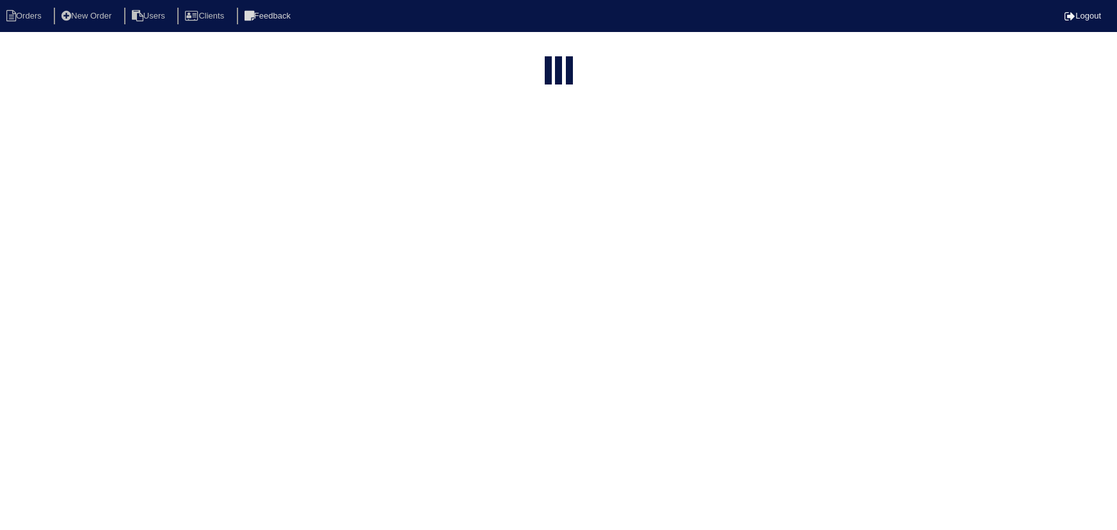
select select "15"
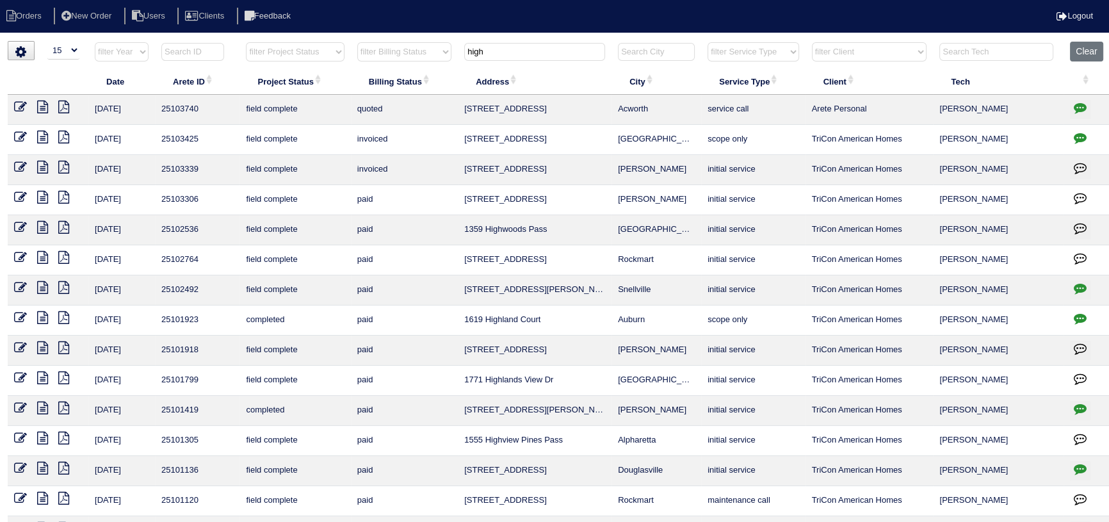
click at [1082, 108] on icon "button" at bounding box center [1080, 107] width 13 height 13
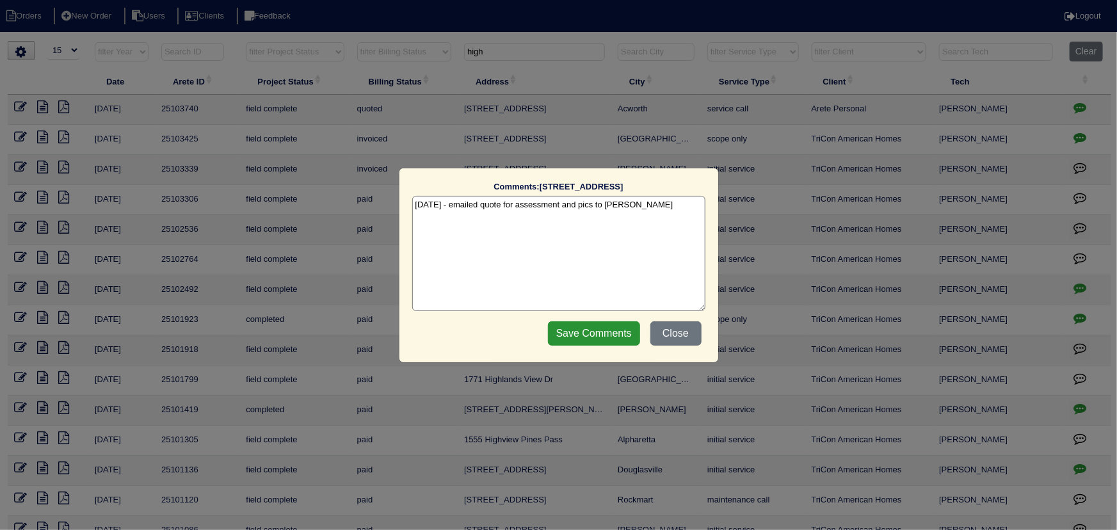
click at [1078, 104] on div "Comments: [STREET_ADDRESS] The comments on file have changed since you started …" at bounding box center [558, 265] width 1117 height 530
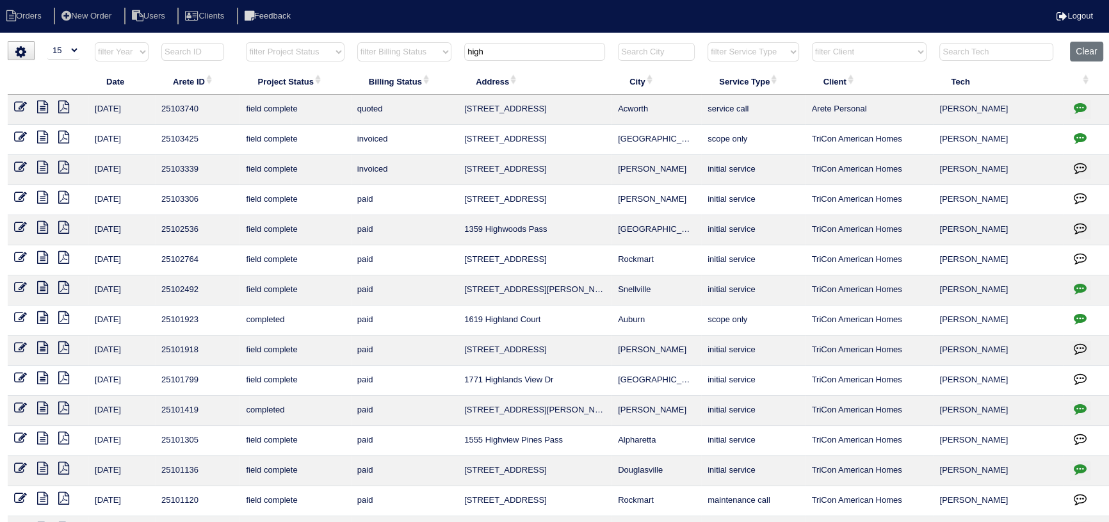
click at [64, 104] on icon at bounding box center [63, 107] width 11 height 13
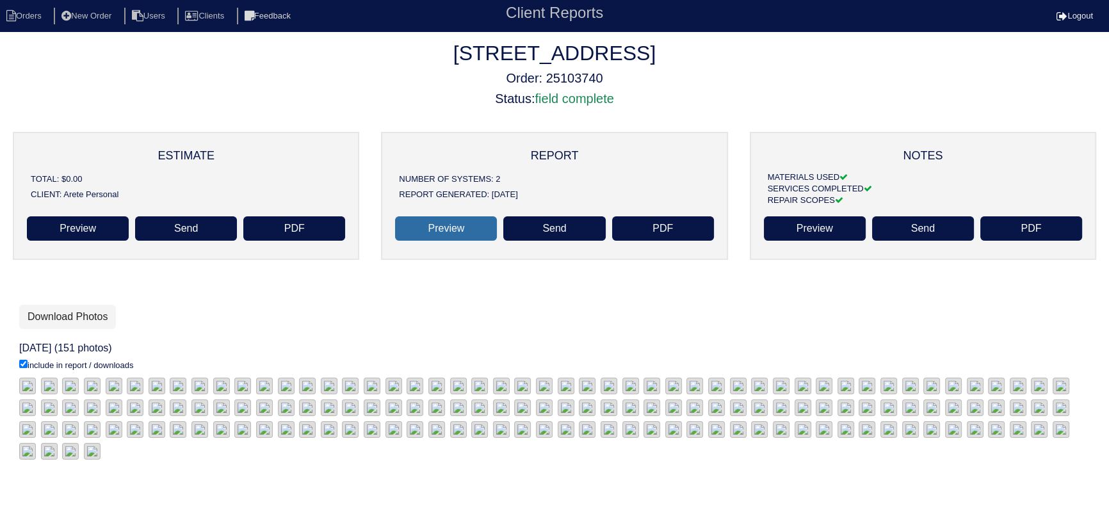
click at [450, 234] on link "Preview" at bounding box center [446, 228] width 102 height 24
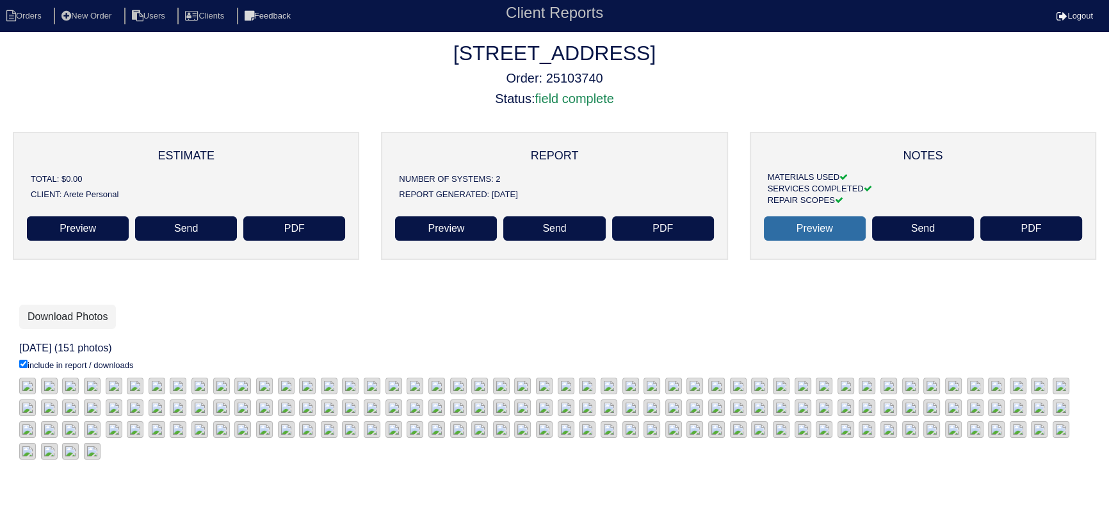
click at [817, 229] on link "Preview" at bounding box center [815, 228] width 102 height 24
